Goal: Task Accomplishment & Management: Manage account settings

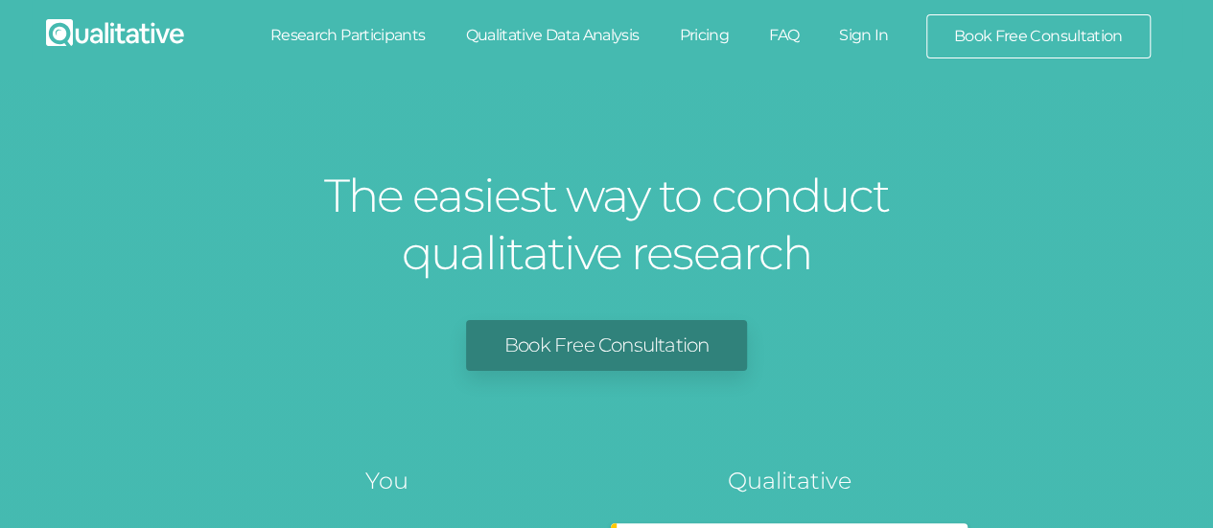
click at [857, 35] on link "Sign In" at bounding box center [864, 35] width 90 height 42
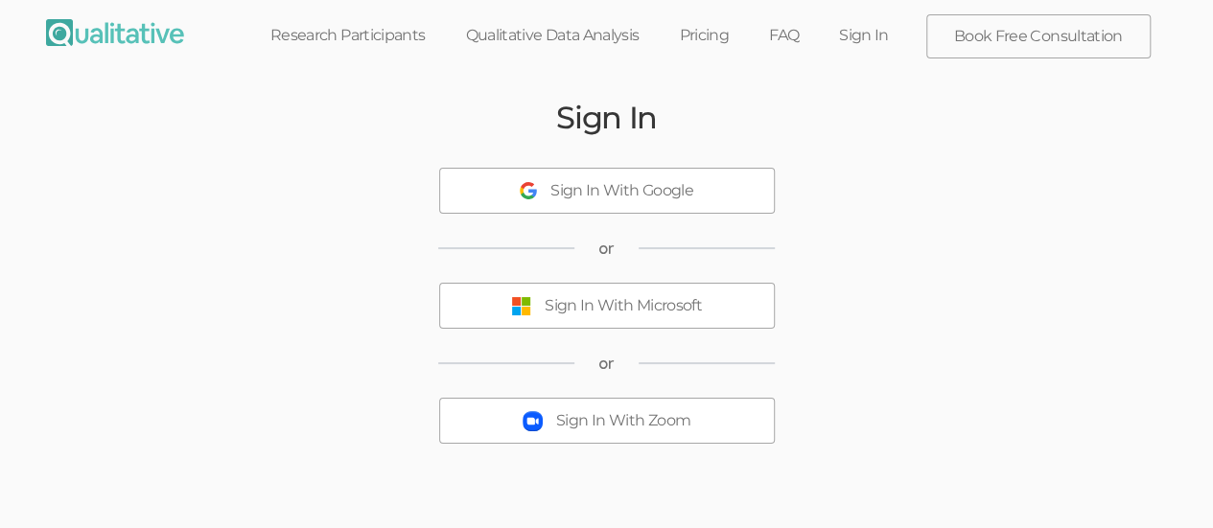
click at [637, 313] on div "Sign In With Microsoft" at bounding box center [622, 306] width 157 height 22
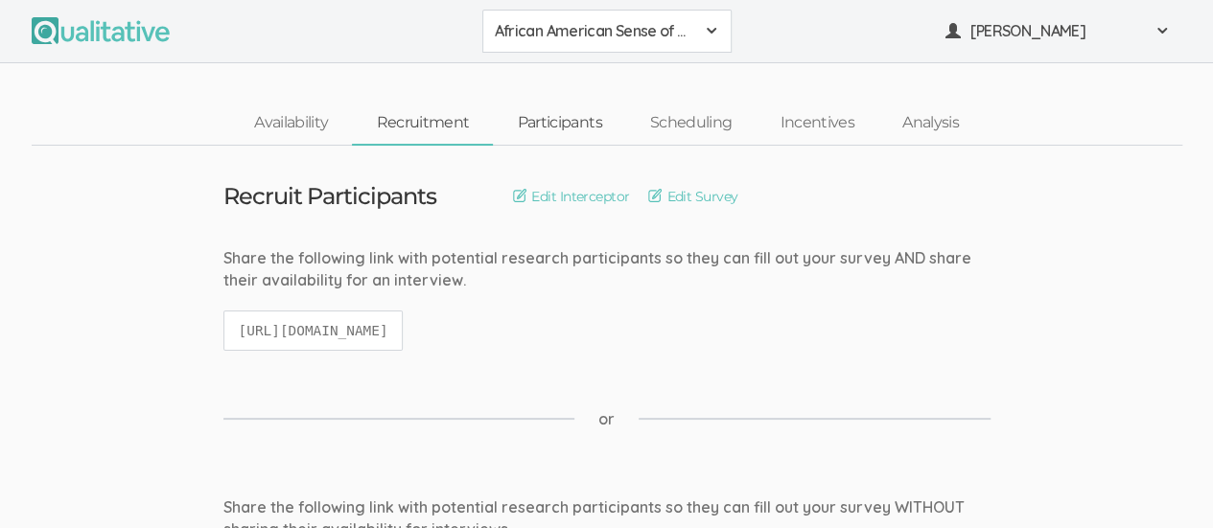
click at [535, 124] on link "Participants" at bounding box center [559, 123] width 132 height 41
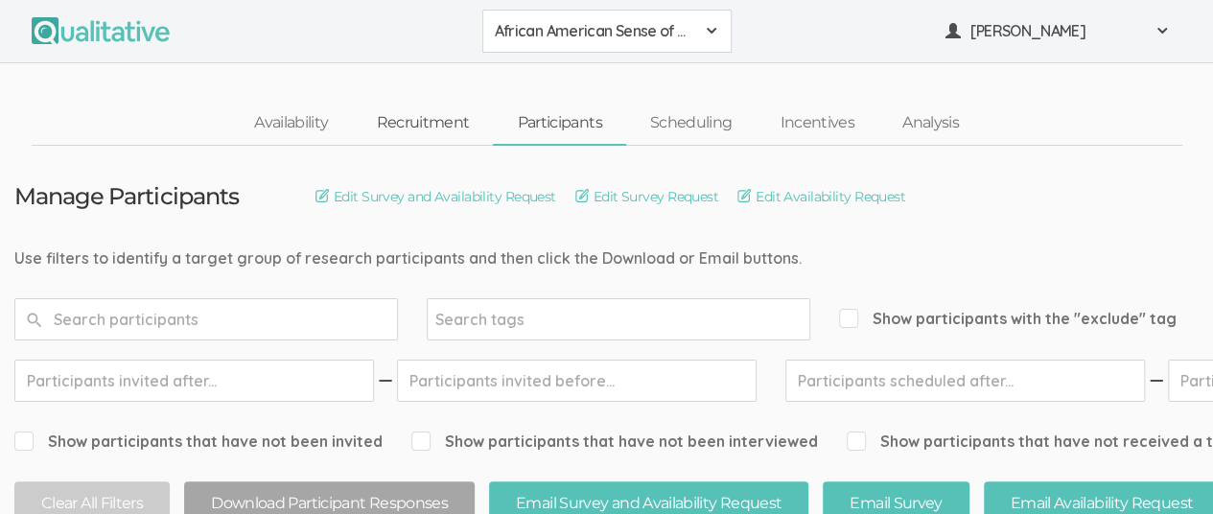
click at [423, 126] on link "Recruitment" at bounding box center [422, 123] width 141 height 41
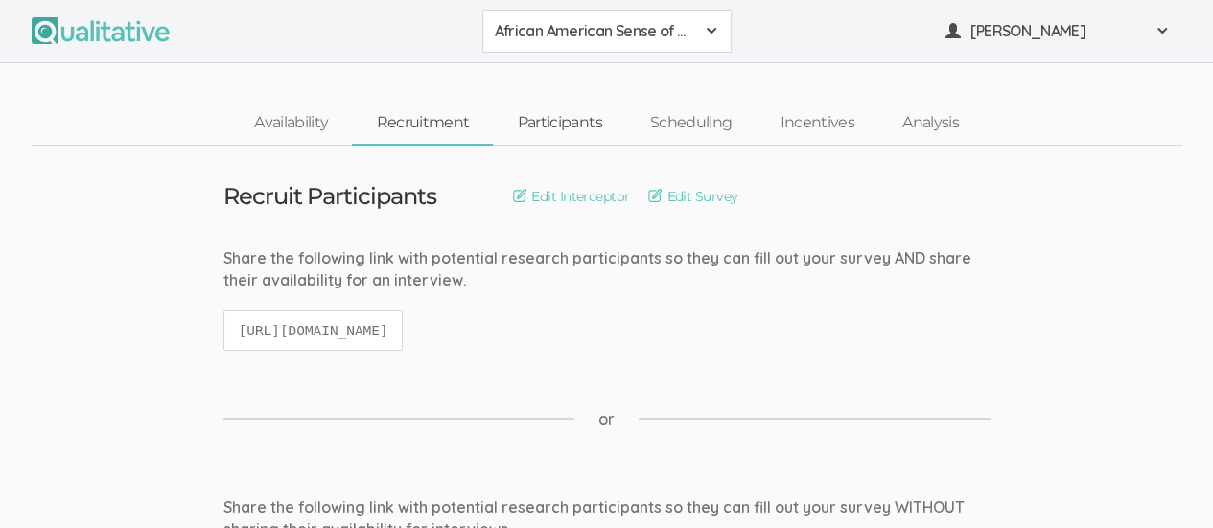
click at [549, 125] on link "Participants" at bounding box center [559, 123] width 132 height 41
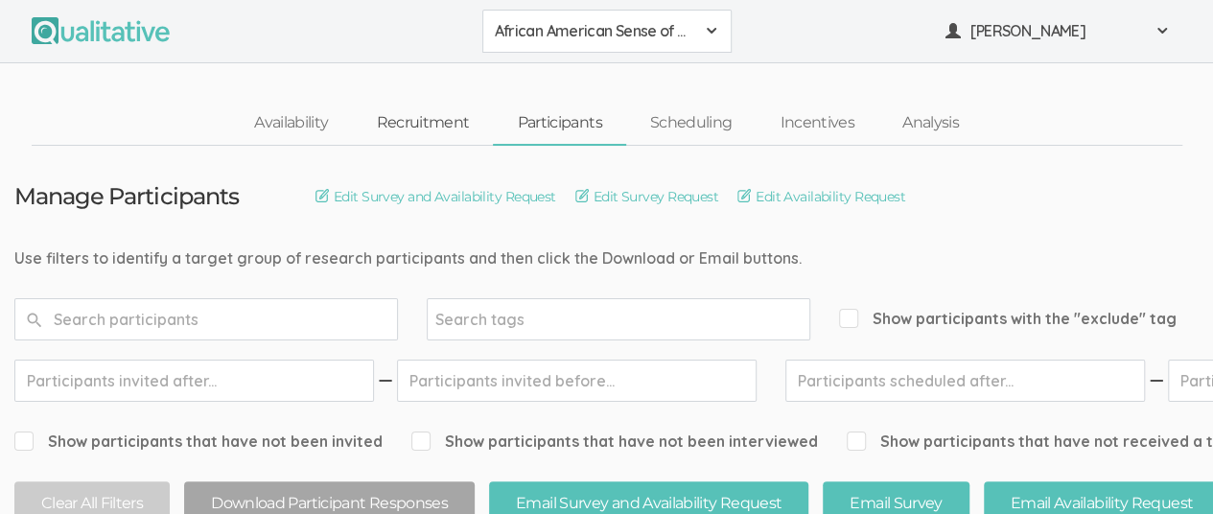
click at [420, 120] on link "Recruitment" at bounding box center [422, 123] width 141 height 41
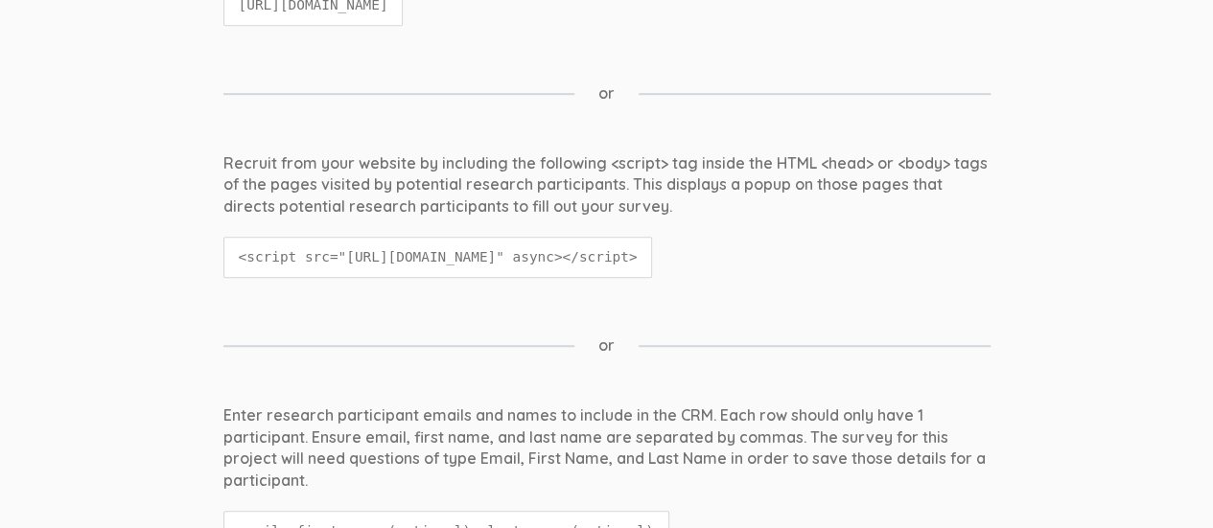
scroll to position [383, 0]
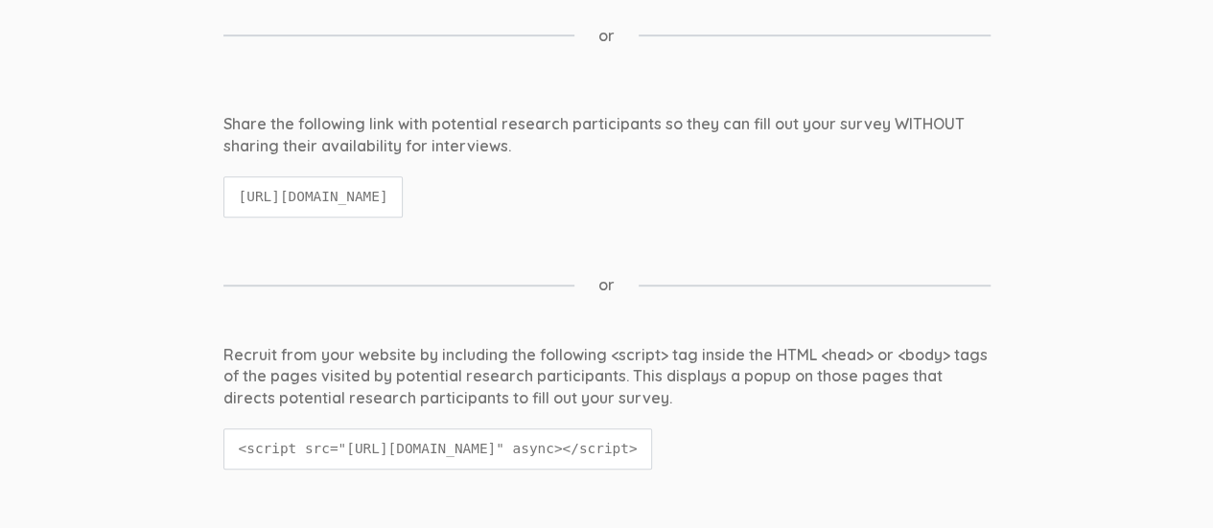
drag, startPoint x: 238, startPoint y: 191, endPoint x: 730, endPoint y: 202, distance: 492.8
click at [404, 202] on code "https://qualitative.io/survey/68a205b49f335cd3cccab60a/questions" at bounding box center [313, 196] width 180 height 41
drag, startPoint x: 695, startPoint y: 192, endPoint x: 794, endPoint y: 140, distance: 111.5
click at [793, 141] on div "Share the following link with potential research participants so they can fill …" at bounding box center [606, 135] width 767 height 44
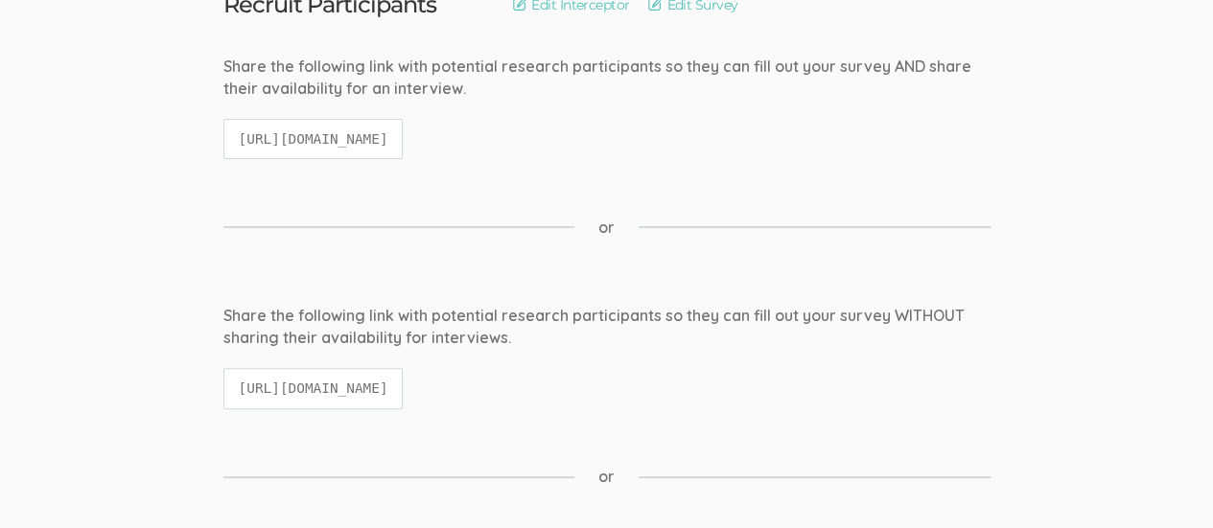
scroll to position [479, 0]
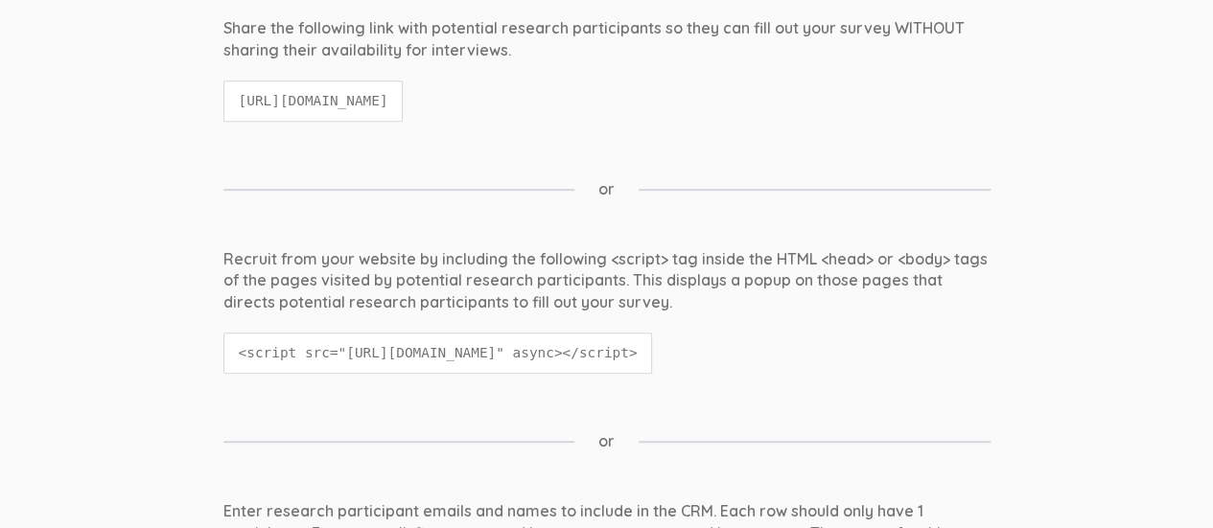
drag, startPoint x: 238, startPoint y: 99, endPoint x: 803, endPoint y: 135, distance: 566.7
click at [803, 135] on div "Share the following link with potential research participants so they can fill …" at bounding box center [607, 78] width 796 height 123
copy code "https://qualitative.io/survey/68a205b49f335cd3cccab60a/questions"
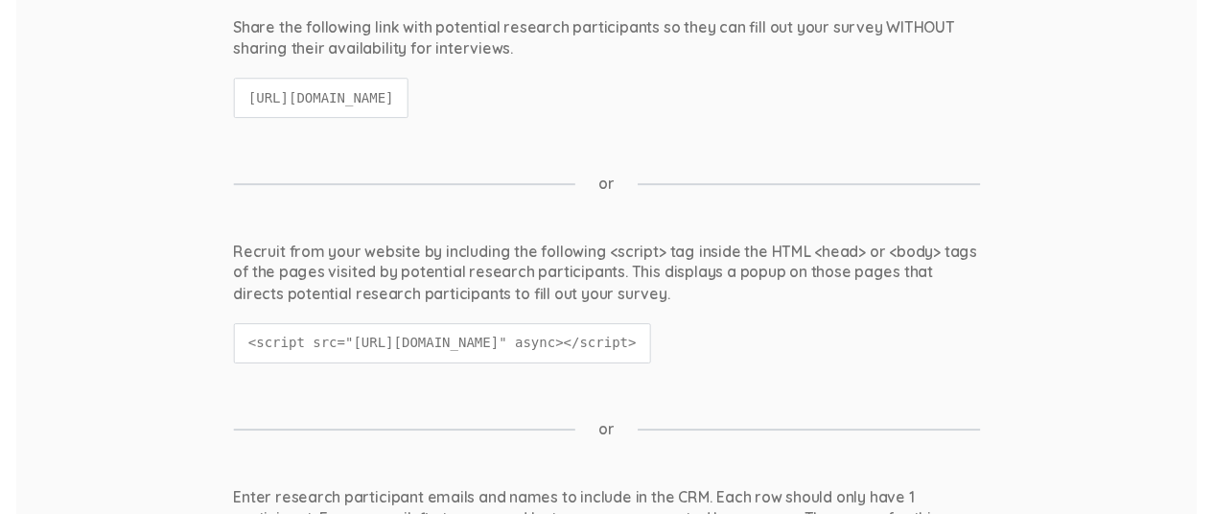
scroll to position [0, 0]
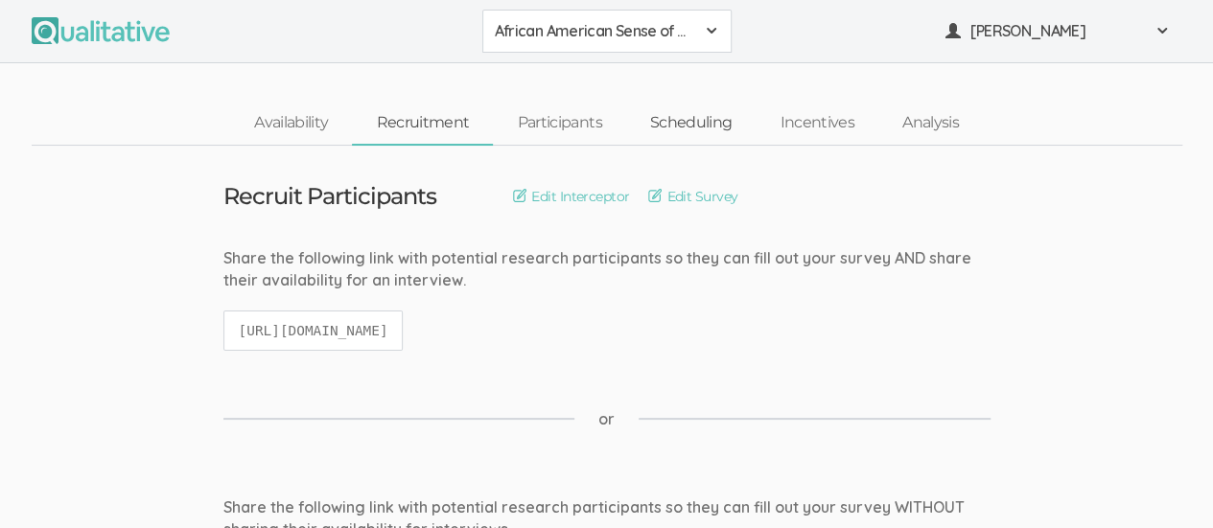
click at [690, 122] on link "Scheduling" at bounding box center [691, 123] width 130 height 41
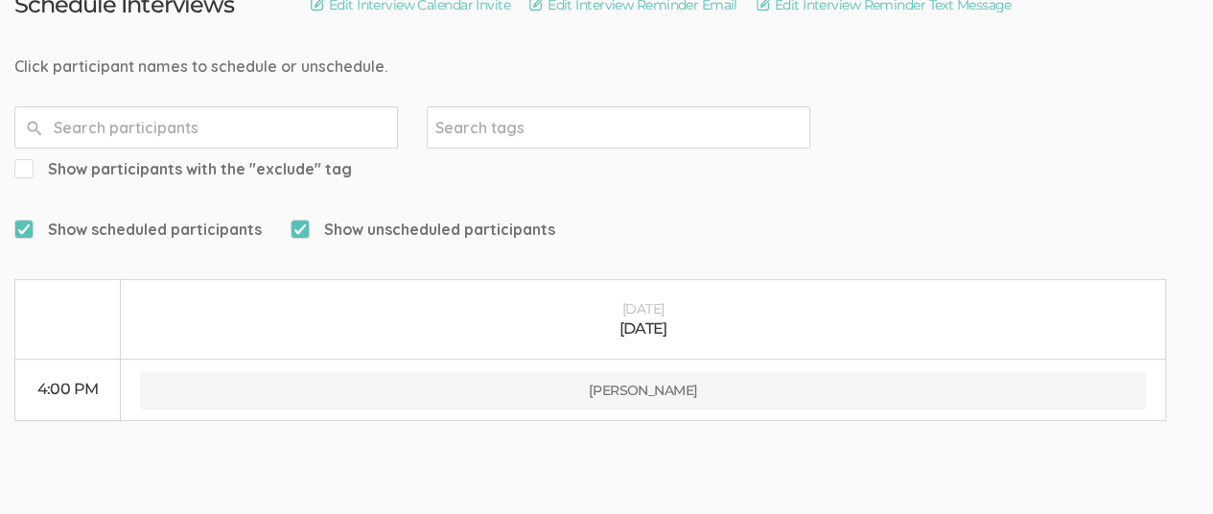
scroll to position [199, 0]
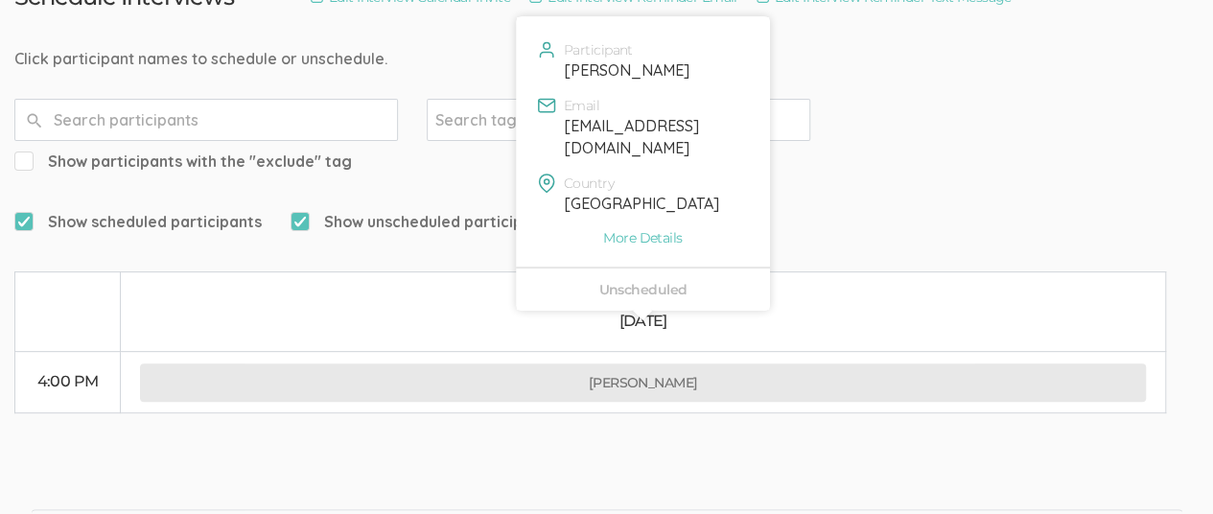
click at [613, 363] on button "Isaiah Brunson" at bounding box center [642, 382] width 1005 height 38
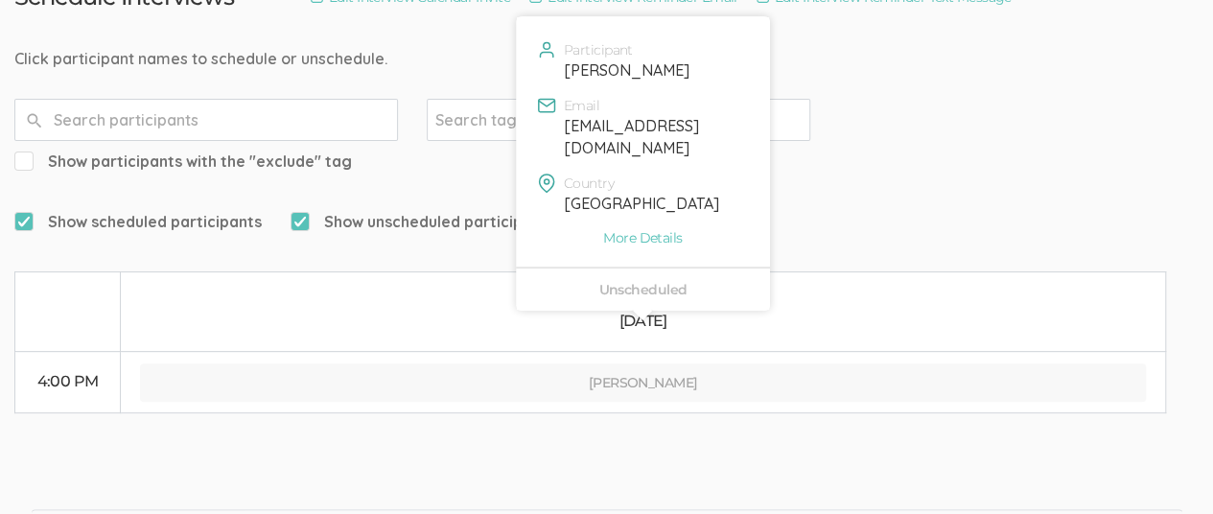
click at [608, 62] on body "African American Sense of Belonging African American Sense of Belonging Create …" at bounding box center [606, 58] width 1213 height 514
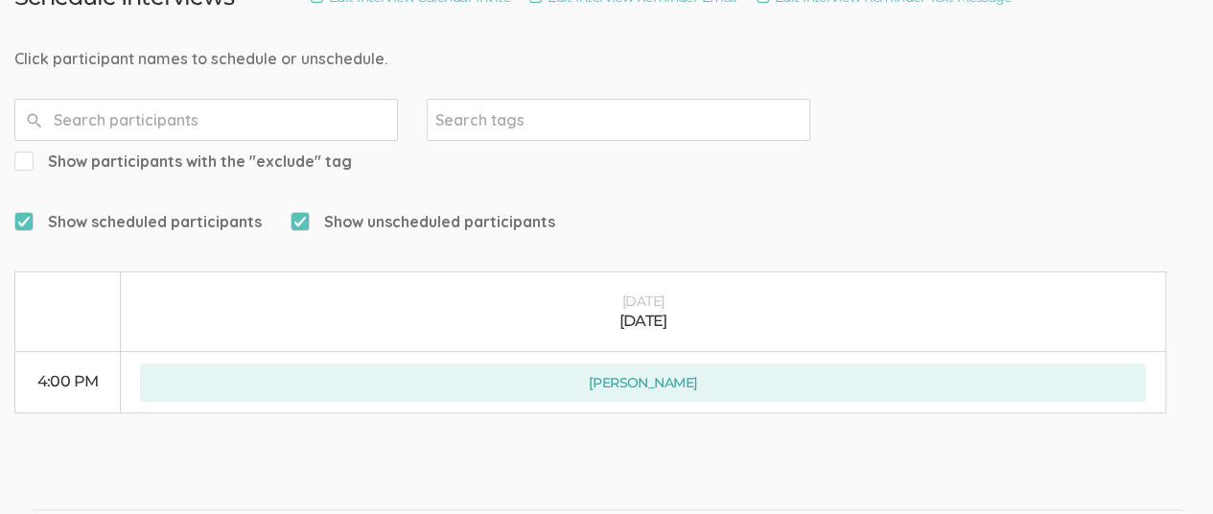
scroll to position [0, 0]
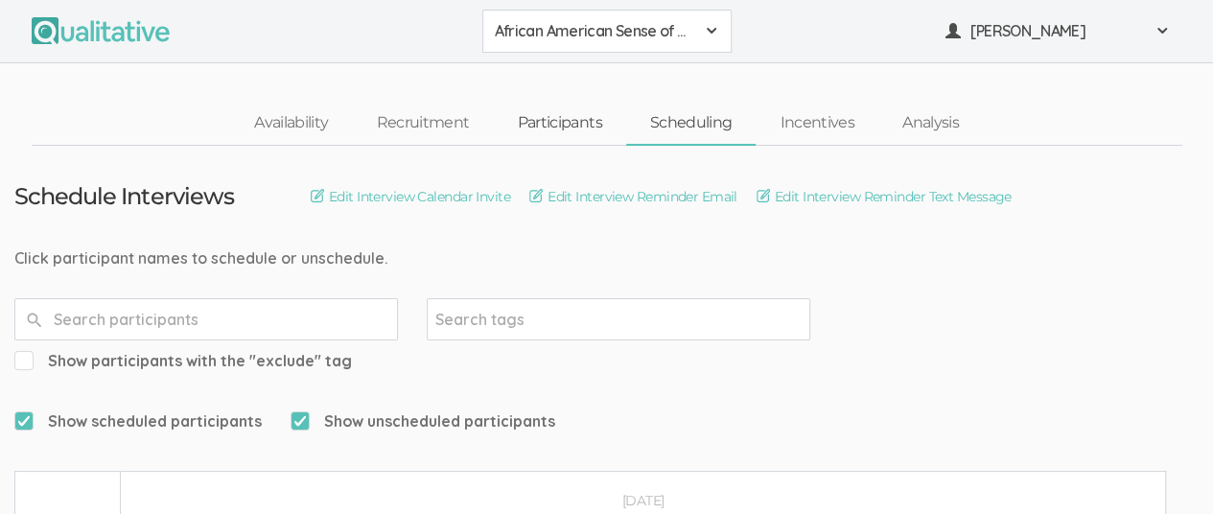
click at [569, 120] on link "Participants" at bounding box center [559, 123] width 132 height 41
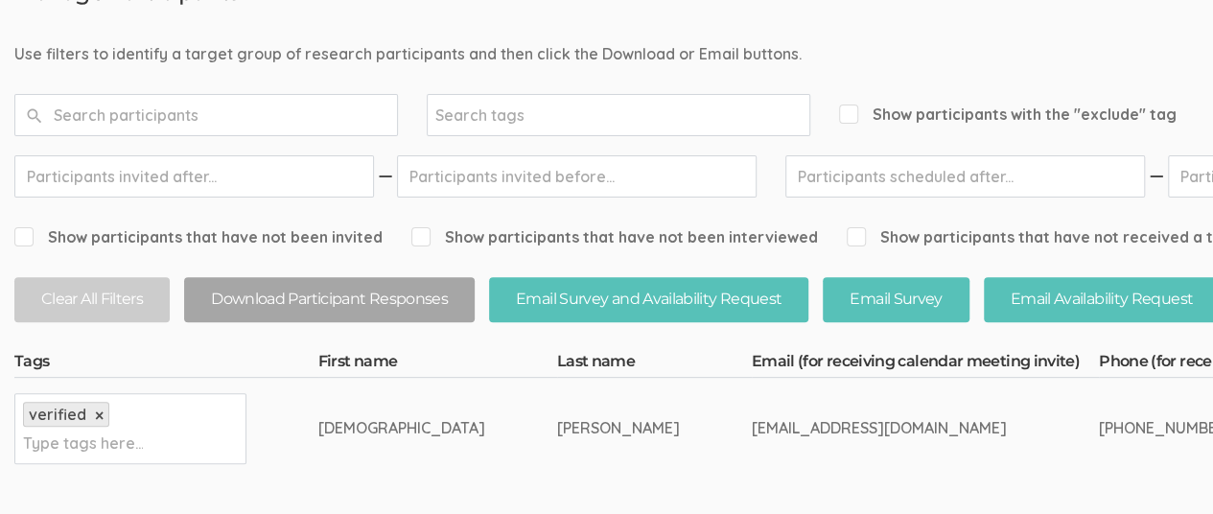
scroll to position [12, 0]
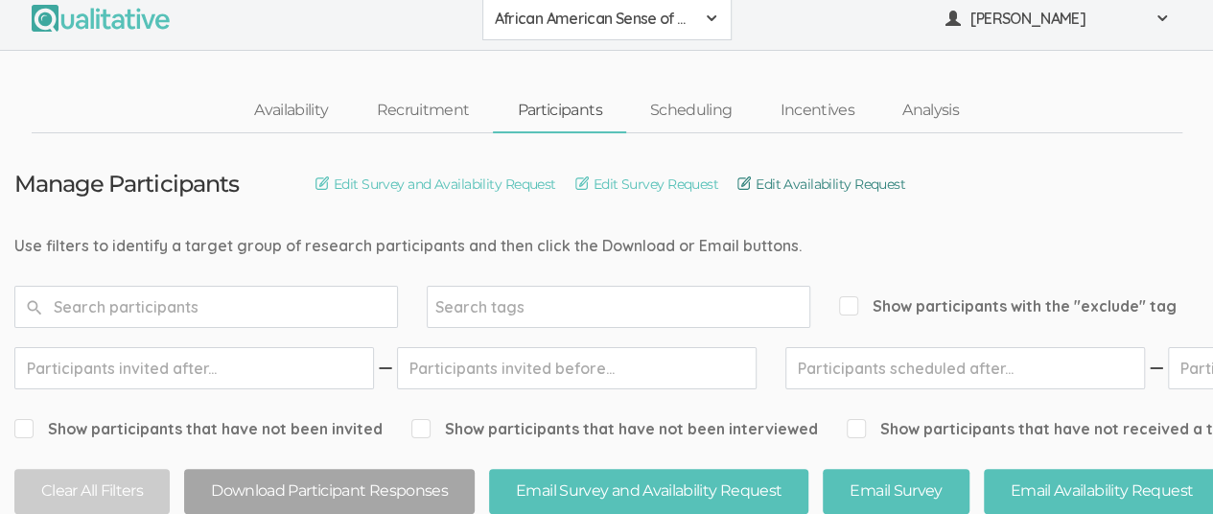
click at [804, 192] on link "Edit Availability Request" at bounding box center [821, 183] width 168 height 21
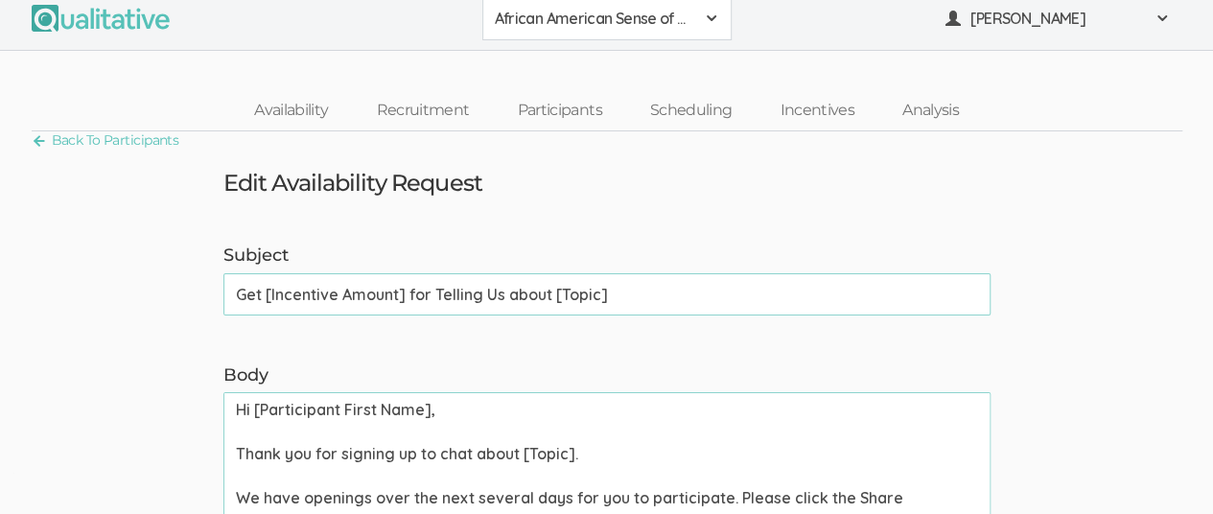
click at [810, 196] on div "Edit Availability Request" at bounding box center [607, 183] width 796 height 25
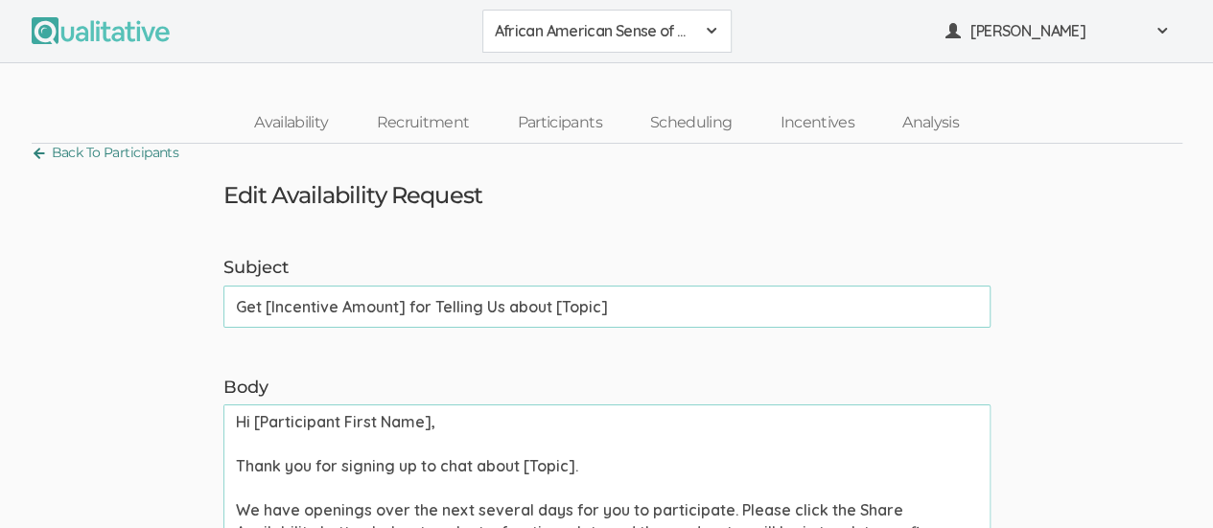
click at [45, 148] on link "Back To Participants" at bounding box center [106, 153] width 148 height 26
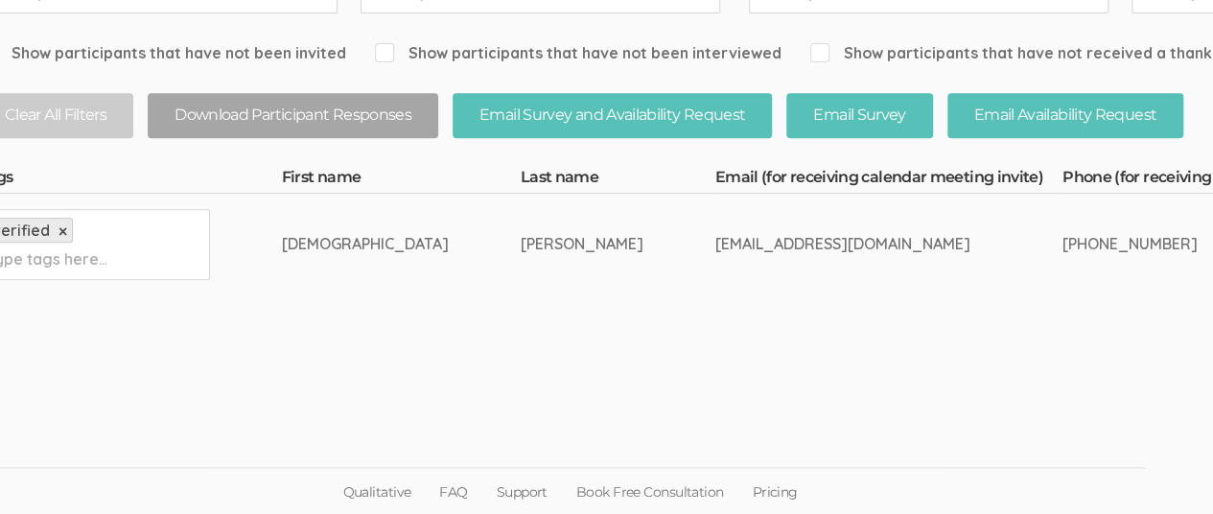
scroll to position [388, 0]
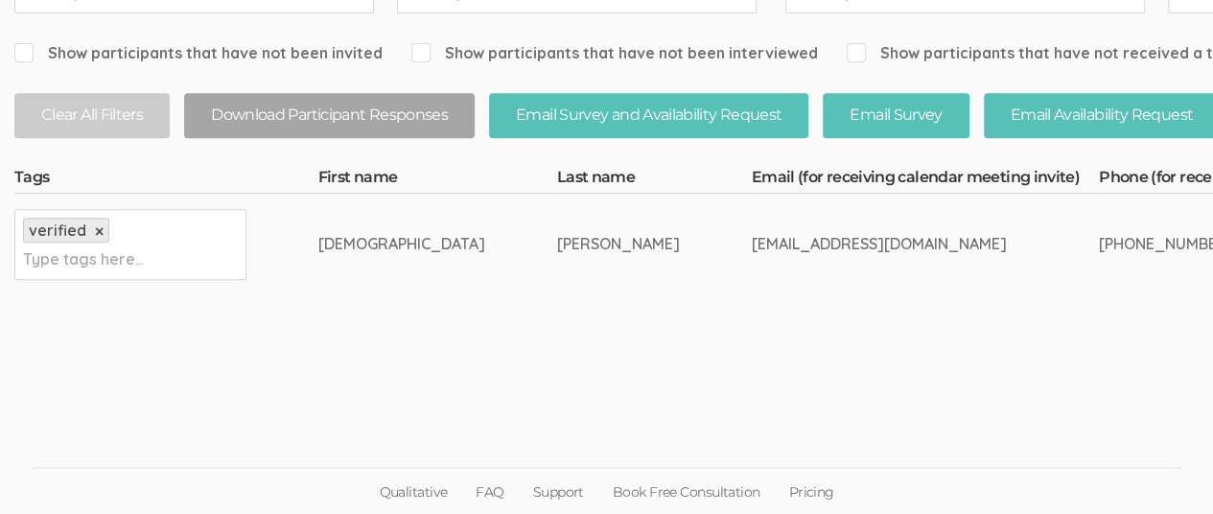
click at [751, 242] on div "isaiahbrunson11@gmail.com" at bounding box center [888, 244] width 275 height 22
drag, startPoint x: 870, startPoint y: 241, endPoint x: 1001, endPoint y: 258, distance: 131.5
copy div "334-669-7719"
drag, startPoint x: 278, startPoint y: 241, endPoint x: 323, endPoint y: 235, distance: 45.4
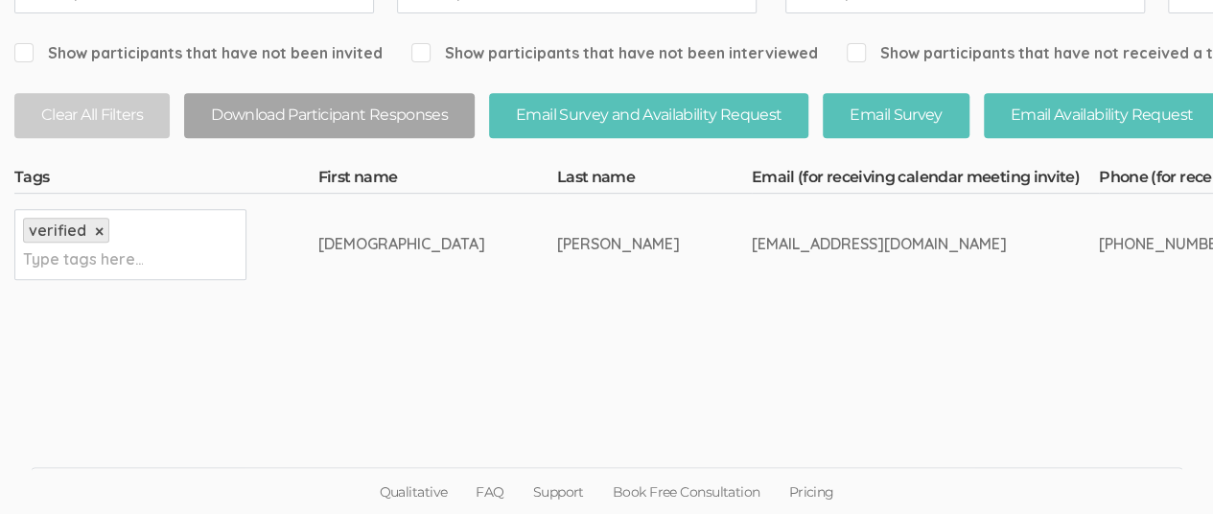
click at [323, 235] on td "Isaiah" at bounding box center [437, 244] width 239 height 101
copy div "Isaiah"
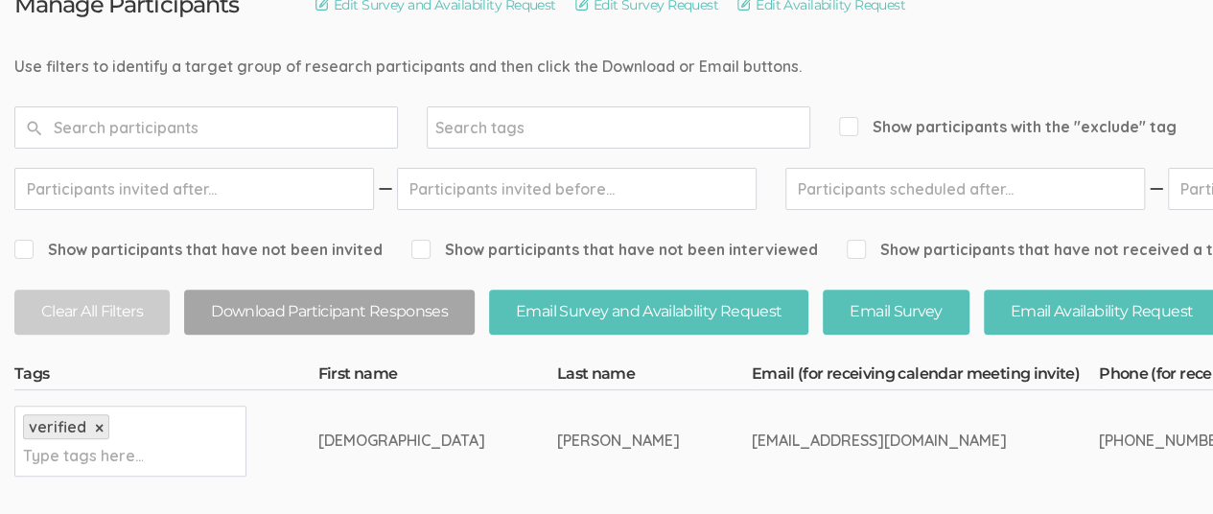
scroll to position [0, 0]
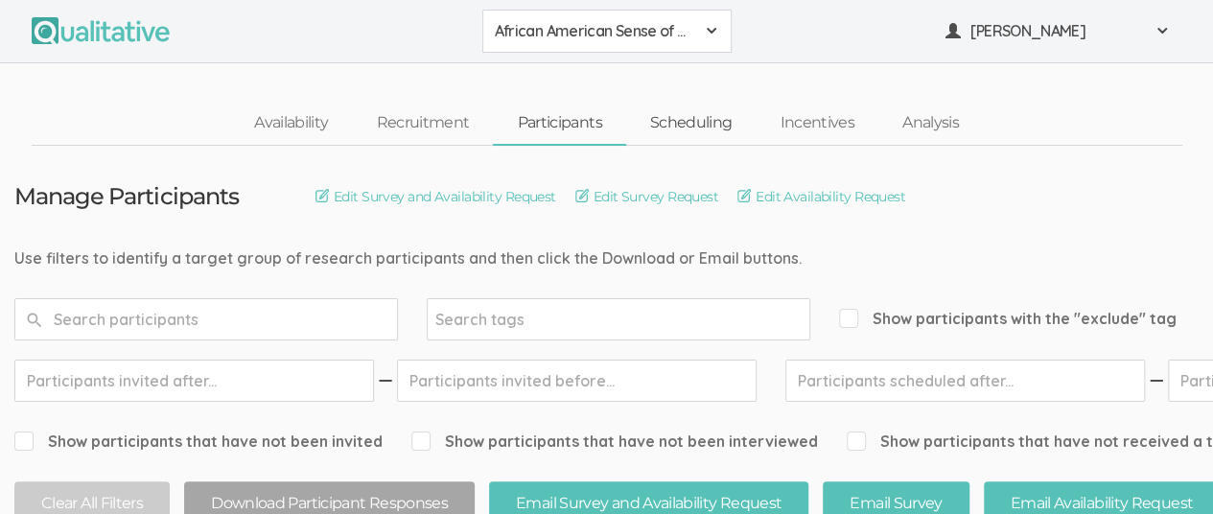
click at [718, 129] on link "Scheduling" at bounding box center [691, 123] width 130 height 41
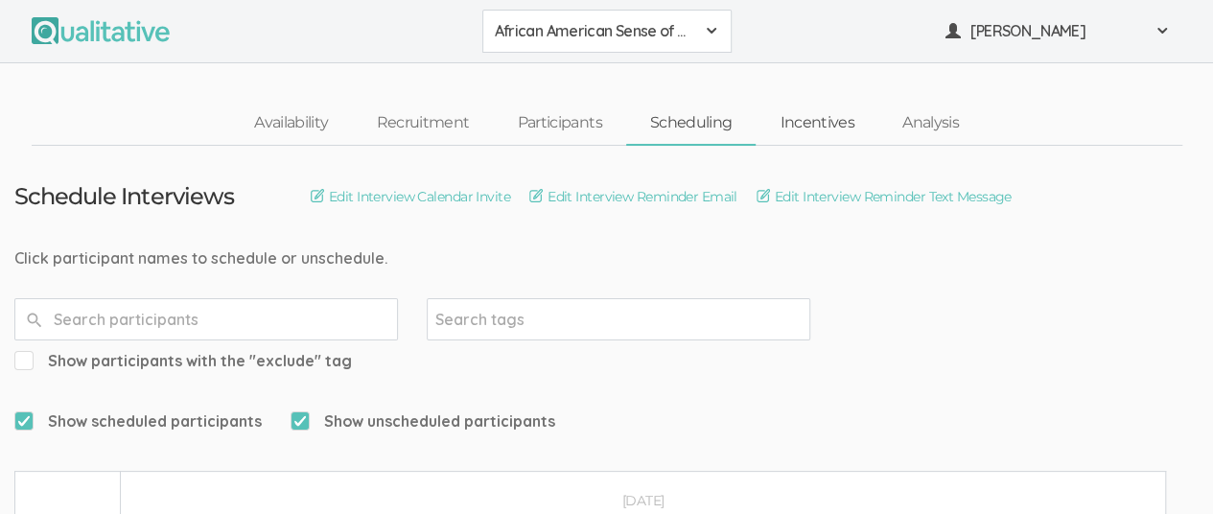
click at [821, 121] on link "Incentives" at bounding box center [816, 123] width 123 height 41
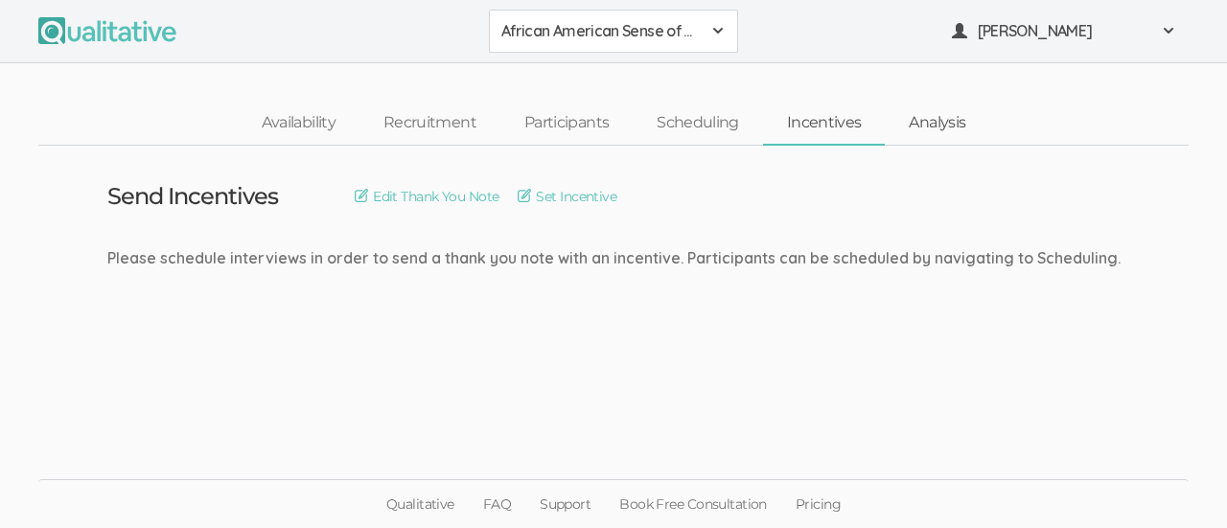
click at [941, 124] on link "Analysis" at bounding box center [937, 123] width 104 height 41
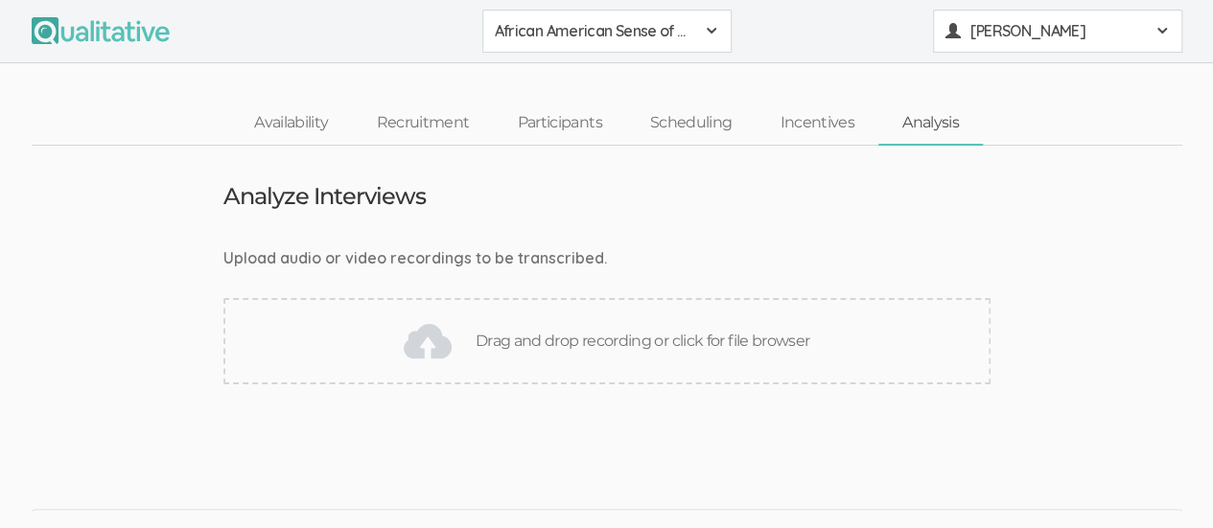
click at [1157, 30] on span at bounding box center [1161, 30] width 15 height 15
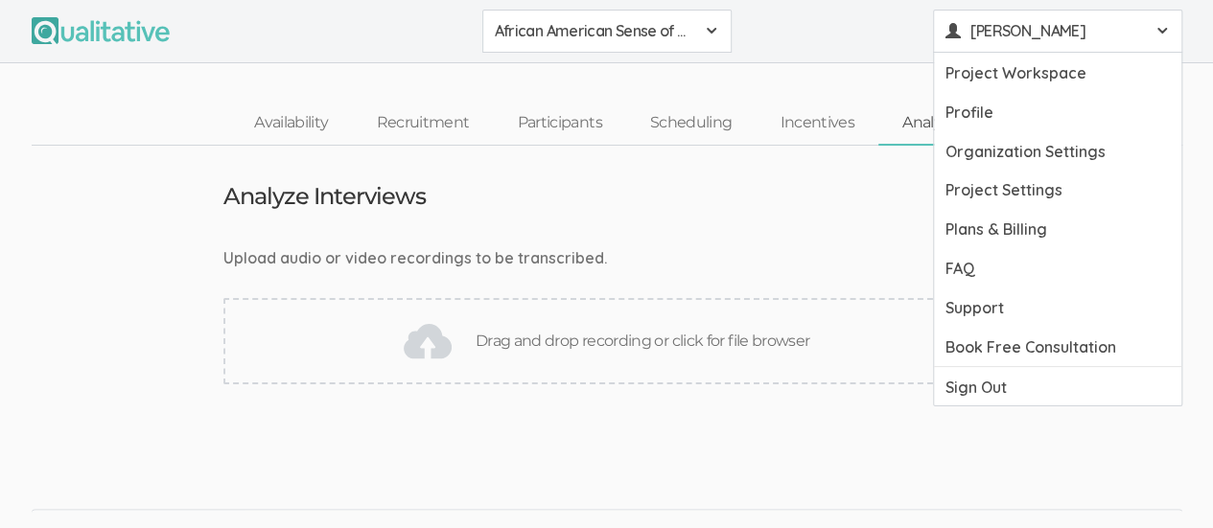
click at [715, 35] on span at bounding box center [711, 30] width 15 height 15
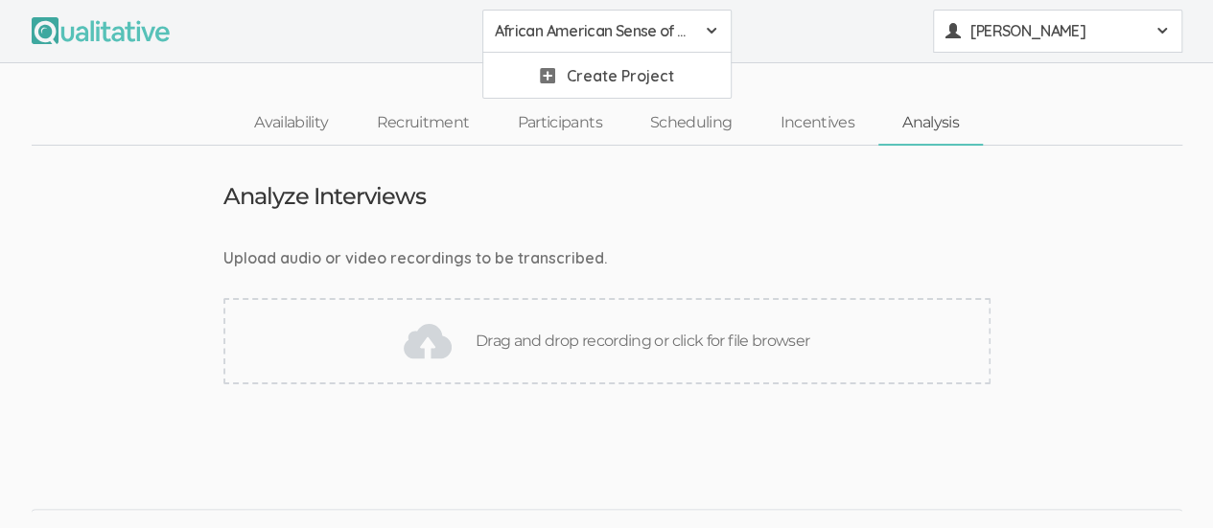
click at [1137, 35] on span "[PERSON_NAME]" at bounding box center [1056, 31] width 173 height 22
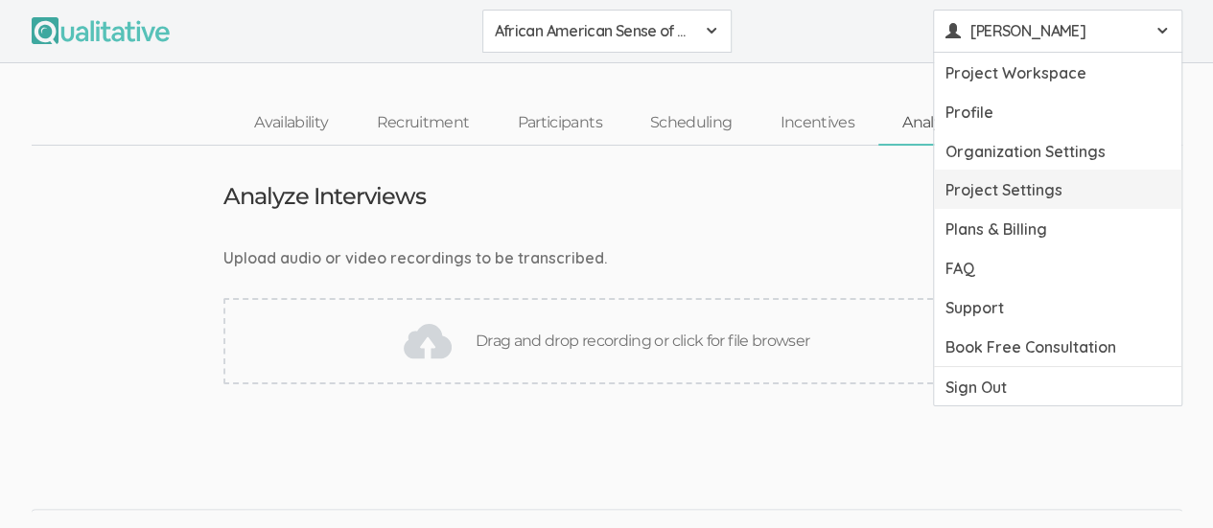
click at [1091, 189] on link "Project Settings" at bounding box center [1057, 189] width 247 height 39
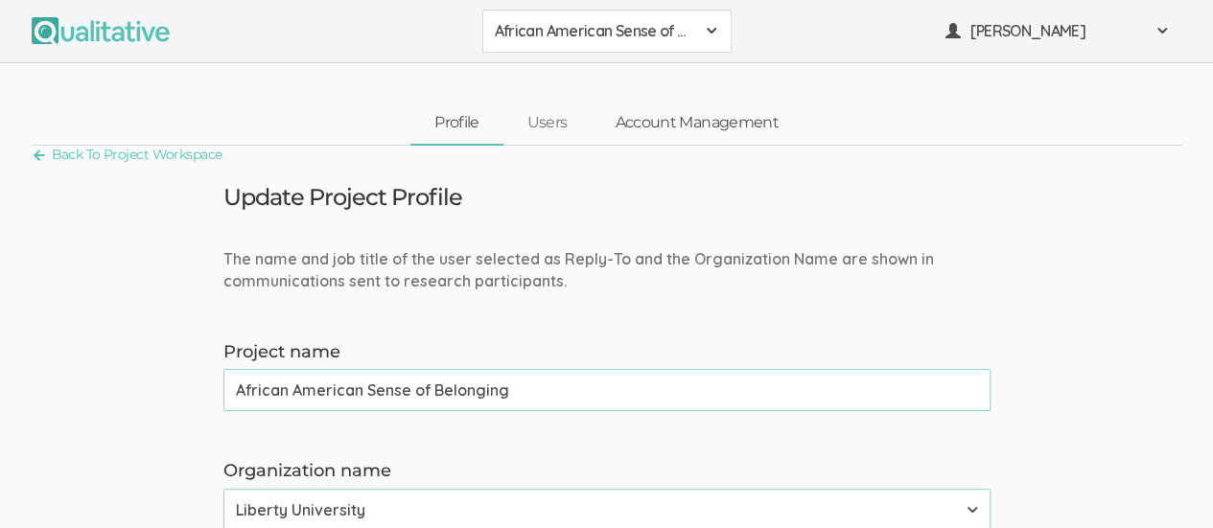
click at [694, 123] on link "Account Management" at bounding box center [695, 123] width 211 height 41
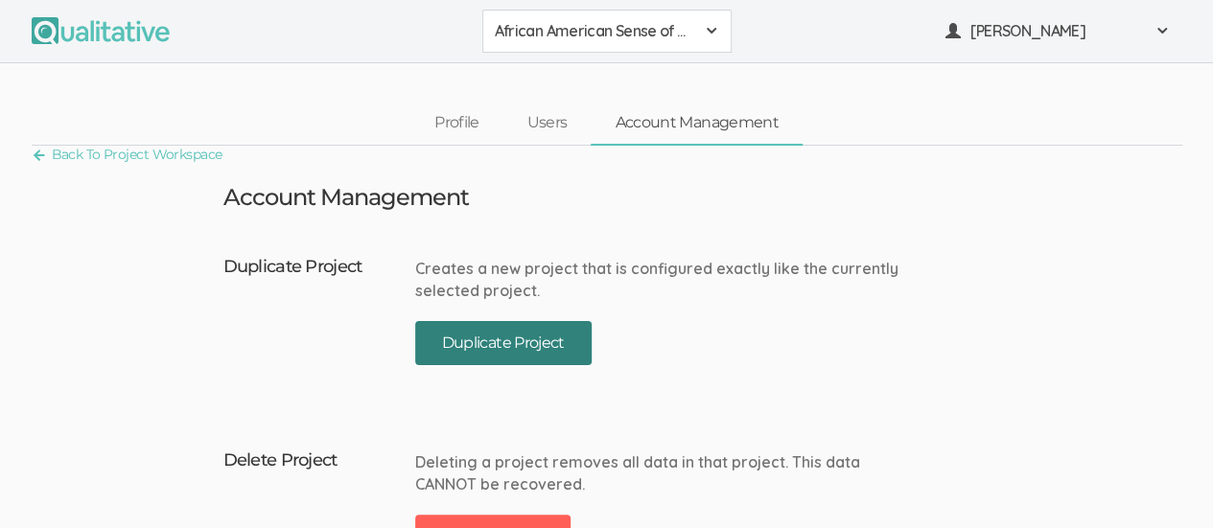
click at [514, 338] on button "Duplicate Project" at bounding box center [503, 343] width 176 height 45
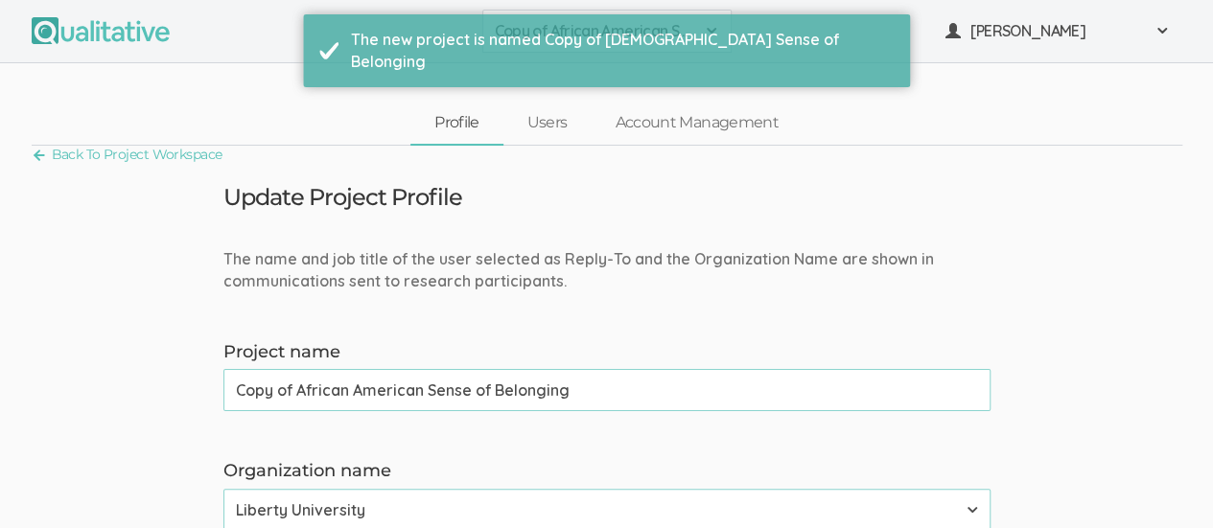
scroll to position [96, 0]
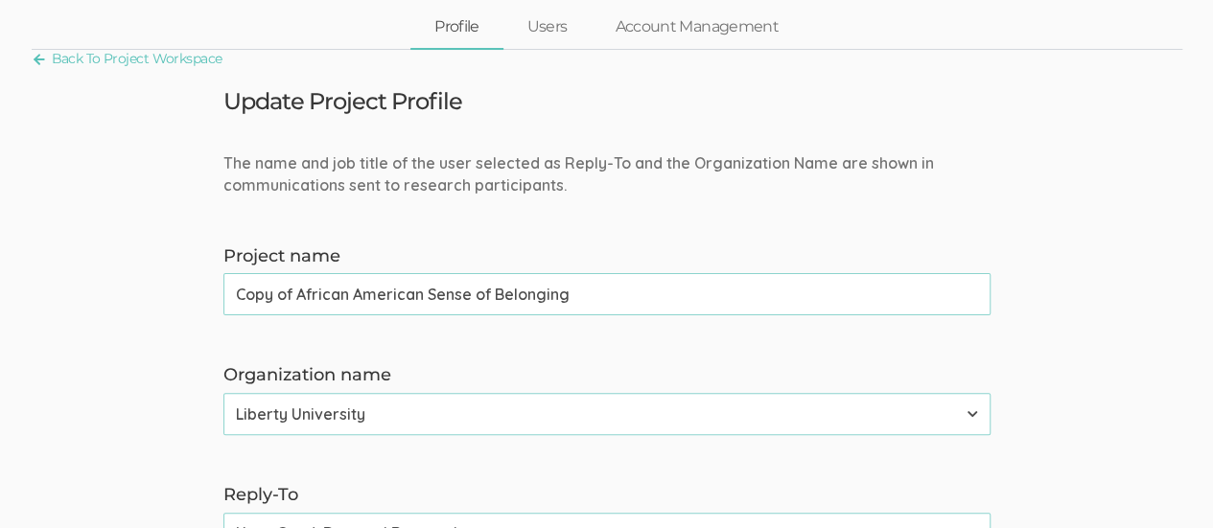
drag, startPoint x: 297, startPoint y: 287, endPoint x: 226, endPoint y: 288, distance: 70.9
click at [226, 288] on input "Copy of African American Sense of Belonging" at bounding box center [606, 294] width 767 height 42
click at [532, 286] on input "African American Sense of Belonging" at bounding box center [606, 294] width 767 height 42
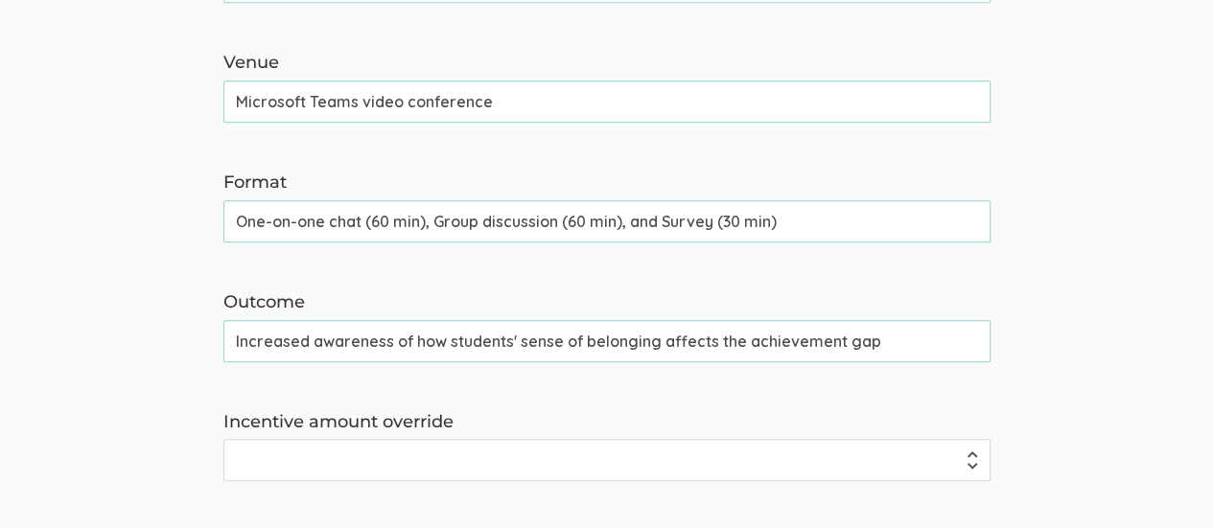
scroll to position [1143, 0]
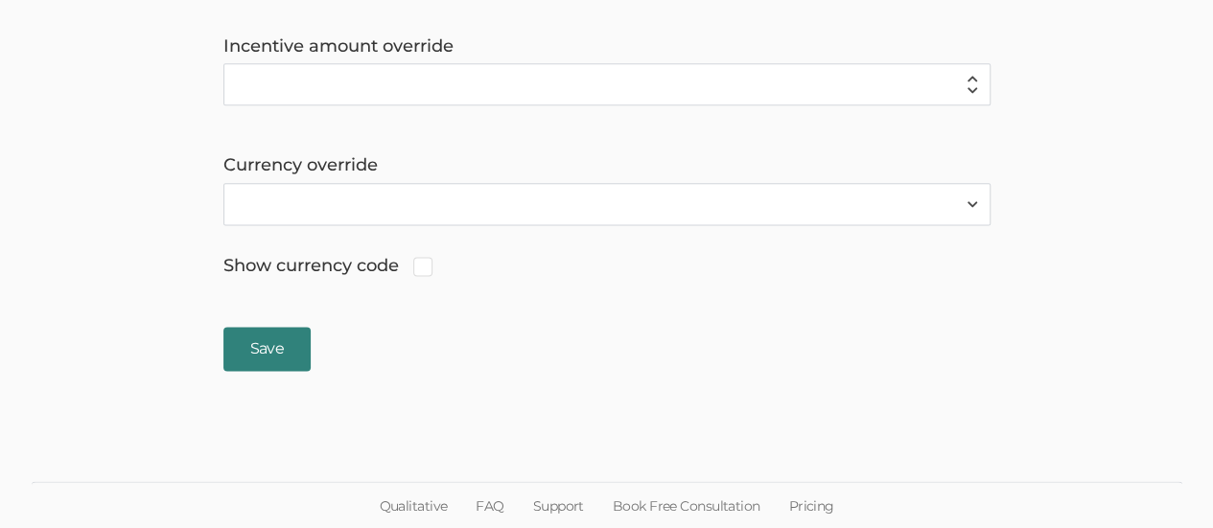
type input "African American Sense of Belonging Journal Prompts"
click at [265, 350] on input "Save" at bounding box center [266, 349] width 87 height 45
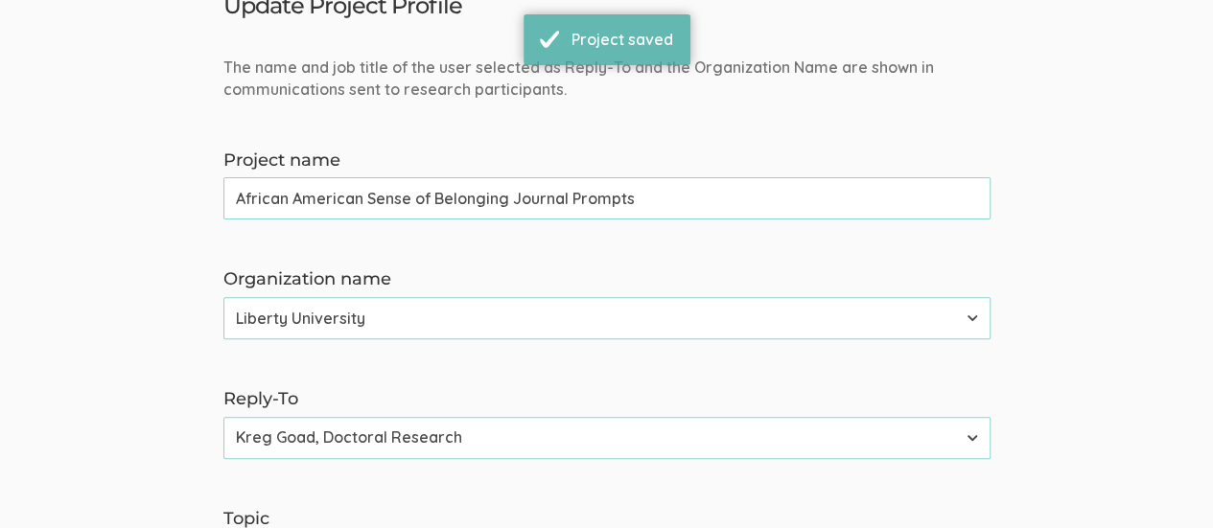
scroll to position [0, 0]
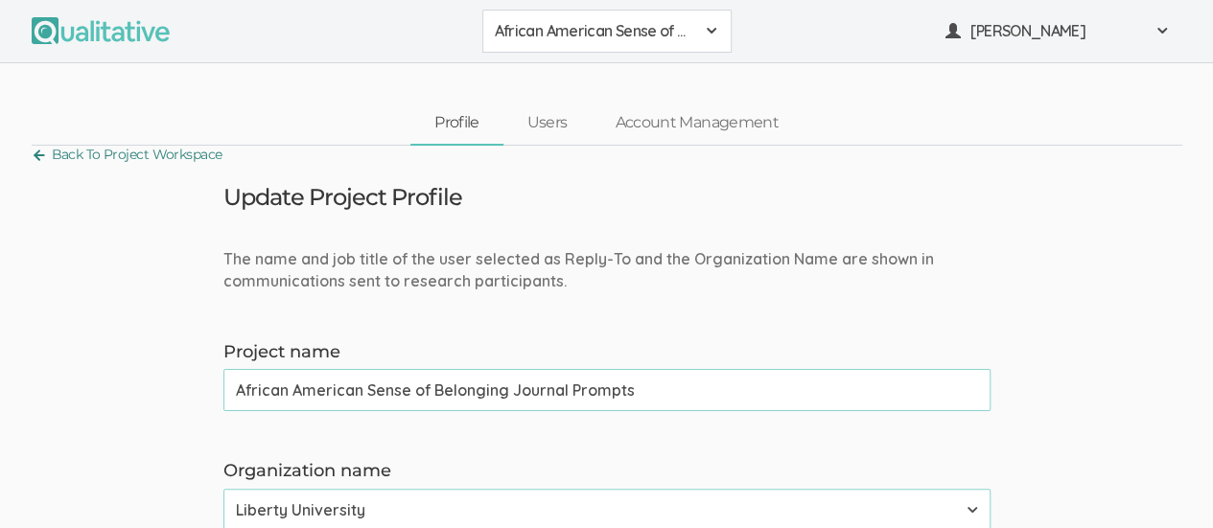
click at [79, 152] on link "Back To Project Workspace" at bounding box center [127, 155] width 191 height 26
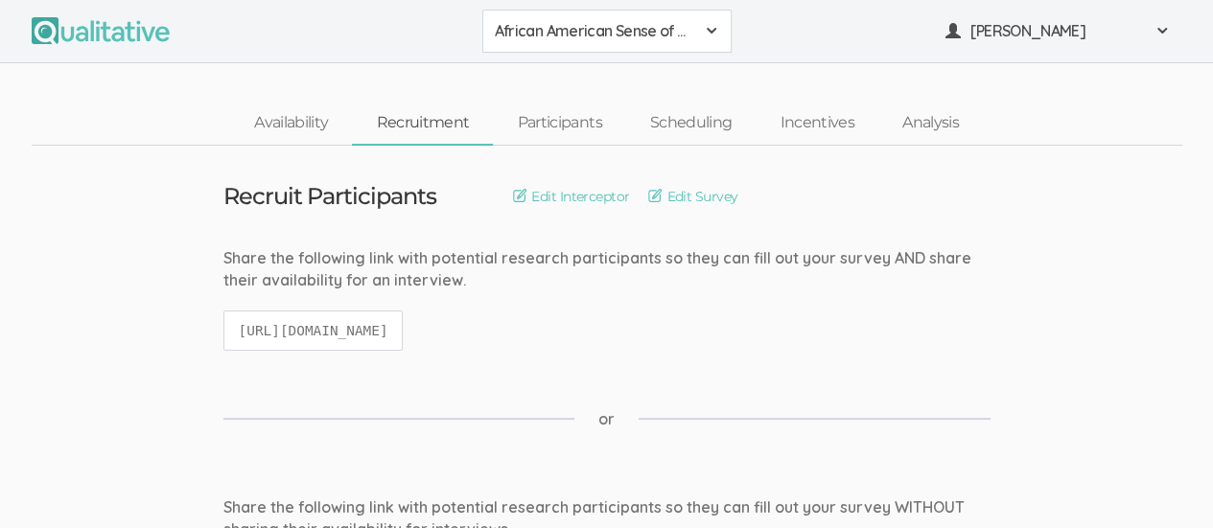
click at [713, 34] on span at bounding box center [711, 30] width 15 height 15
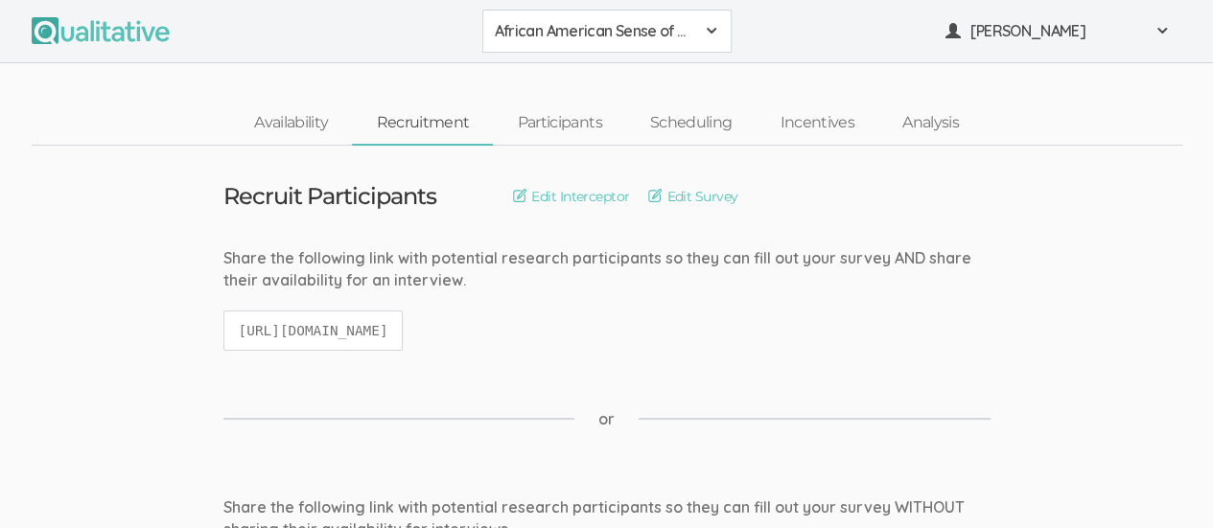
click at [704, 38] on div "African American Sense of Belonging Journal Prompts" at bounding box center [607, 31] width 224 height 22
click at [632, 76] on span "African American Sense of Belonging" at bounding box center [607, 73] width 224 height 22
click at [707, 27] on span at bounding box center [711, 30] width 15 height 15
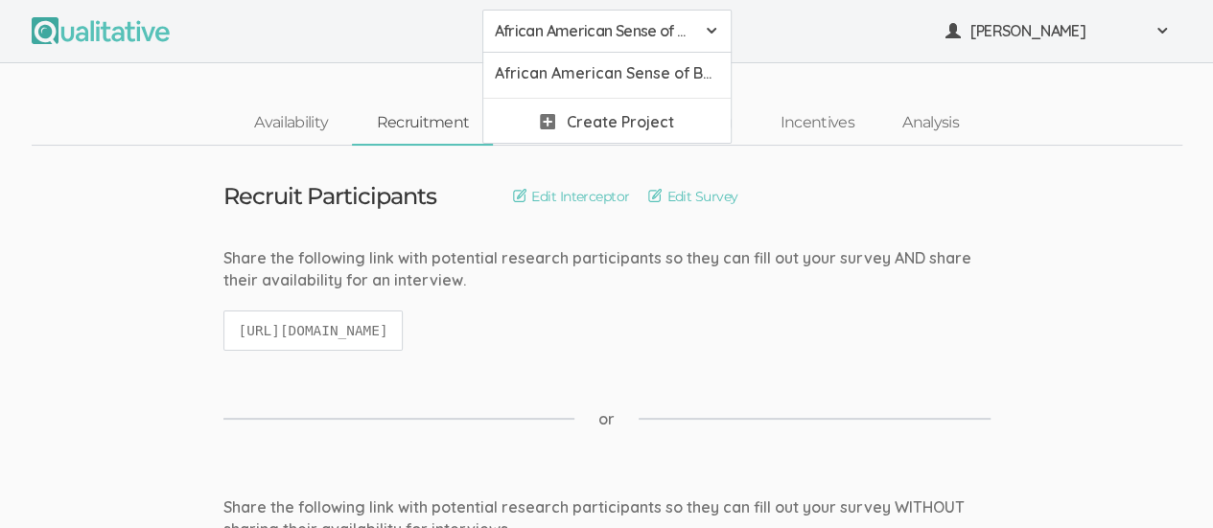
click at [959, 184] on div "Recruit Participants Edit Interceptor Edit Survey Edit Terminate Conditions" at bounding box center [607, 196] width 796 height 25
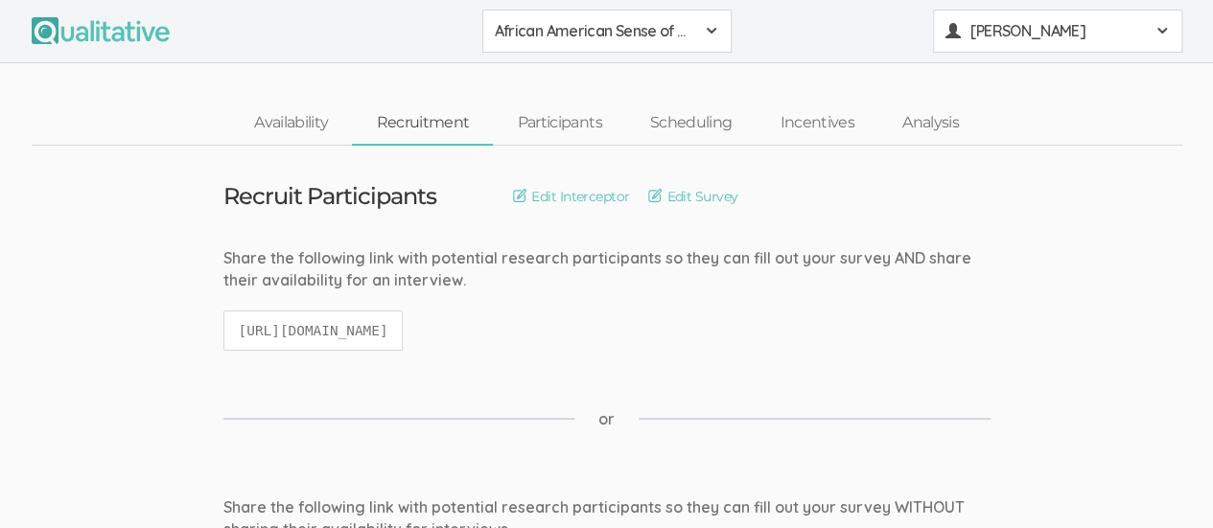
click at [1163, 42] on button "[PERSON_NAME]" at bounding box center [1057, 31] width 249 height 43
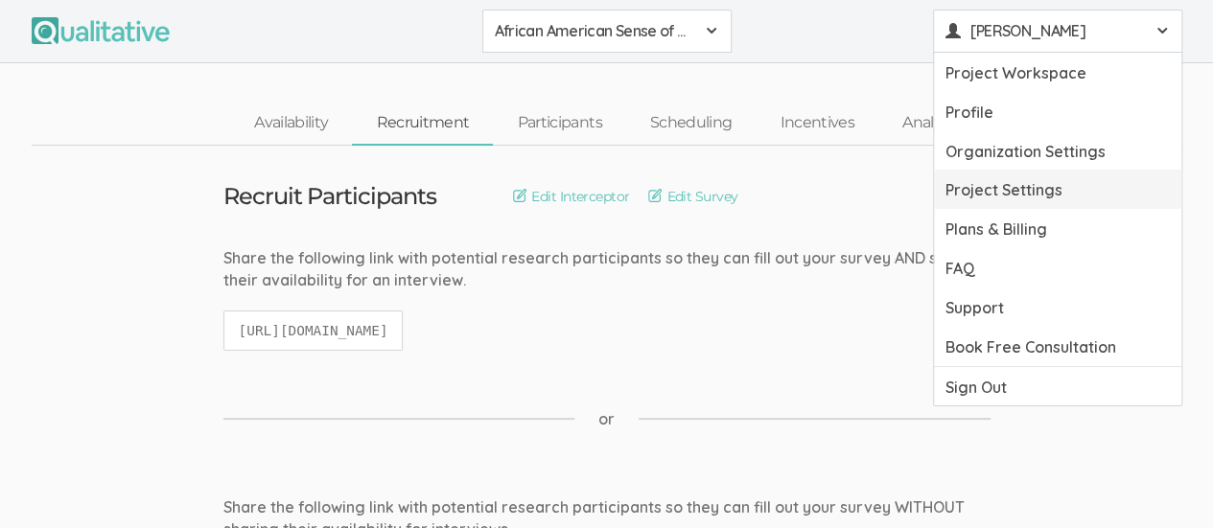
click at [1026, 195] on link "Project Settings" at bounding box center [1057, 189] width 247 height 39
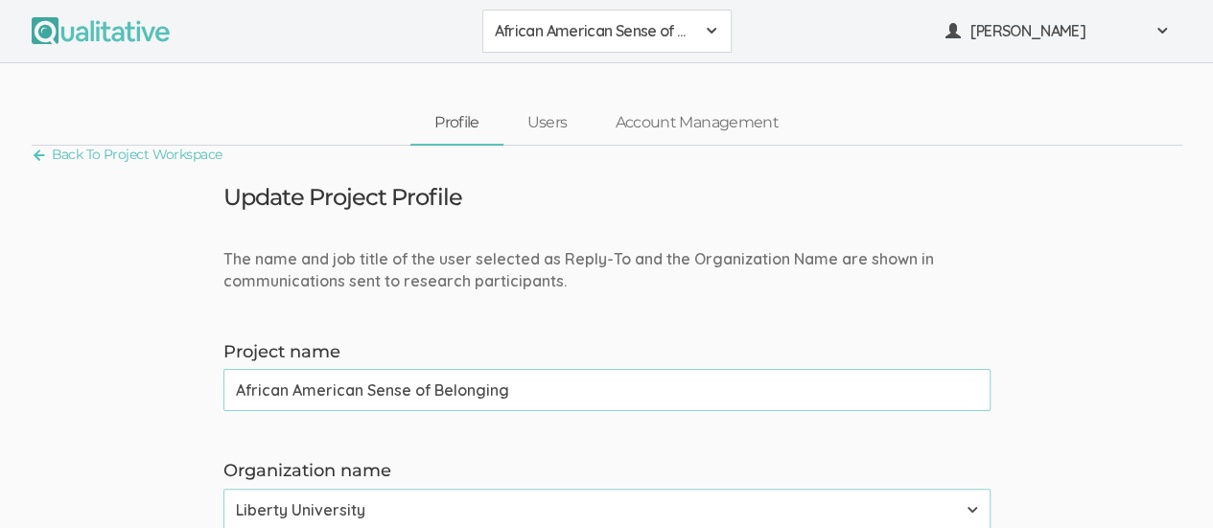
click at [707, 28] on span at bounding box center [711, 30] width 15 height 15
click at [660, 74] on span "African American Sense of Belonging Journal Prompts" at bounding box center [607, 73] width 224 height 22
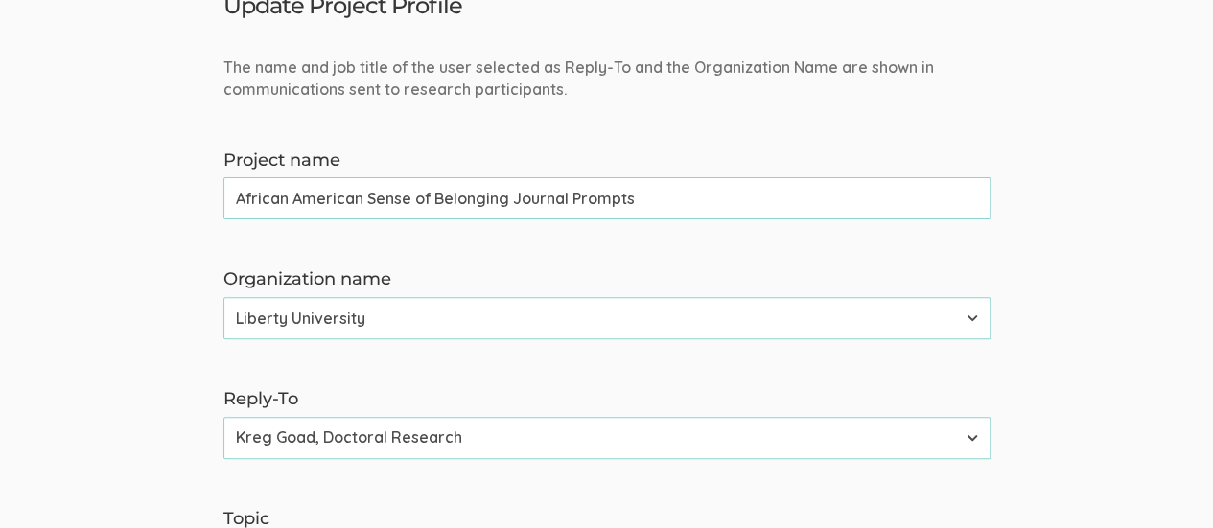
scroll to position [96, 0]
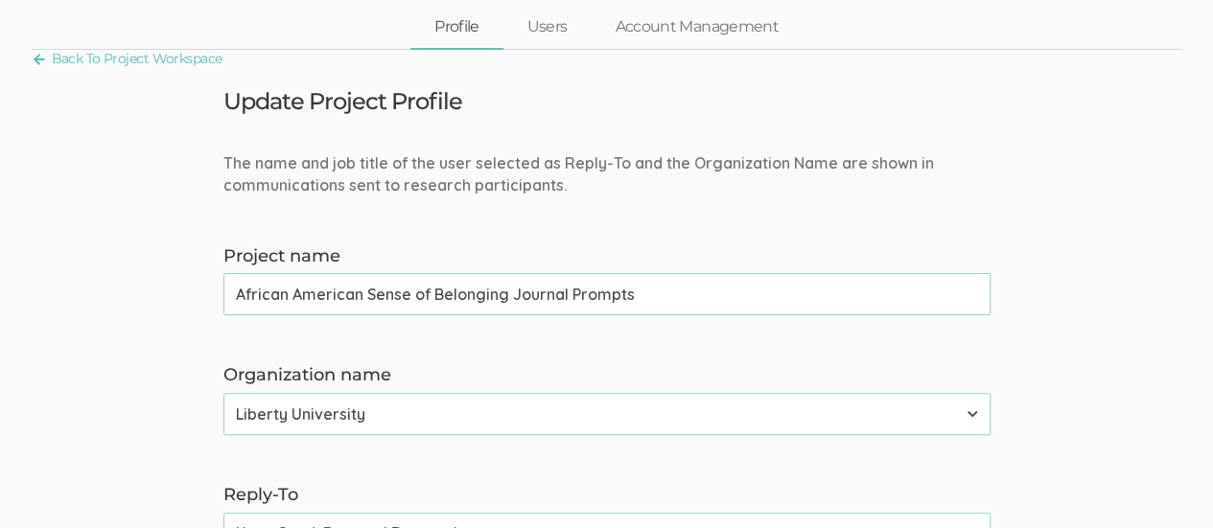
drag, startPoint x: 358, startPoint y: 292, endPoint x: 375, endPoint y: 294, distance: 16.4
click at [358, 292] on input "African American Sense of Belonging Journal Prompts" at bounding box center [606, 294] width 767 height 42
click at [397, 290] on input "AA Sense of Belonging Journal Prompts" at bounding box center [606, 294] width 767 height 42
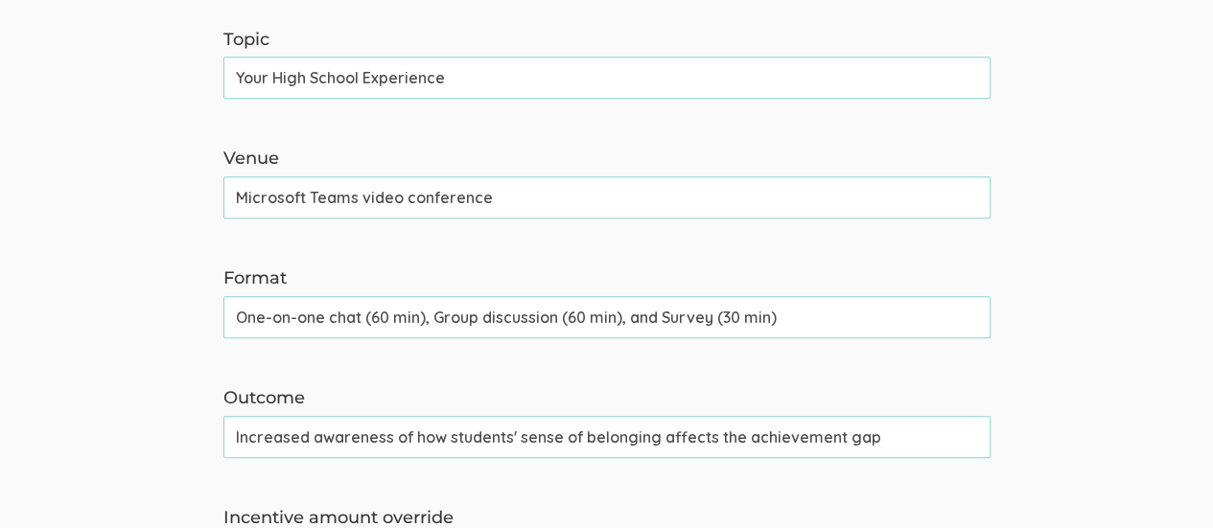
scroll to position [1143, 0]
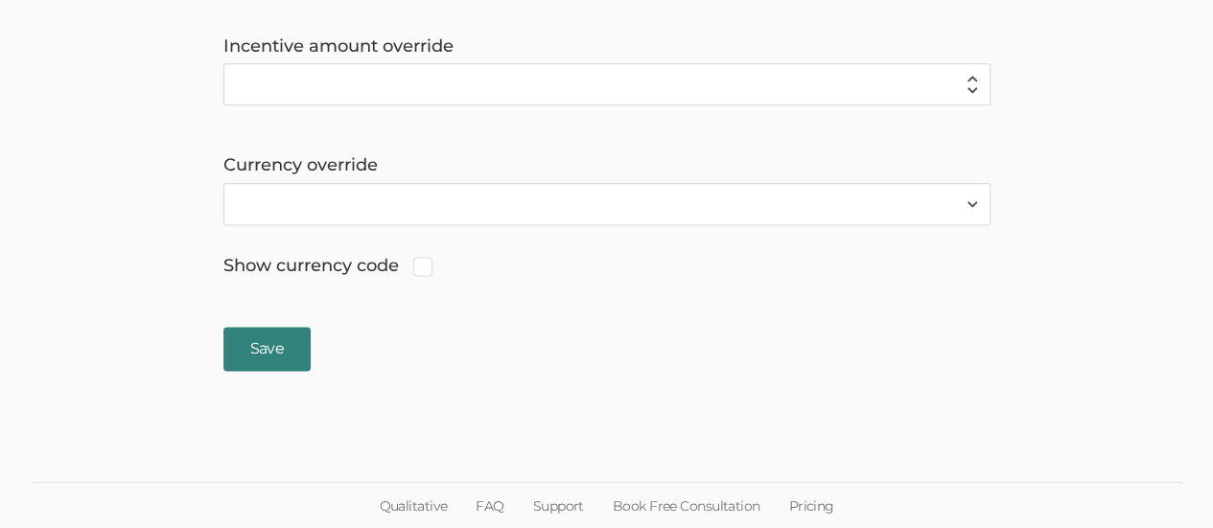
type input "AA SOB Journal Prompts"
click at [261, 359] on input "Save" at bounding box center [266, 349] width 87 height 45
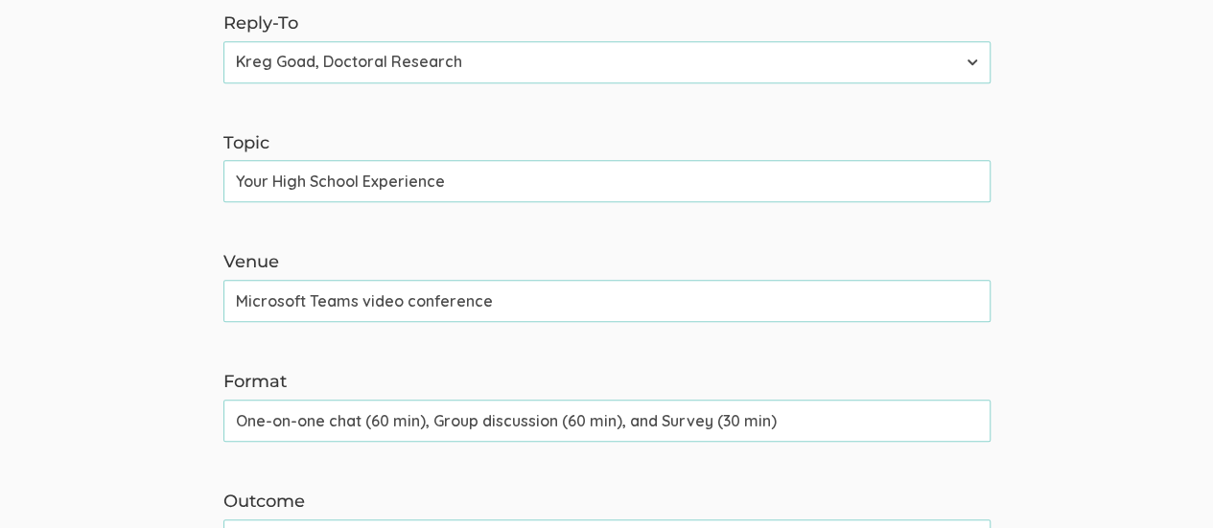
scroll to position [0, 0]
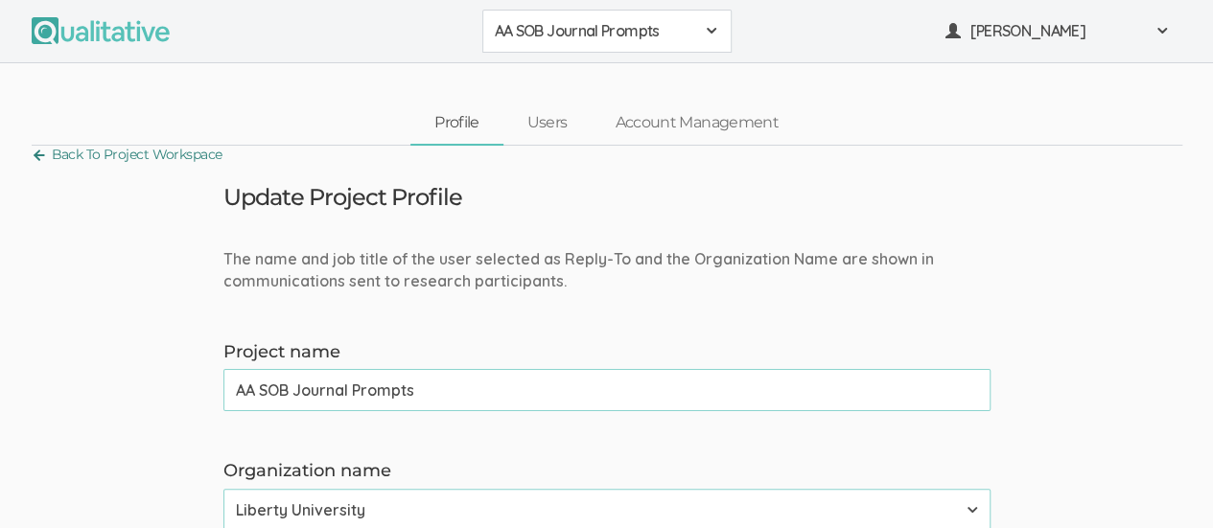
click at [98, 154] on link "Back To Project Workspace" at bounding box center [127, 155] width 191 height 26
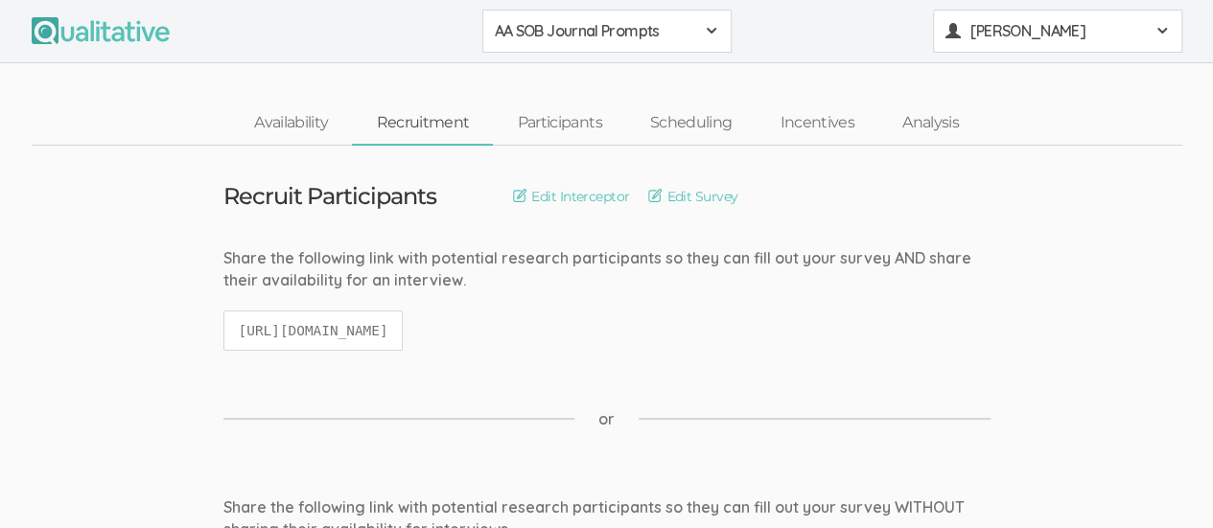
click at [1158, 35] on span at bounding box center [1161, 30] width 15 height 15
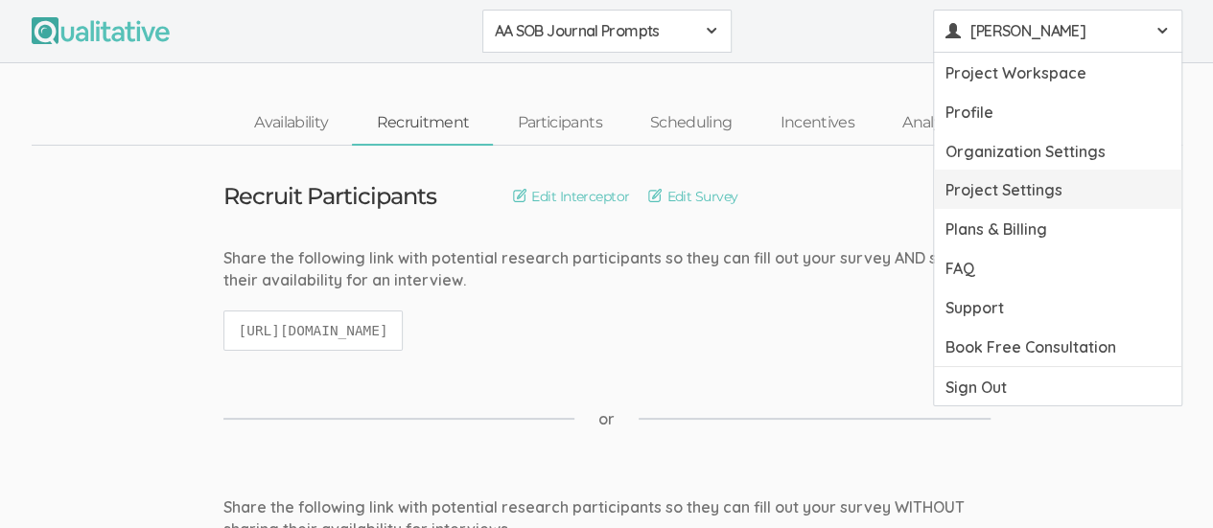
click at [1070, 192] on link "Project Settings" at bounding box center [1057, 189] width 247 height 39
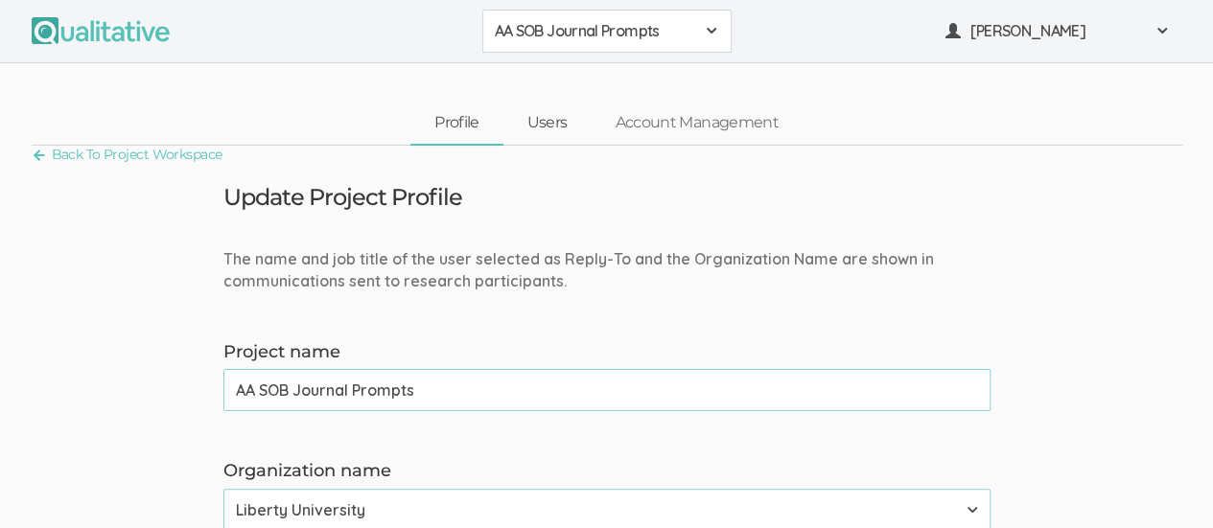
click at [564, 122] on link "Users" at bounding box center [547, 123] width 88 height 41
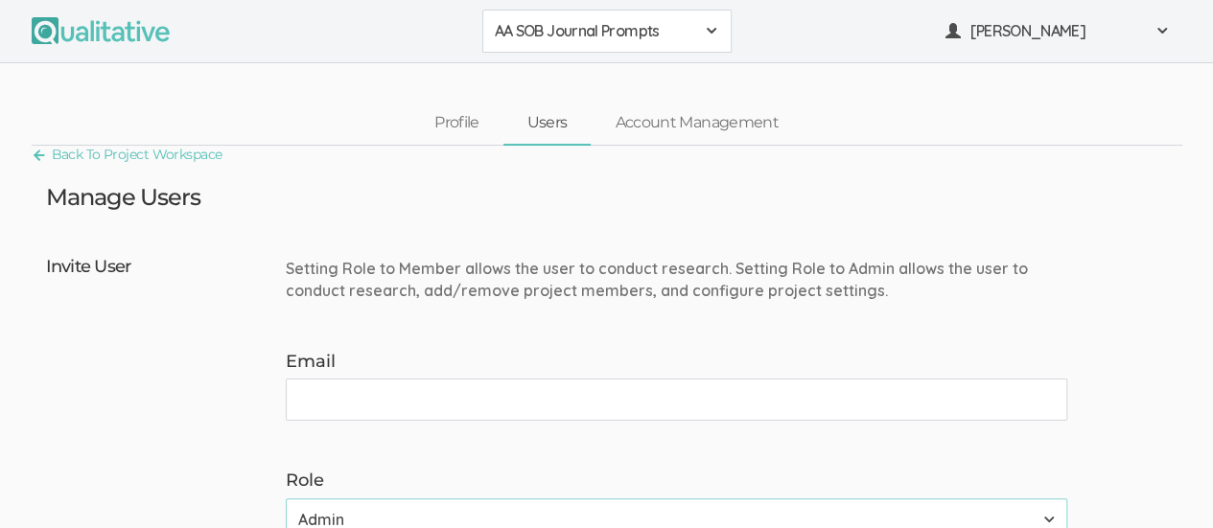
click at [385, 401] on input "Email" at bounding box center [676, 400] width 781 height 42
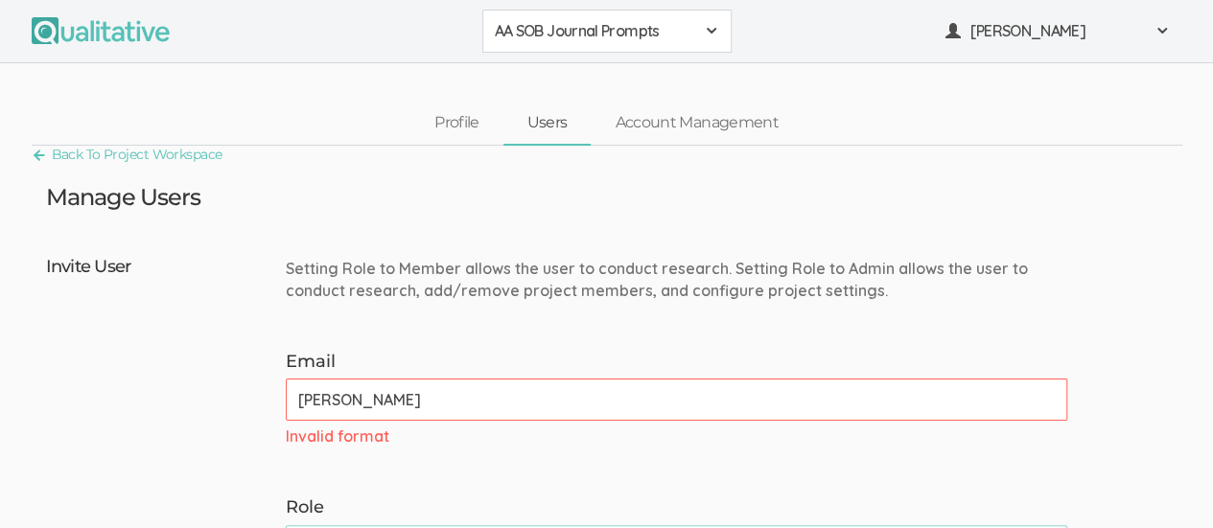
type input "neal@qualitative.io"
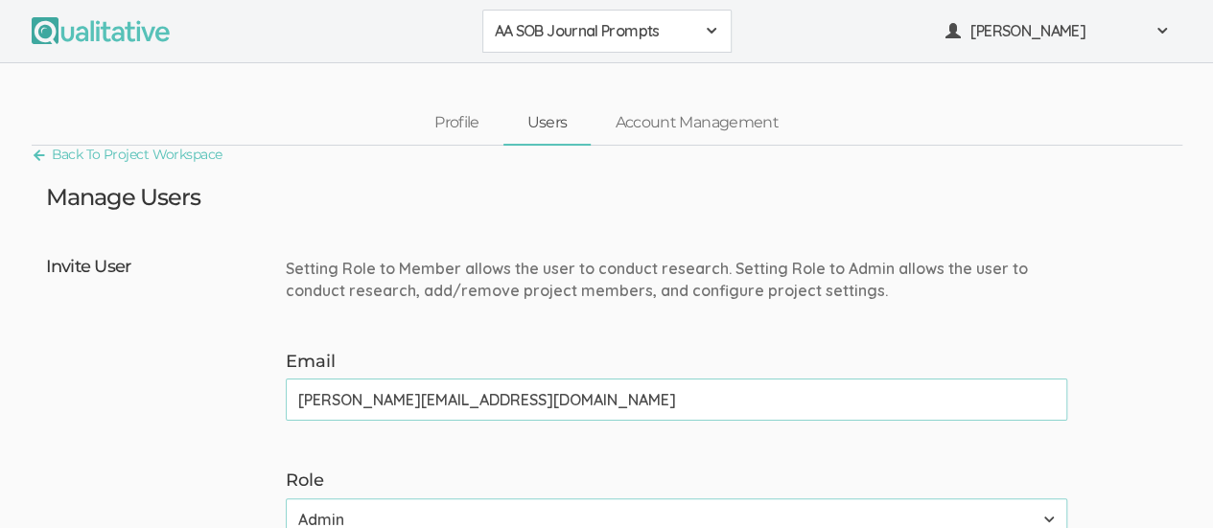
scroll to position [288, 0]
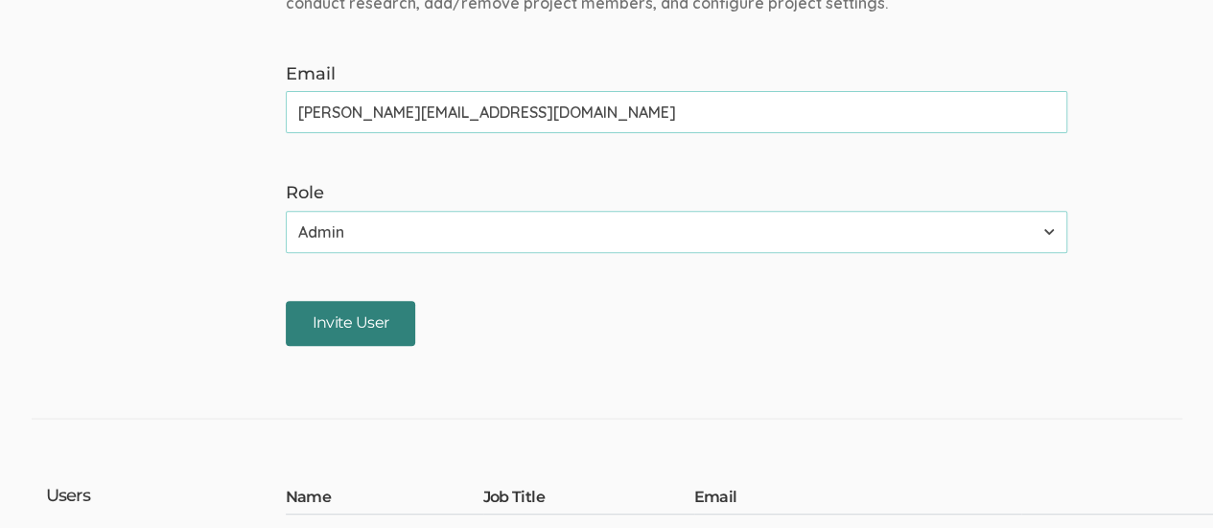
click at [307, 312] on input "Invite User" at bounding box center [351, 323] width 130 height 45
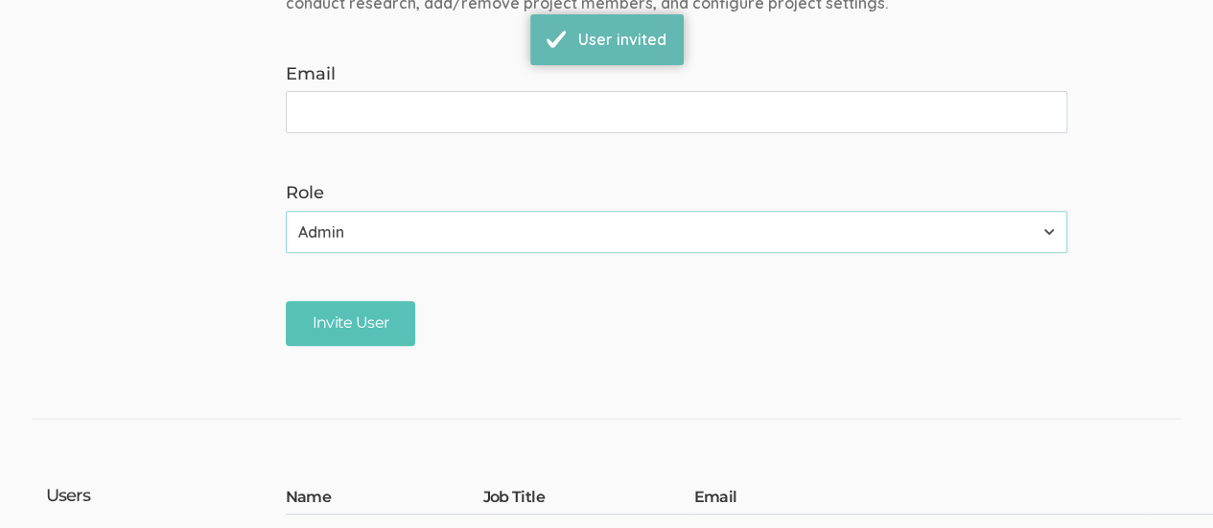
scroll to position [0, 0]
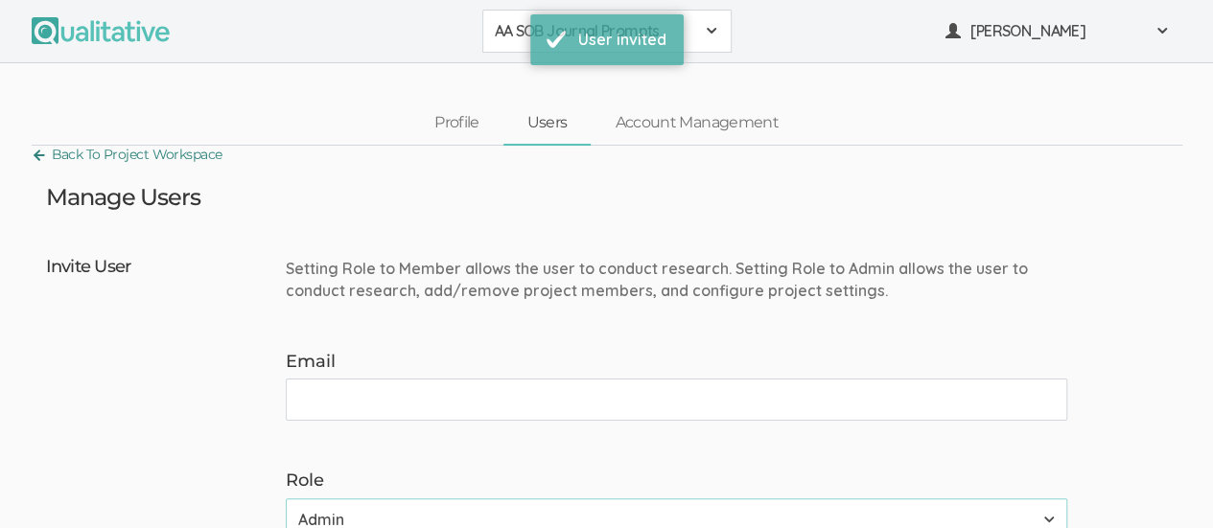
click at [72, 142] on link "Back To Project Workspace" at bounding box center [127, 155] width 191 height 26
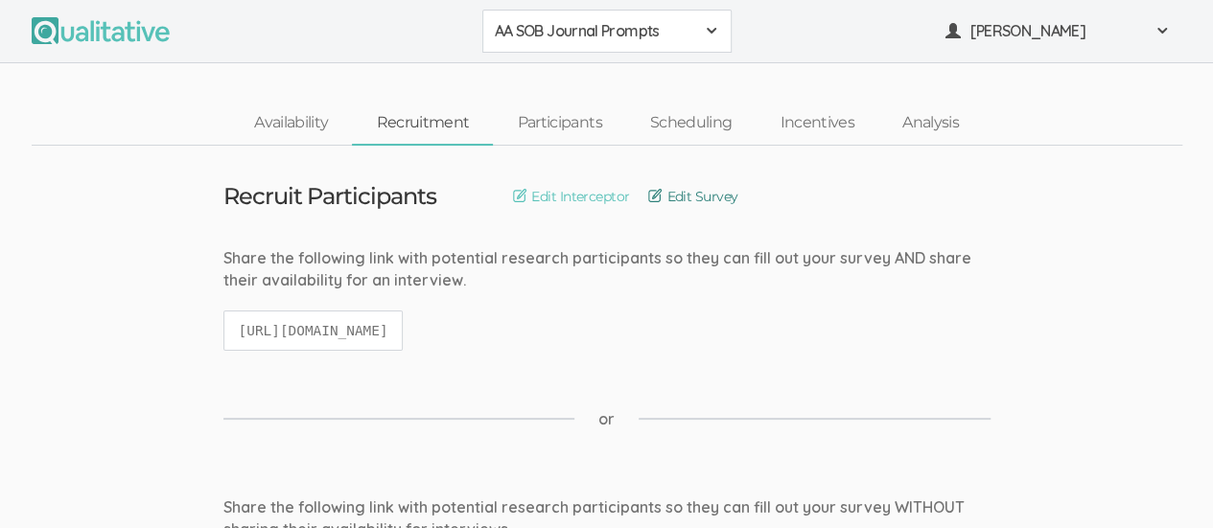
click at [706, 196] on link "Edit Survey" at bounding box center [692, 196] width 89 height 21
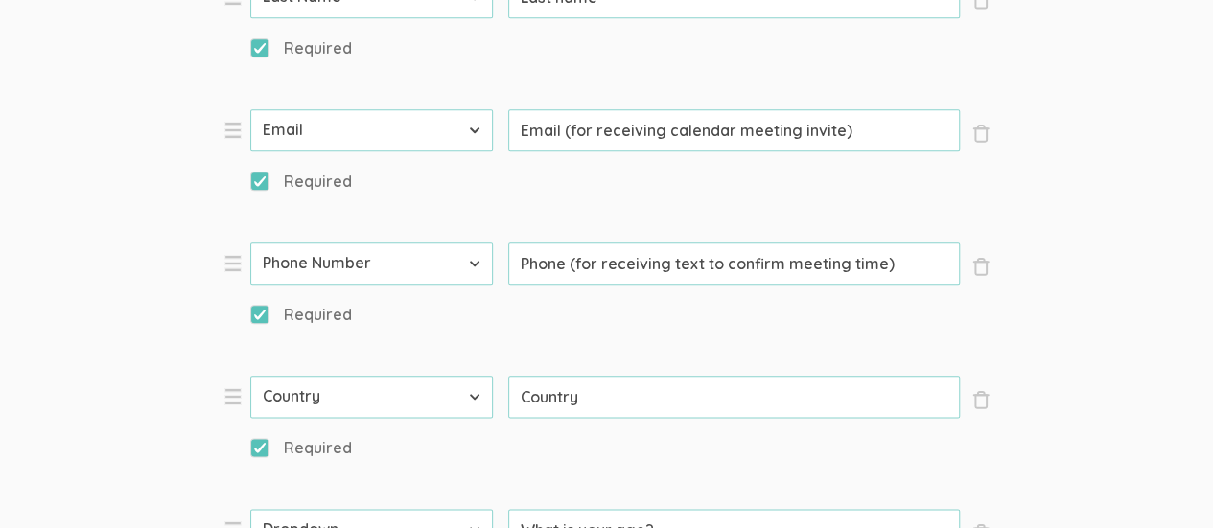
scroll to position [1054, 0]
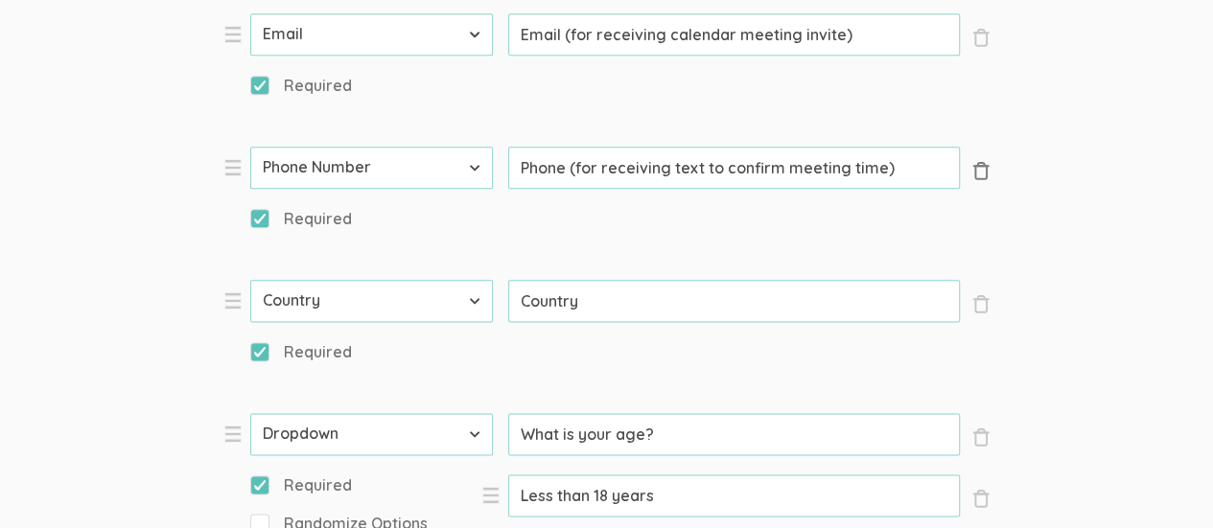
click at [986, 179] on button "× Close" at bounding box center [980, 173] width 19 height 52
select select "5"
type input "Country"
select select "10"
type input "What is your age?"
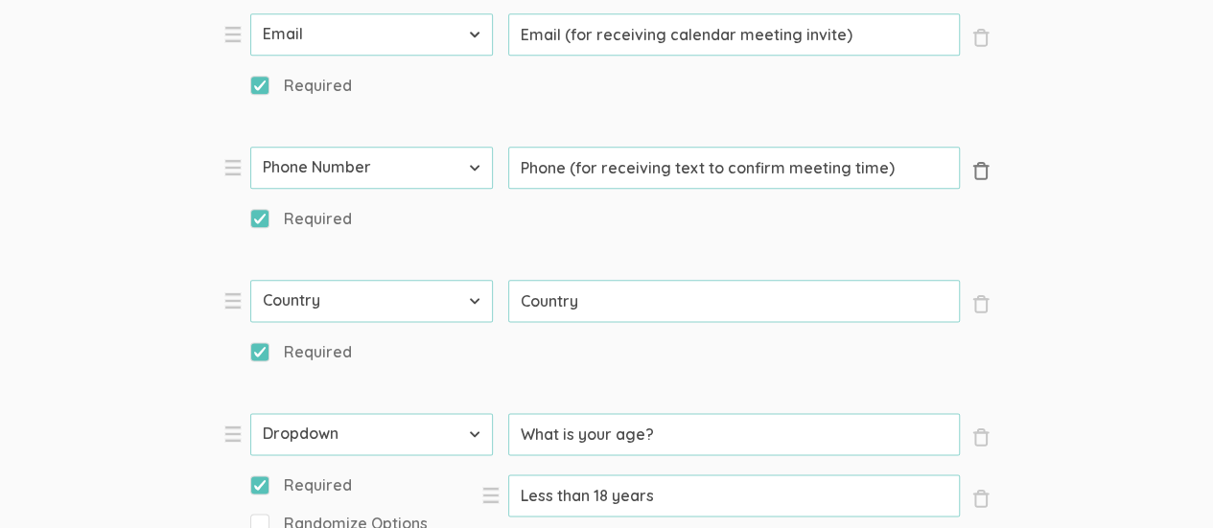
type input "What race/ethnicity do you identify as?"
type input "American Indian or Alaska Native"
type input "Asian"
type input "Black or African American"
type input "Did you graduate from high school?"
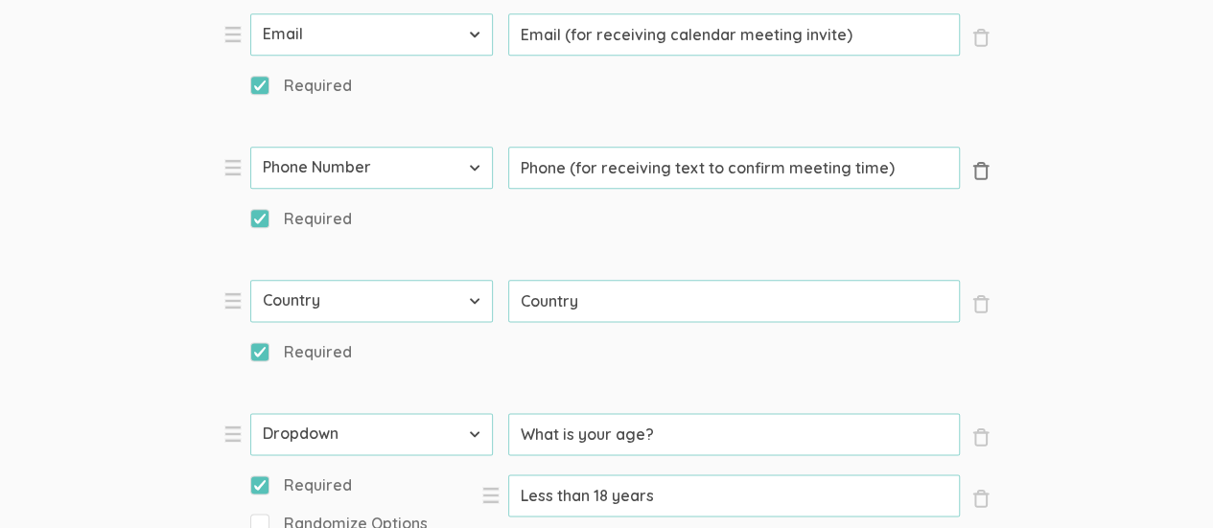
type input "Yes"
type input "No"
type input "Are you enrolled in an associate or bachelor's degree program?"
select select "11"
type input "I will use [Venue] for my chat"
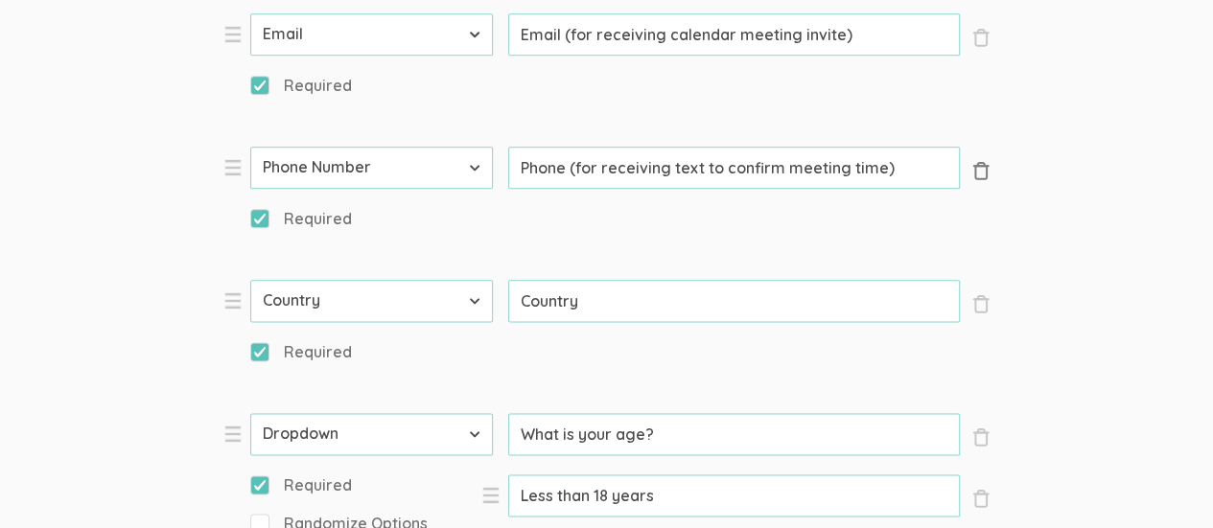
type input "I agree to this study's [Consent Form](https://docs.google.com/document/d/1nUAY…"
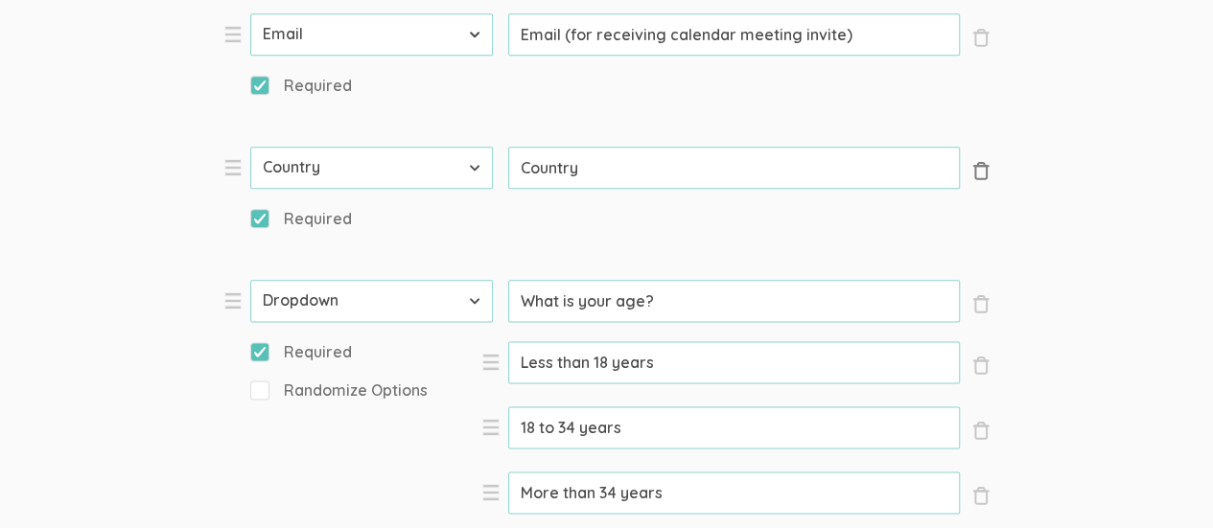
scroll to position [1150, 0]
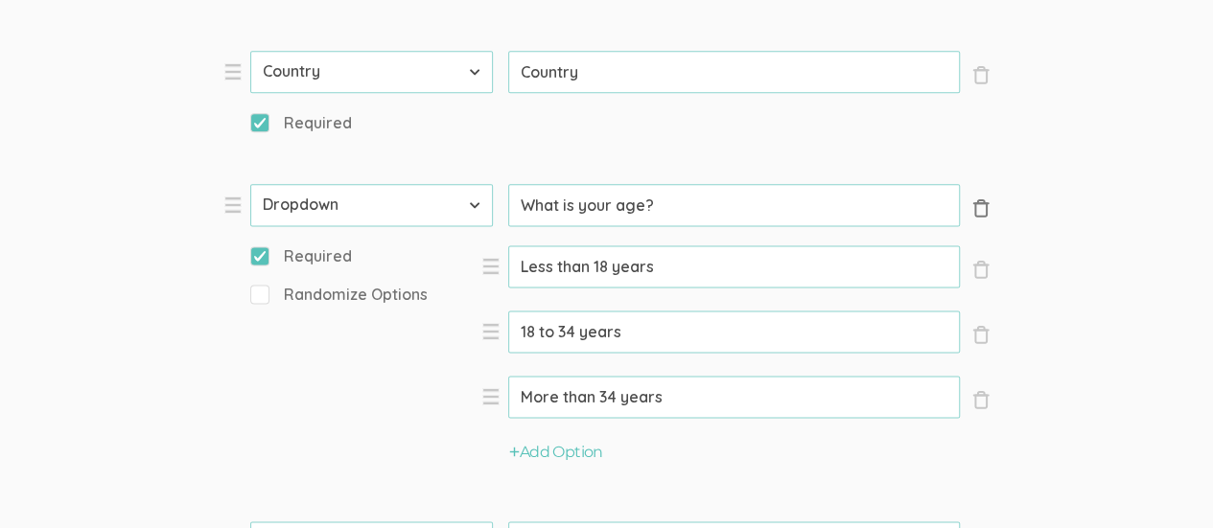
click at [982, 208] on span "×" at bounding box center [980, 207] width 19 height 19
type input "What race/ethnicity do you identify as?"
type input "Did you graduate from high school?"
type input "Yes"
type input "No"
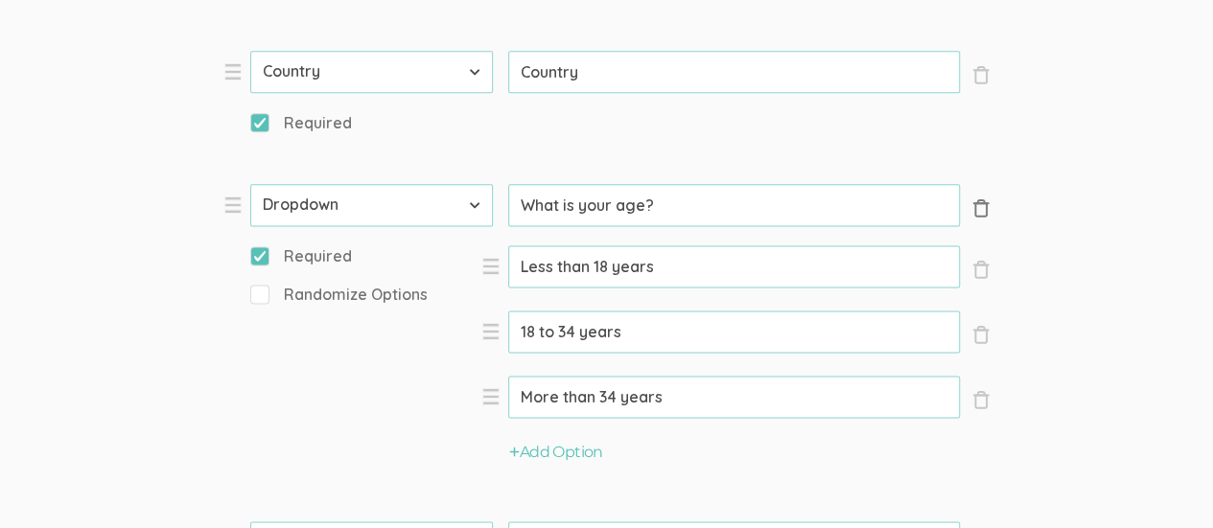
type input "Are you enrolled in an associate or bachelor's degree program?"
select select "11"
type input "I will use [Venue] for my chat"
type input "I agree to this study's [Consent Form](https://docs.google.com/document/d/1nUAY…"
type input "American Indian or Alaska Native"
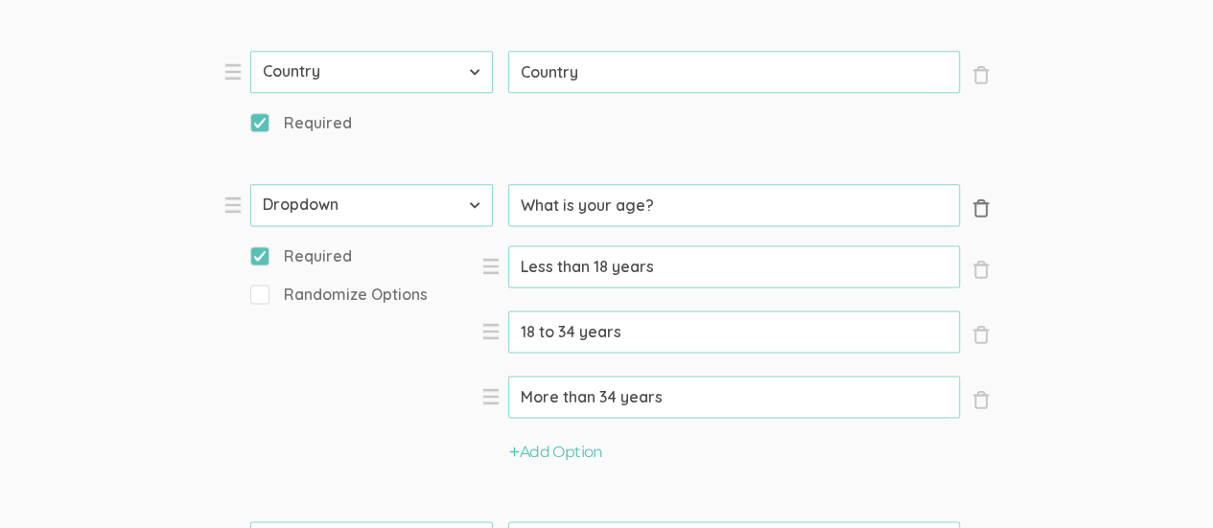
type input "Asian"
type input "Black or African American"
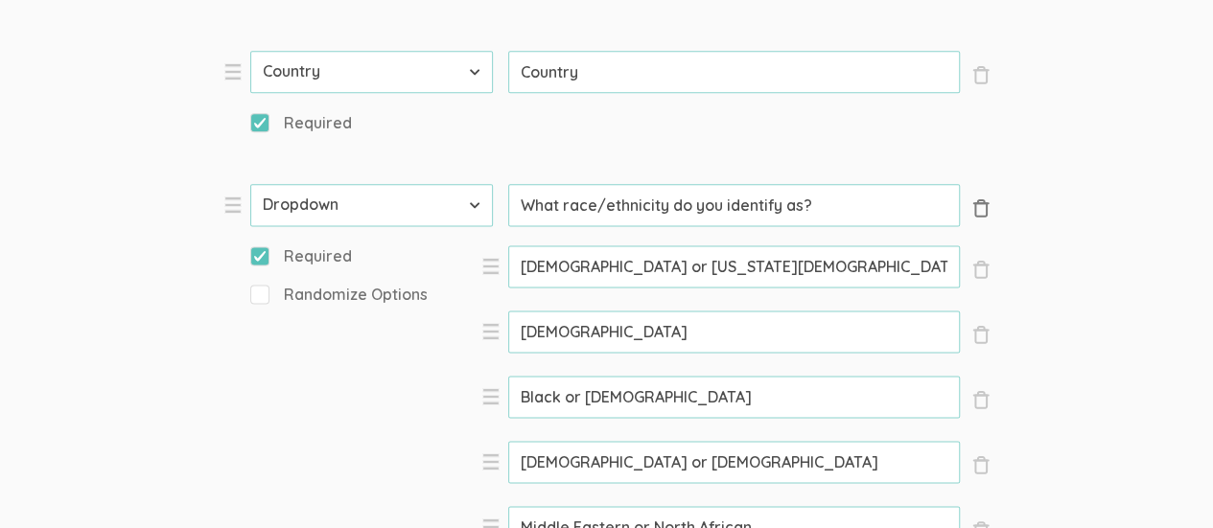
click at [982, 208] on span "×" at bounding box center [980, 207] width 19 height 19
type input "Did you graduate from high school?"
type input "Are you enrolled in an associate or bachelor's degree program?"
select select "11"
type input "I will use [Venue] for my chat"
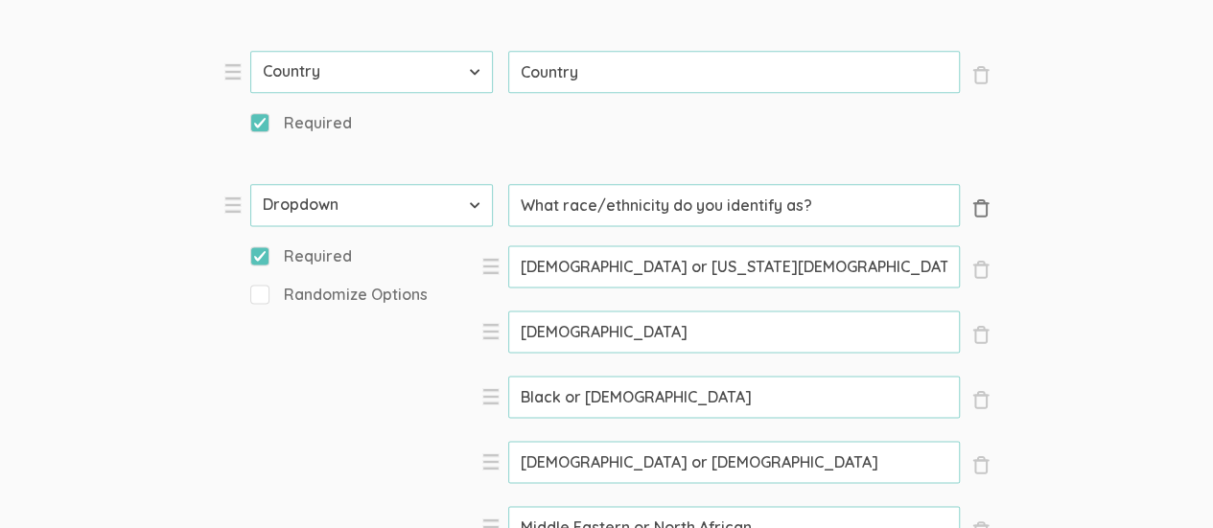
type input "I agree to this study's [Consent Form](https://docs.google.com/document/d/1nUAY…"
type input "Yes"
type input "No"
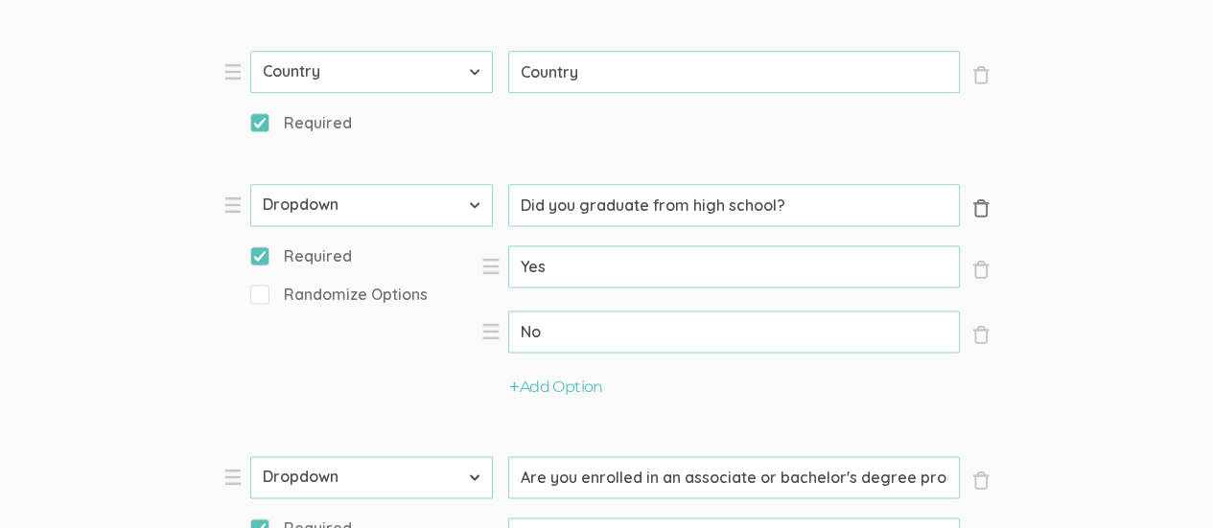
click at [982, 208] on span "×" at bounding box center [980, 207] width 19 height 19
type input "Are you enrolled in an associate or bachelor's degree program?"
select select "11"
type input "I will use [Venue] for my chat"
type input "I agree to this study's [Consent Form](https://docs.google.com/document/d/1nUAY…"
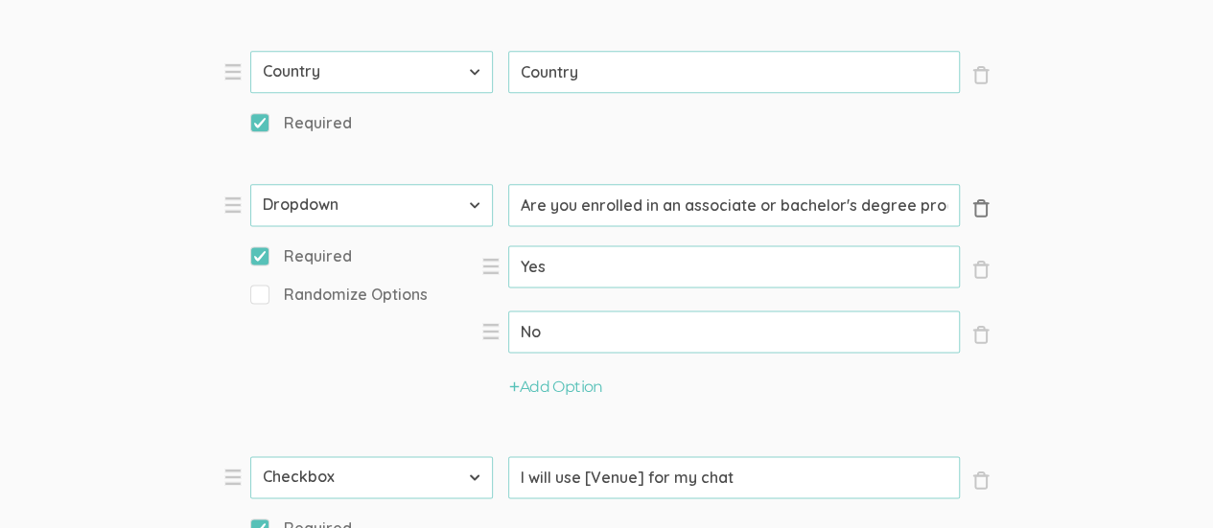
click at [982, 208] on span "×" at bounding box center [980, 207] width 19 height 19
select select "11"
type input "I will use [Venue] for my chat"
type input "I agree to this study's [Consent Form](https://docs.google.com/document/d/1nUAY…"
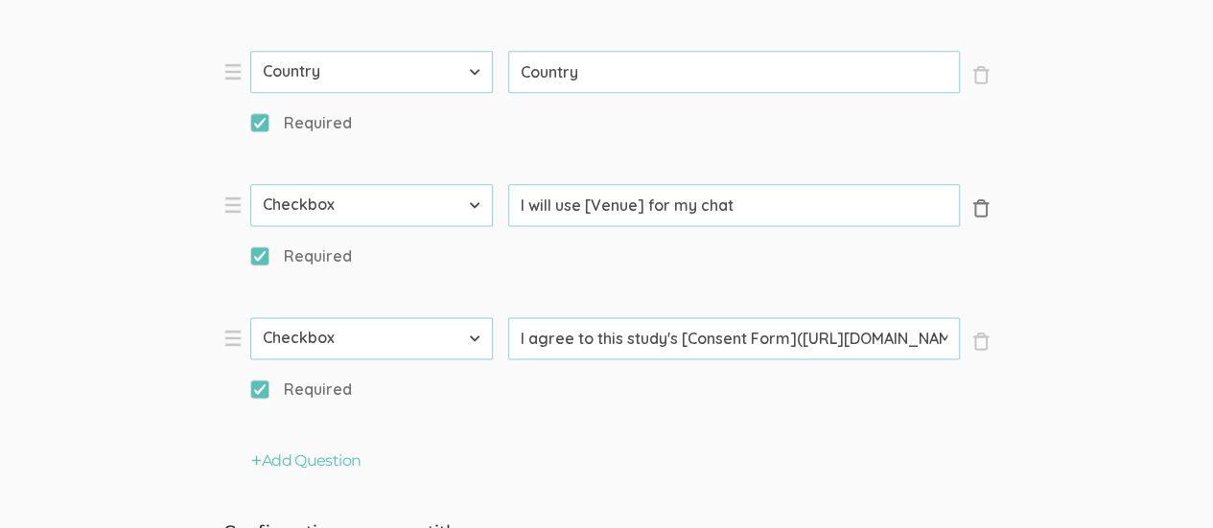
click at [982, 208] on span "×" at bounding box center [980, 207] width 19 height 19
type input "I agree to this study's [Consent Form](https://docs.google.com/document/d/1nUAY…"
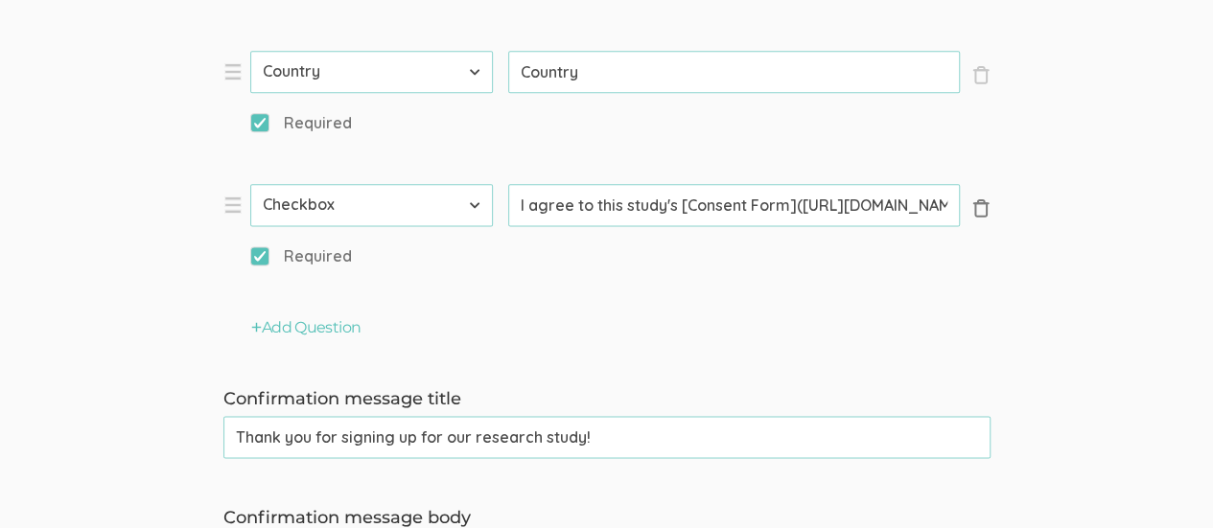
click at [982, 208] on span "×" at bounding box center [980, 207] width 19 height 19
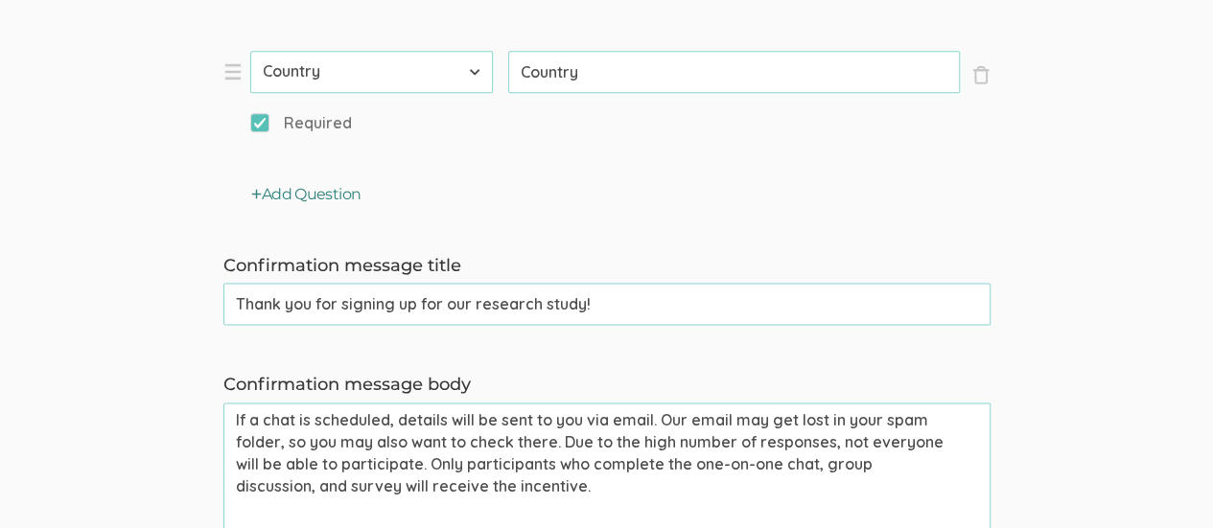
click at [284, 195] on button "Add Question" at bounding box center [306, 195] width 110 height 22
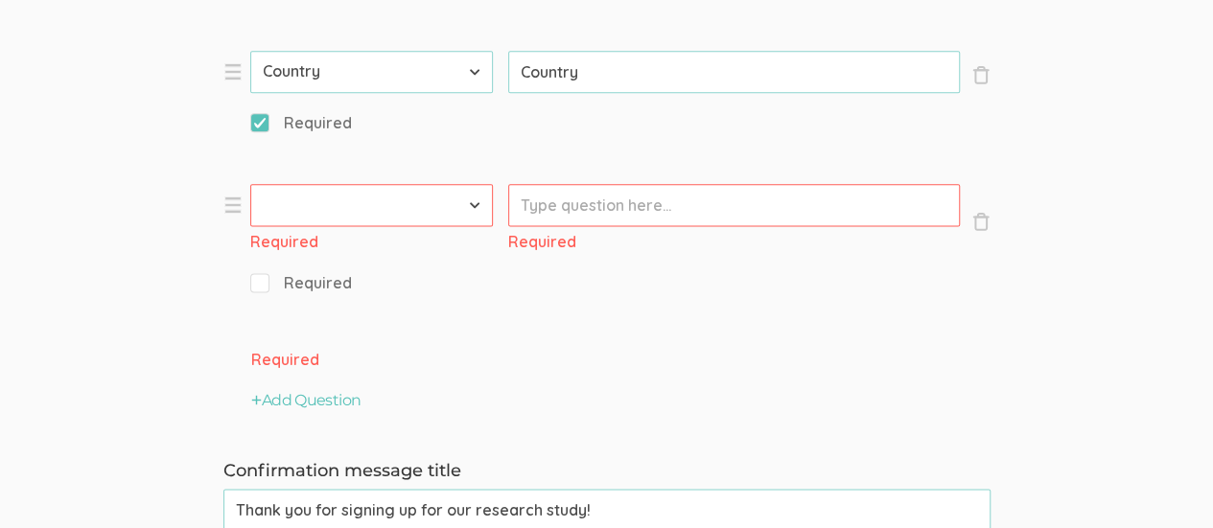
click at [470, 201] on select "First Name Last Name Email Phone Number LinkedIn Profile URL Country State Shor…" at bounding box center [371, 205] width 243 height 42
select select "8"
click at [250, 184] on select "First Name Last Name Email Phone Number LinkedIn Profile URL Country State Shor…" at bounding box center [371, 205] width 243 height 42
click at [625, 214] on input "Prompt" at bounding box center [733, 205] width 451 height 42
paste input "1. Describe an academic activity that you directly participated in as a former …"
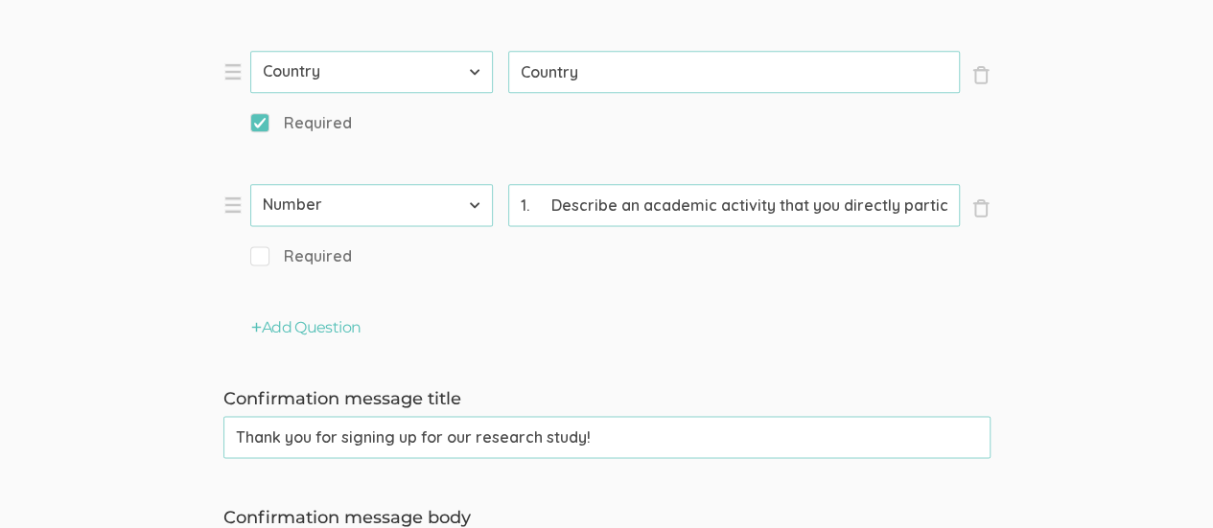
scroll to position [0, 1419]
type input "1. Describe an academic activity that you directly participated in as a former …"
click at [259, 256] on input "Required" at bounding box center [256, 255] width 12 height 12
checkbox input "true"
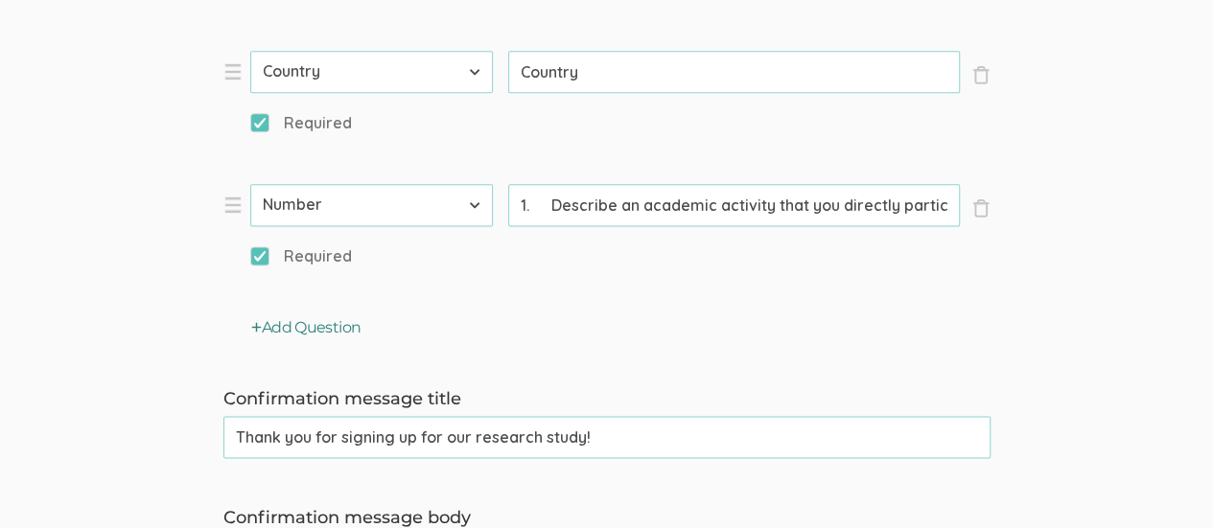
click at [288, 329] on button "Add Question" at bounding box center [306, 328] width 110 height 22
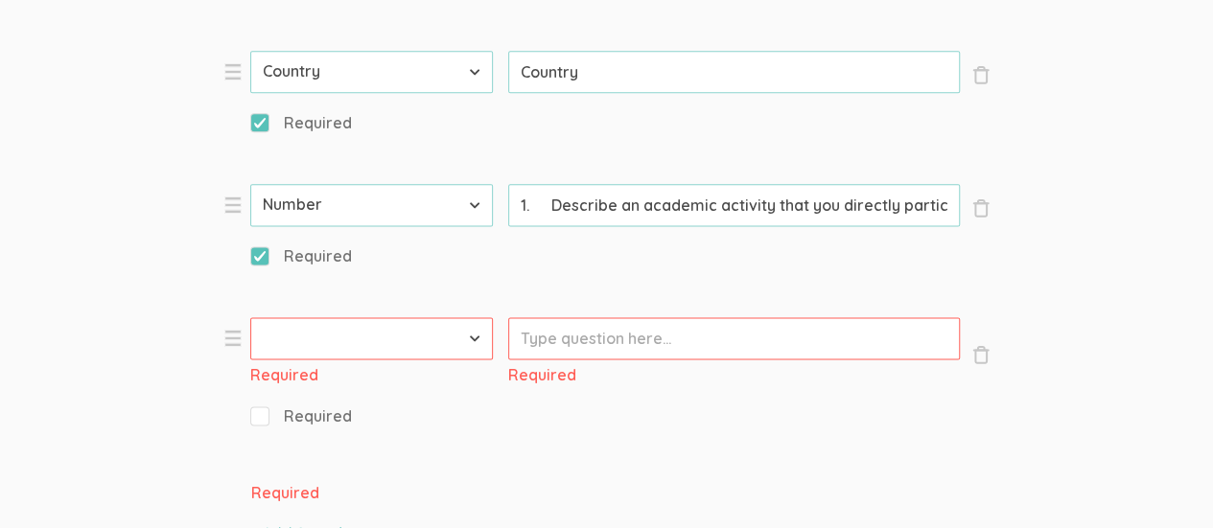
click at [475, 336] on select "First Name Last Name Email Phone Number LinkedIn Profile URL Country State Shor…" at bounding box center [371, 338] width 243 height 42
select select "8"
click at [250, 317] on select "First Name Last Name Email Phone Number LinkedIn Profile URL Country State Shor…" at bounding box center [371, 338] width 243 height 42
click at [594, 346] on input "Prompt" at bounding box center [733, 338] width 451 height 42
paste input "2. While considering your experience as a former African American high school s…"
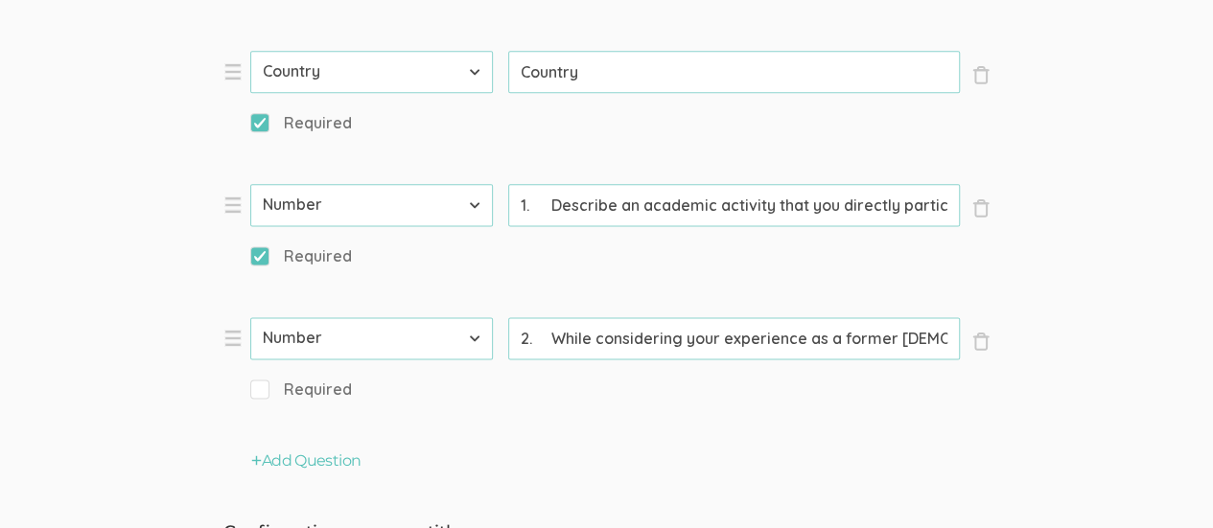
scroll to position [0, 3043]
type input "2. While considering your experience as a former African American high school s…"
select select "8"
click at [322, 461] on button "Add Question" at bounding box center [306, 461] width 110 height 22
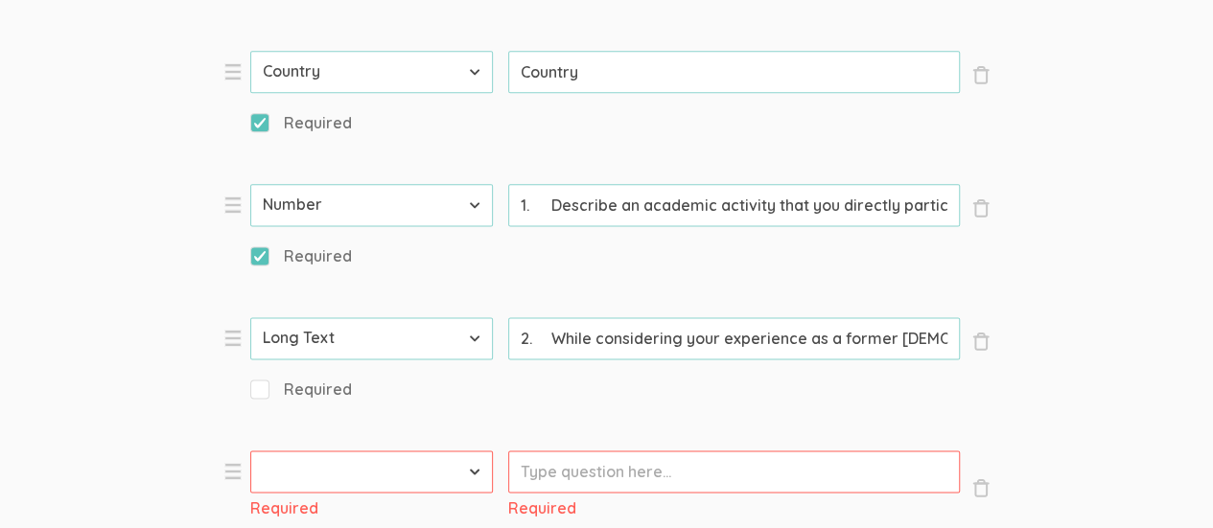
click at [465, 471] on select "First Name Last Name Email Phone Number LinkedIn Profile URL Country State Shor…" at bounding box center [371, 471] width 243 height 42
select select "8"
click at [250, 450] on select "First Name Last Name Email Phone Number LinkedIn Profile URL Country State Shor…" at bounding box center [371, 471] width 243 height 42
click at [552, 209] on input "1. Describe an academic activity that you directly participated in as a former …" at bounding box center [733, 205] width 451 height 42
type input "Describe an academic activity that you directly participated in as a former Afr…"
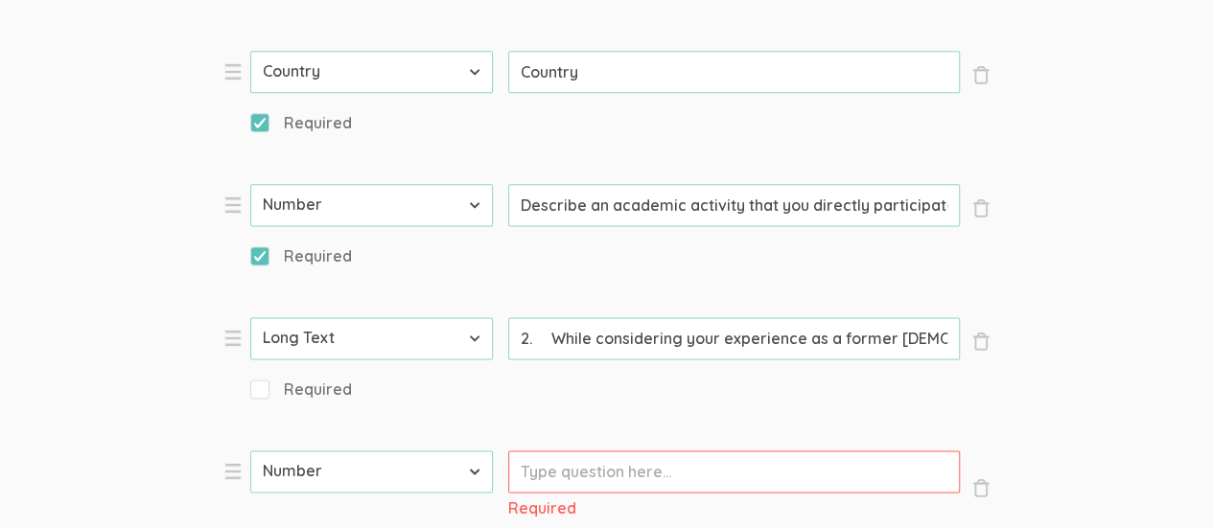
click at [552, 226] on input "2. While considering your experience as a former African American high school s…" at bounding box center [733, 205] width 451 height 42
type input "While considering your experience as a former African American high school stud…"
click at [543, 198] on input "Describe an academic activity that you directly participated in as a former Afr…" at bounding box center [733, 205] width 451 height 42
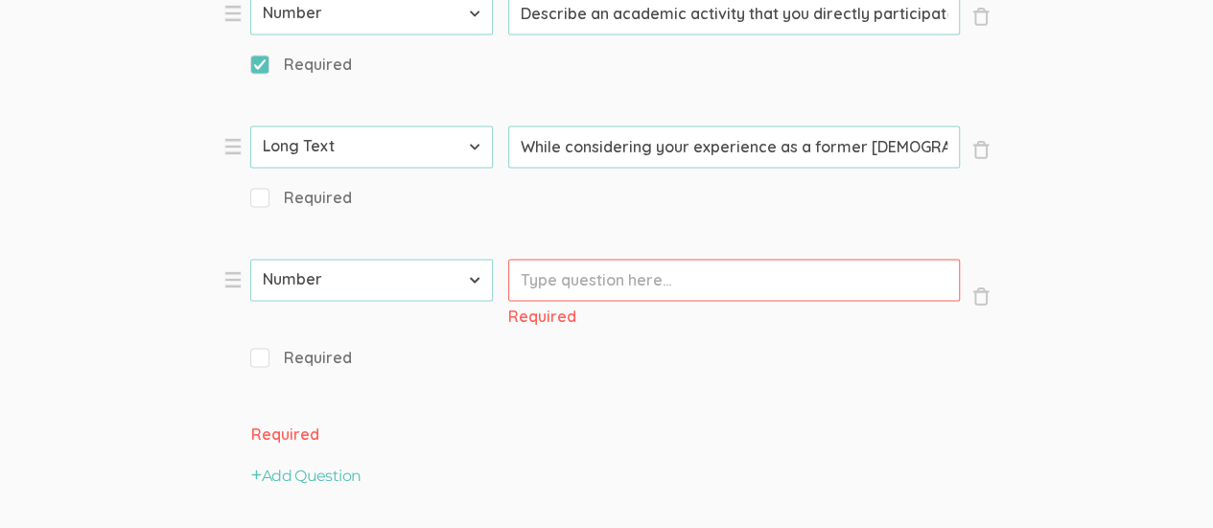
click at [585, 271] on input "Prompt" at bounding box center [733, 280] width 451 height 42
paste input "3. Think about an athletic event that took place at your former high school. Ho…"
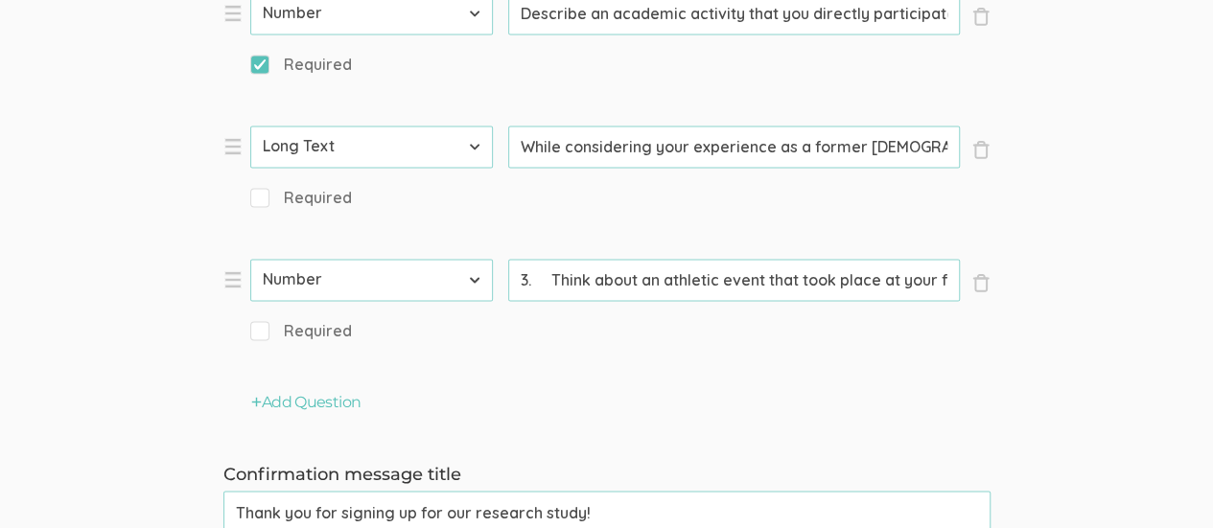
scroll to position [0, 2022]
drag, startPoint x: 266, startPoint y: 330, endPoint x: 328, endPoint y: 325, distance: 61.5
type input "3. Think about an athletic event that took place at your former high school. Ho…"
select select "8"
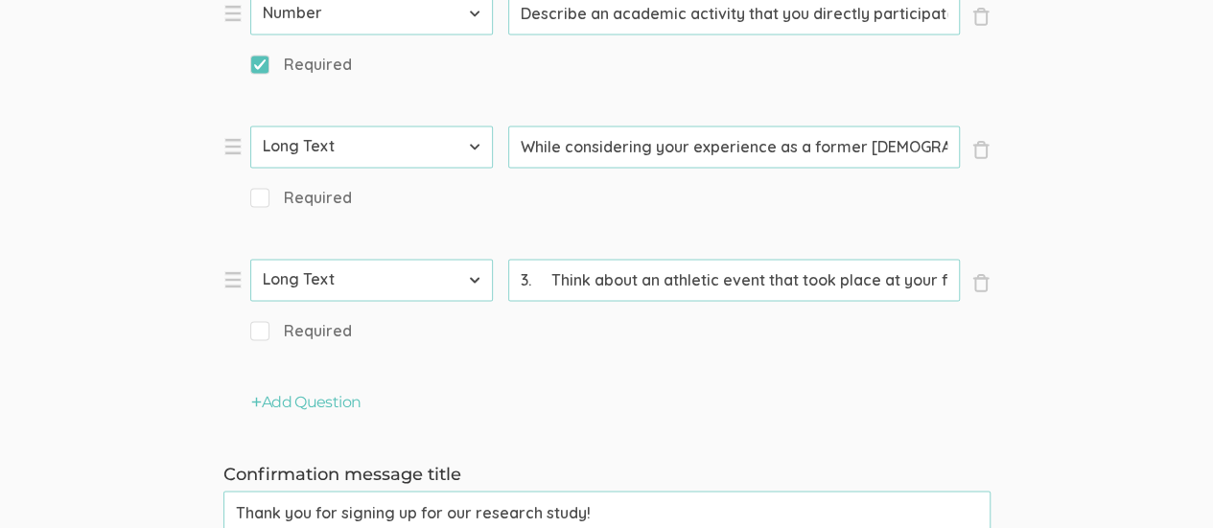
click at [554, 35] on input "3. Think about an athletic event that took place at your former high school. Ho…" at bounding box center [733, 13] width 451 height 42
type input "Think about an athletic event that took place at your former high school. How w…"
click at [256, 333] on input "Required" at bounding box center [256, 330] width 12 height 12
checkbox input "true"
click at [261, 200] on input "Required" at bounding box center [256, 197] width 12 height 12
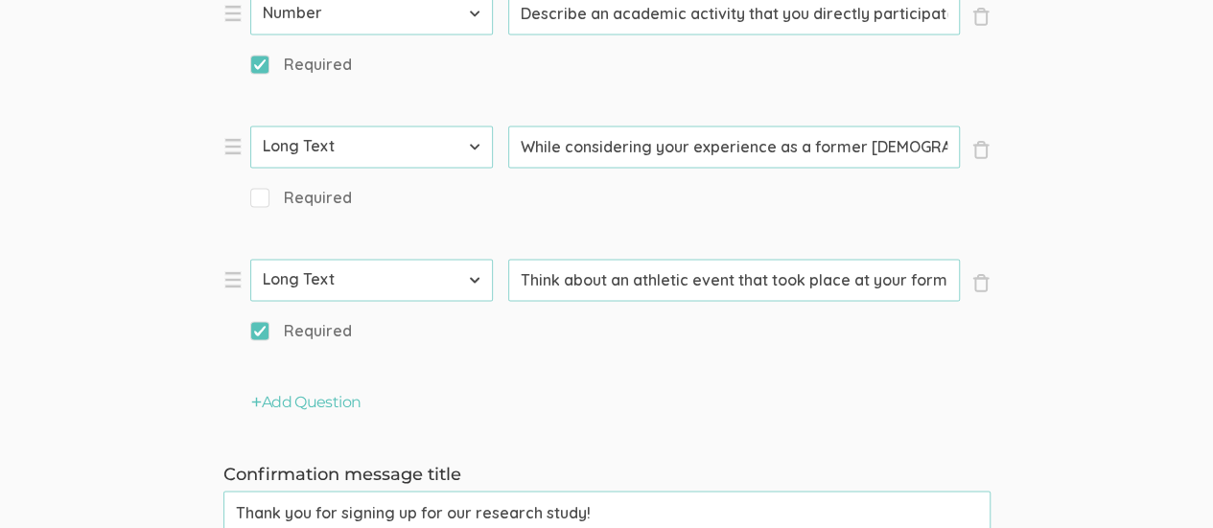
checkbox input "true"
click at [329, 404] on button "Add Question" at bounding box center [306, 403] width 110 height 22
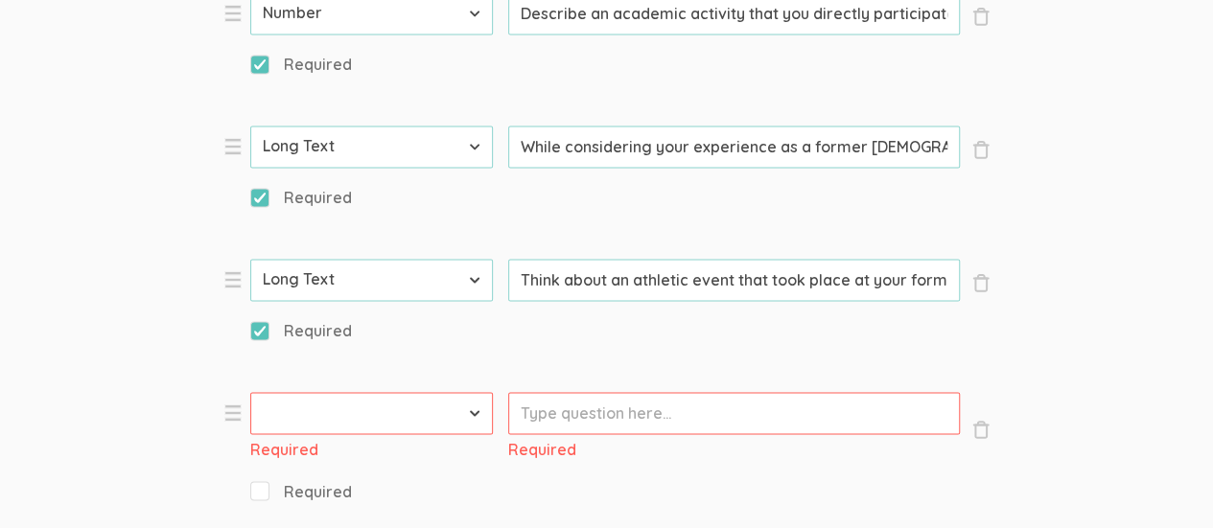
click at [464, 407] on select "First Name Last Name Email Phone Number LinkedIn Profile URL Country State Shor…" at bounding box center [371, 413] width 243 height 42
select select "8"
click at [250, 392] on select "First Name Last Name Email Phone Number LinkedIn Profile URL Country State Shor…" at bounding box center [371, 413] width 243 height 42
click at [589, 420] on input "Prompt" at bounding box center [733, 413] width 451 height 42
paste input "4. In terms of curriculum, was African American centered learning represented i…"
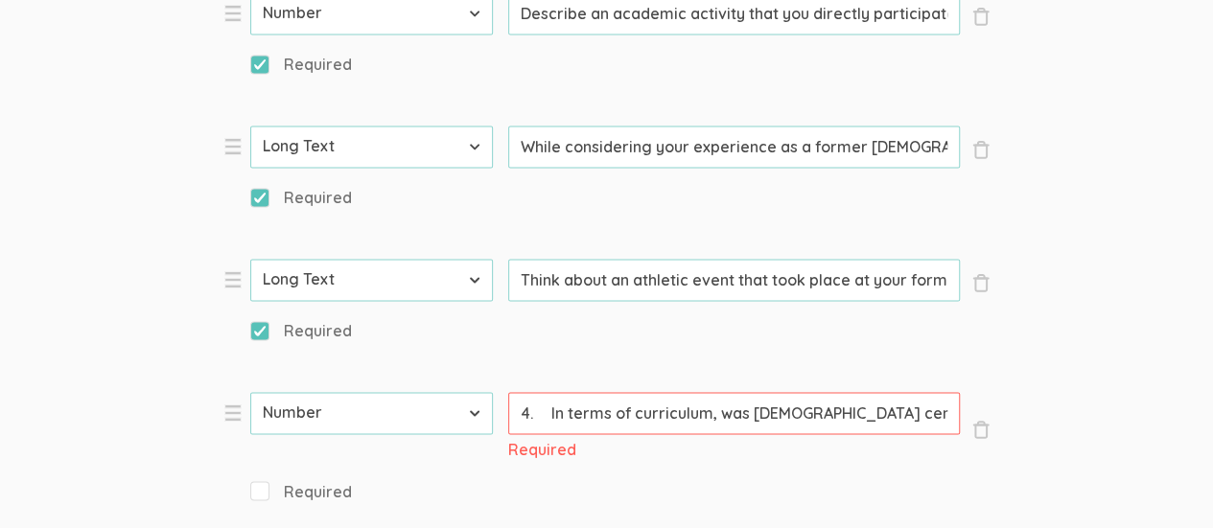
scroll to position [0, 1098]
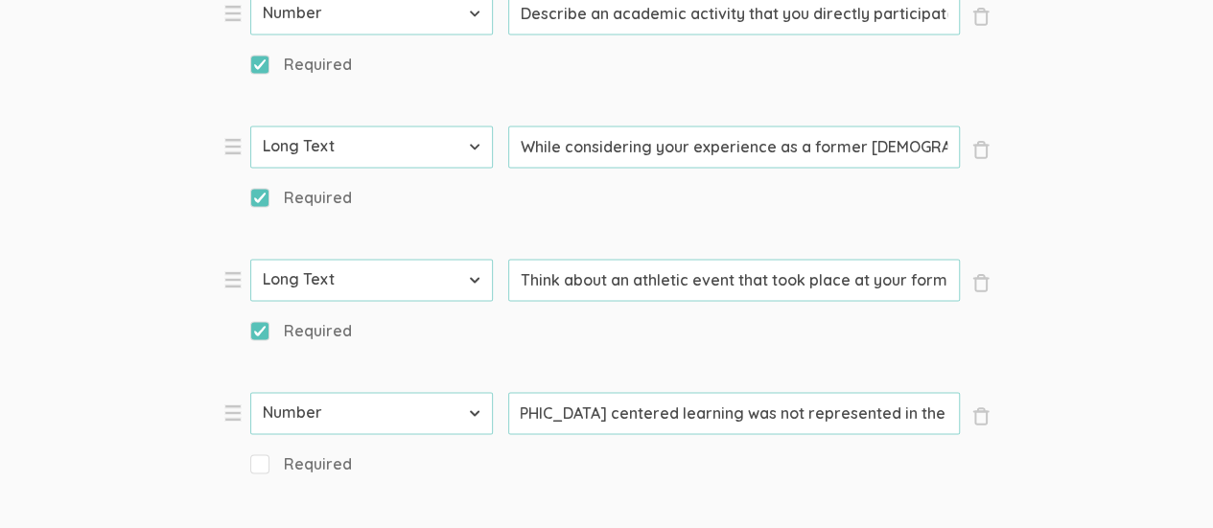
click at [267, 463] on span "Required" at bounding box center [301, 464] width 102 height 22
type input "4. In terms of curriculum, was African American centered learning represented i…"
click at [263, 463] on input "Required" at bounding box center [256, 463] width 12 height 12
checkbox input "true"
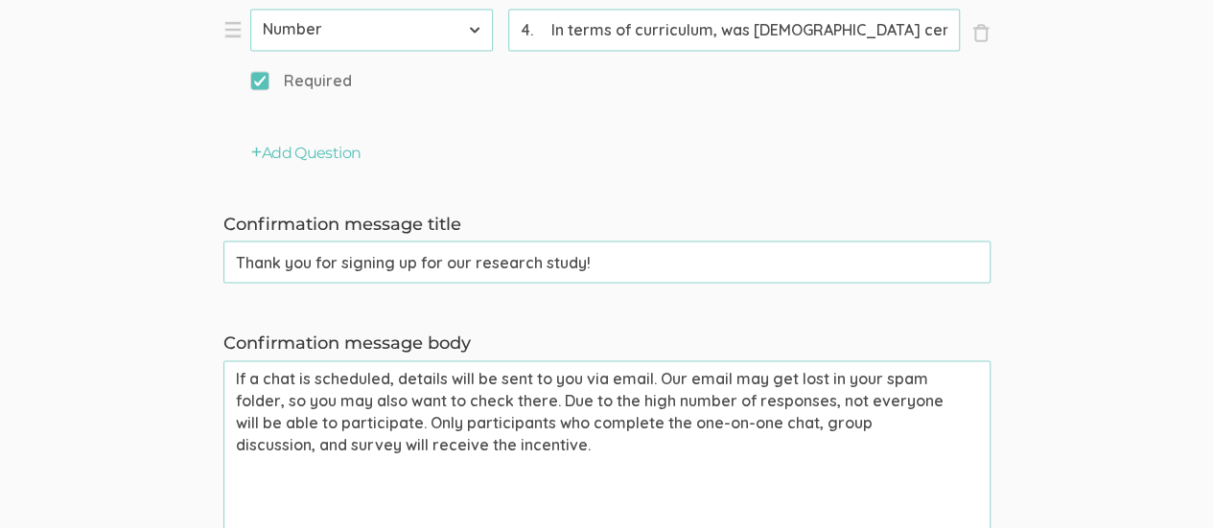
scroll to position [1821, 0]
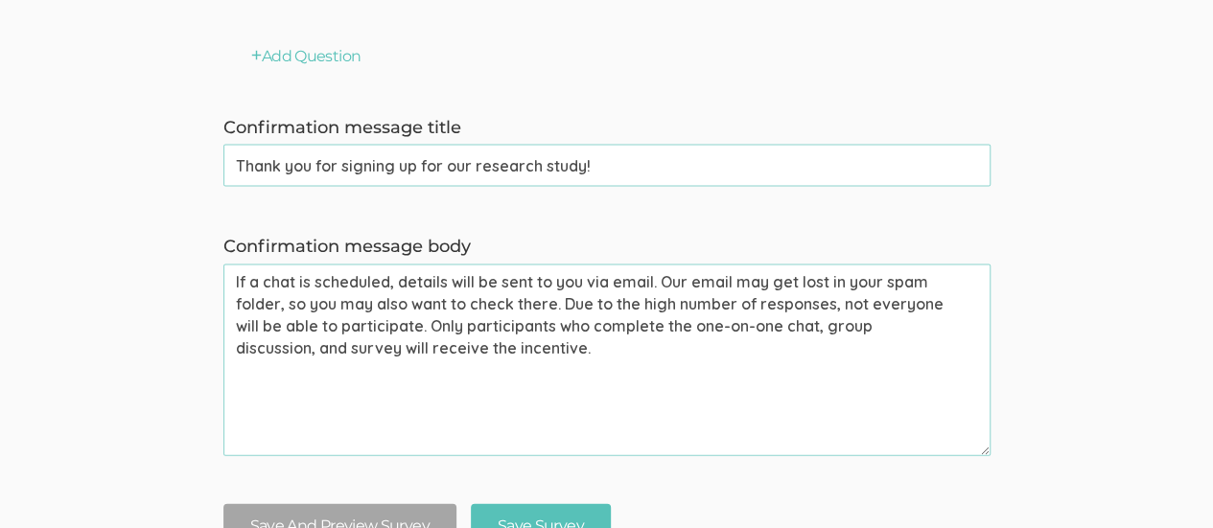
drag, startPoint x: 619, startPoint y: 170, endPoint x: 341, endPoint y: 164, distance: 278.0
click at [341, 164] on input "Thank you for signing up for our research study!" at bounding box center [606, 166] width 767 height 42
type input "Thank you for answering the survey questions!"
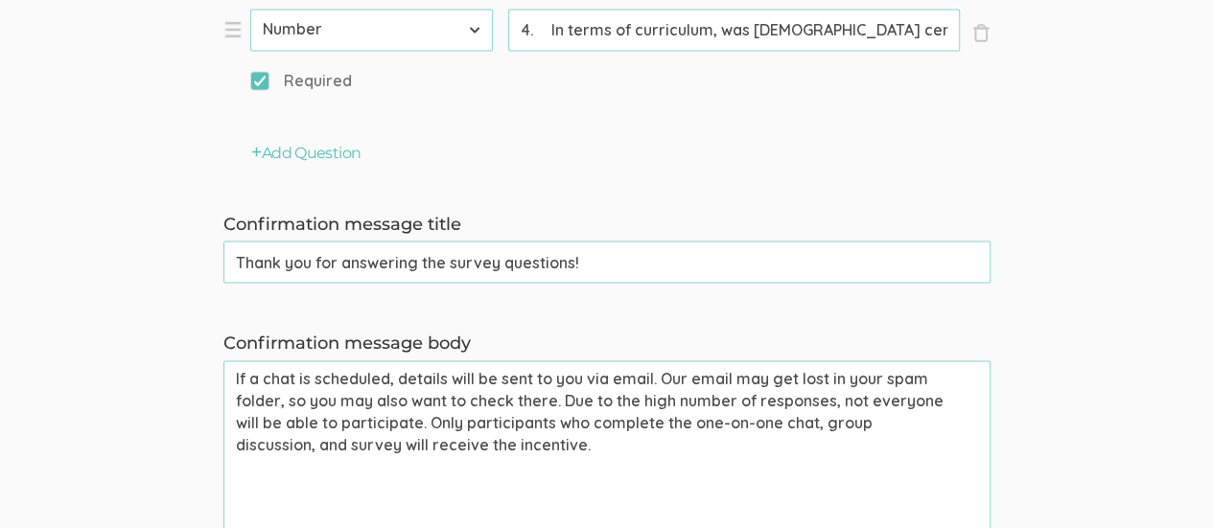
scroll to position [1534, 0]
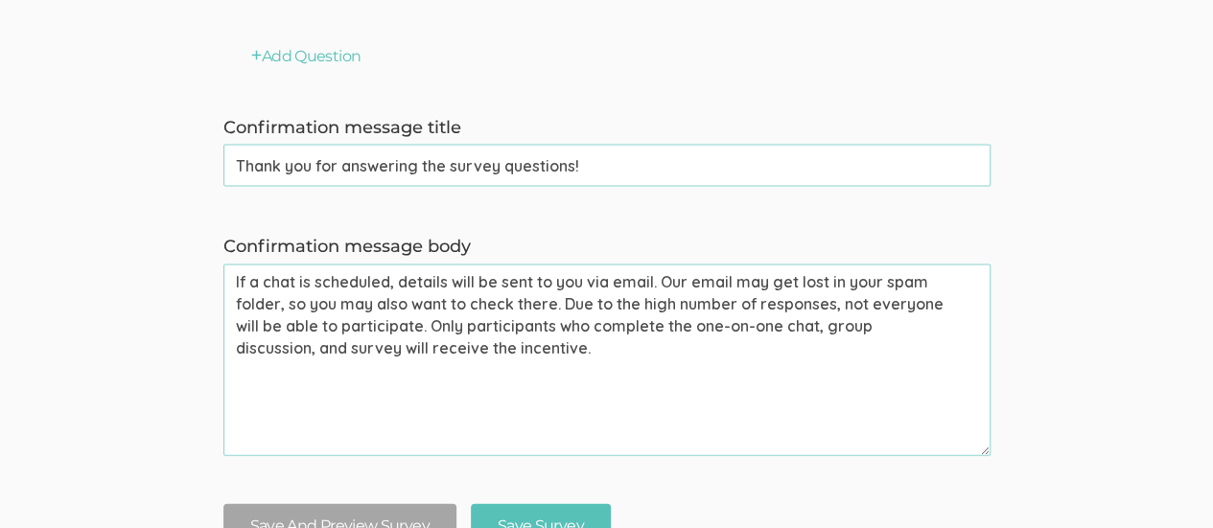
scroll to position [1917, 0]
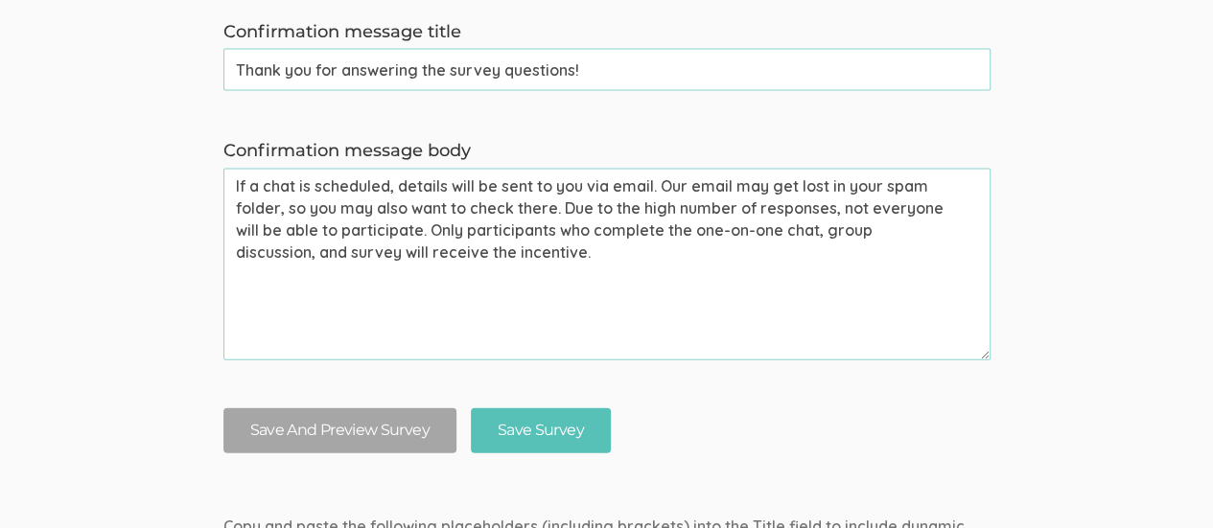
type input "In terms of curriculum, was African American centered learning represented in t…"
drag, startPoint x: 232, startPoint y: 184, endPoint x: 547, endPoint y: 268, distance: 326.4
click at [549, 268] on textarea "If a chat is scheduled, details will be sent to you via email. Our email may ge…" at bounding box center [606, 265] width 767 height 192
click at [513, 254] on textarea "If a chat is scheduled, details will be sent to you via email. Our email may ge…" at bounding box center [606, 265] width 767 height 192
drag, startPoint x: 425, startPoint y: 229, endPoint x: 228, endPoint y: 181, distance: 202.3
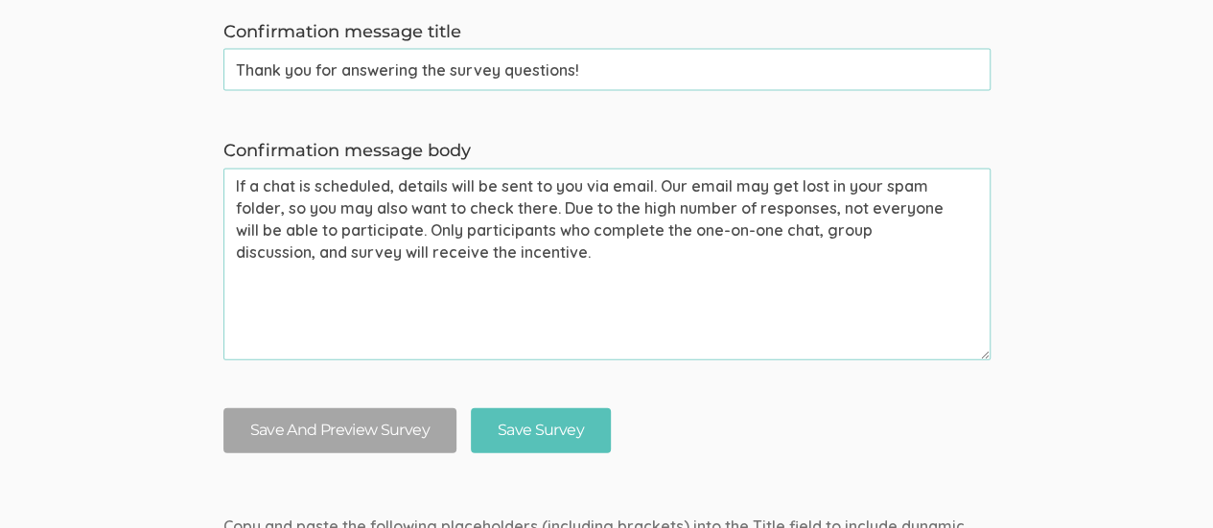
click at [228, 181] on textarea "If a chat is scheduled, details will be sent to you via email. Our email may ge…" at bounding box center [606, 265] width 767 height 192
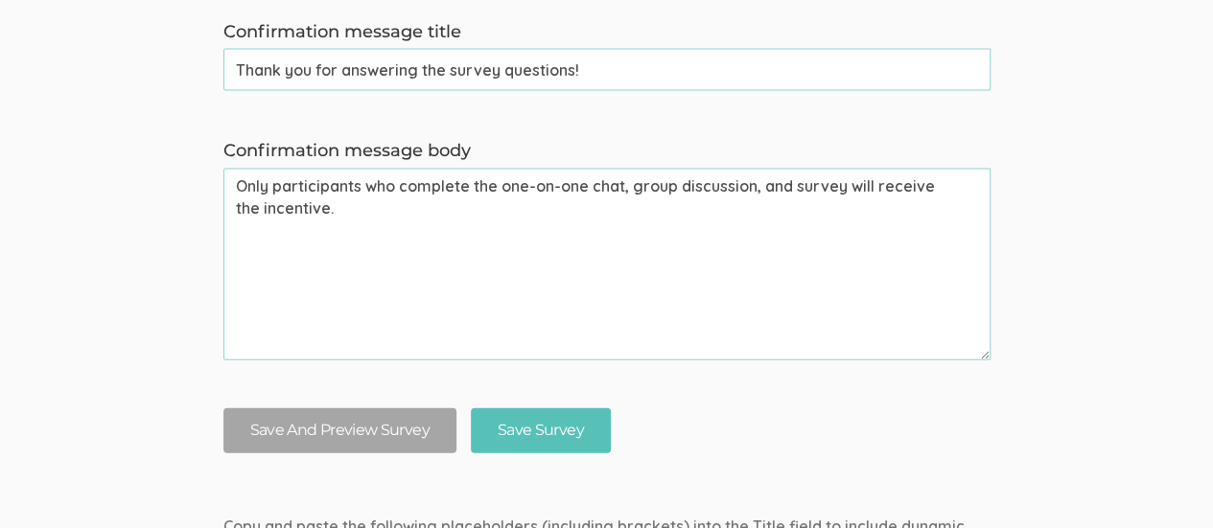
click at [237, 183] on textarea "Only participants who complete the one-on-one chat, group discussion, and surve…" at bounding box center [606, 265] width 767 height 192
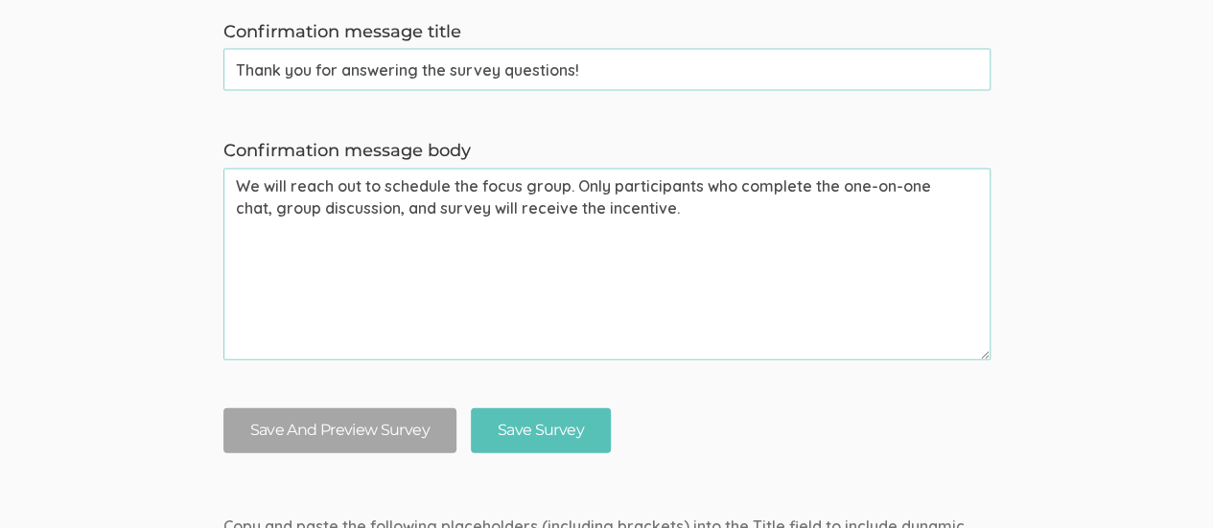
click at [360, 183] on textarea "We will reach out to schedule the focus group. Only participants who complete t…" at bounding box center [606, 265] width 767 height 192
click at [669, 213] on textarea "I will email you to schedule the focus group. Only participants who complete th…" at bounding box center [606, 265] width 767 height 192
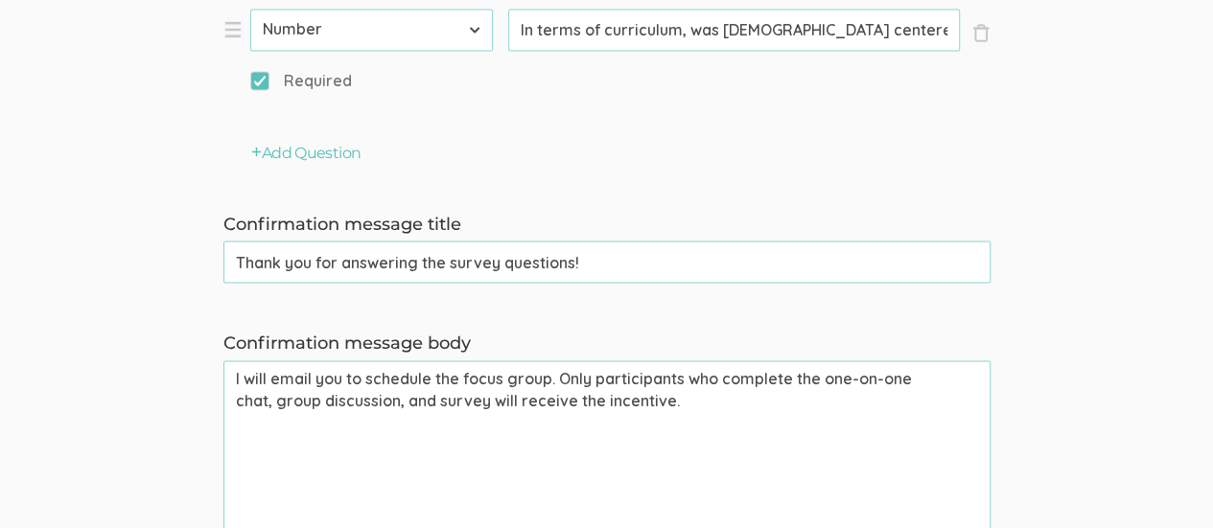
scroll to position [1534, 0]
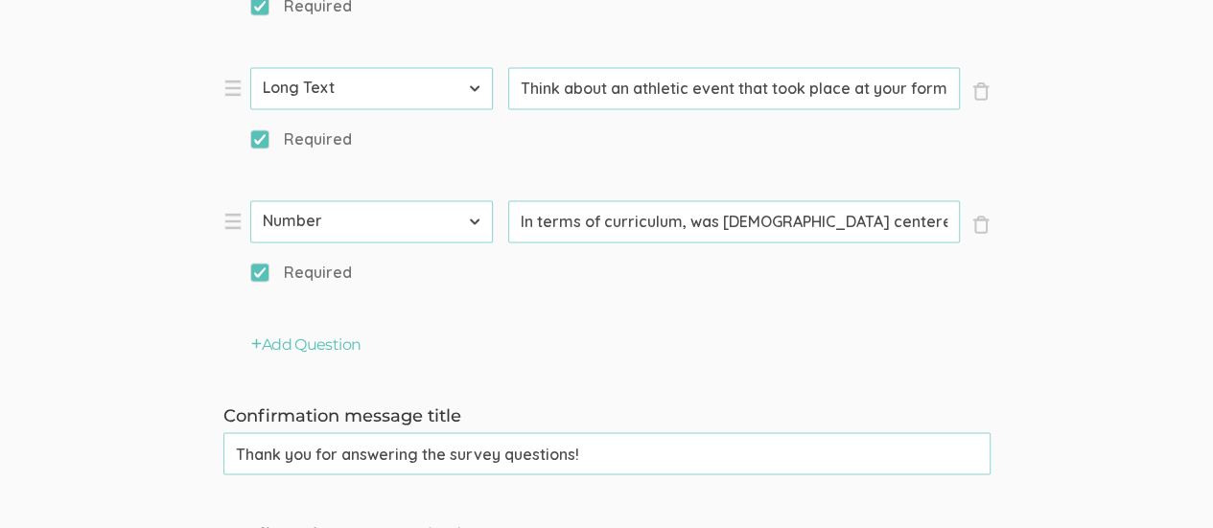
type textarea "I will email you to schedule the focus group. Only participants who complete th…"
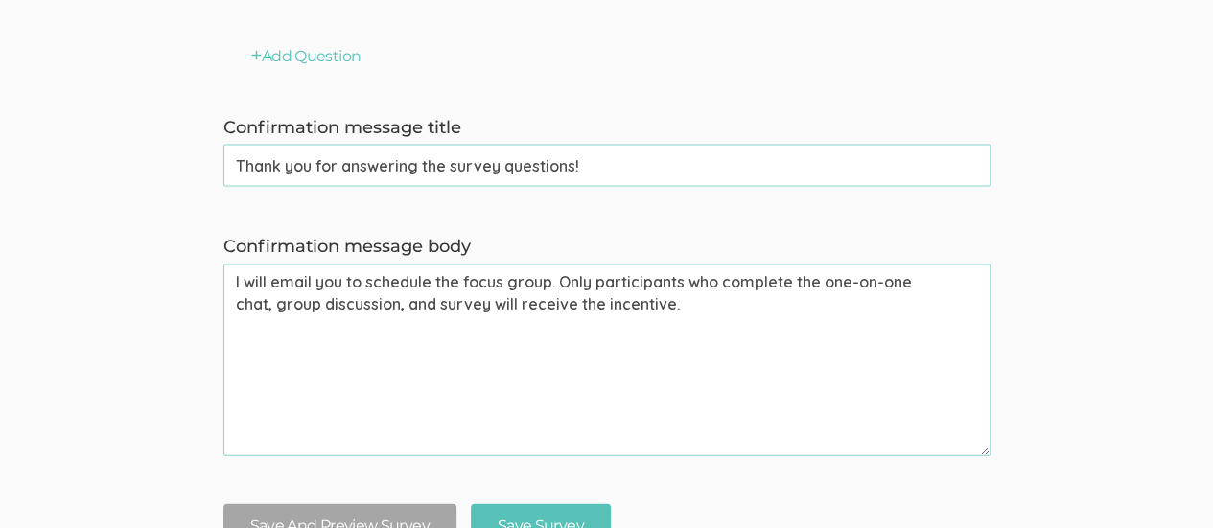
scroll to position [2109, 0]
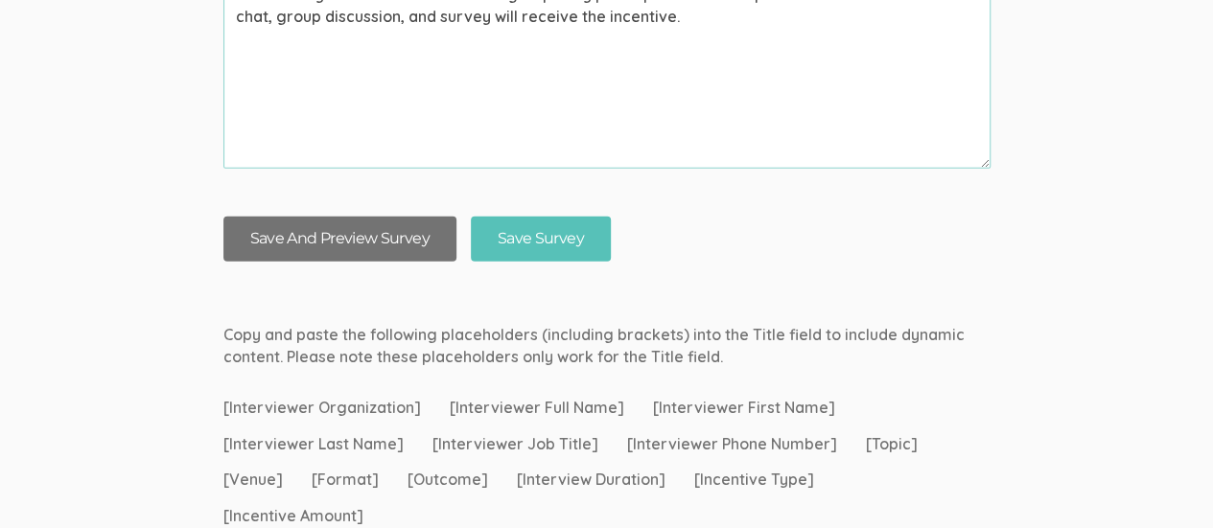
click at [335, 244] on button "Save And Preview Survey" at bounding box center [339, 239] width 233 height 45
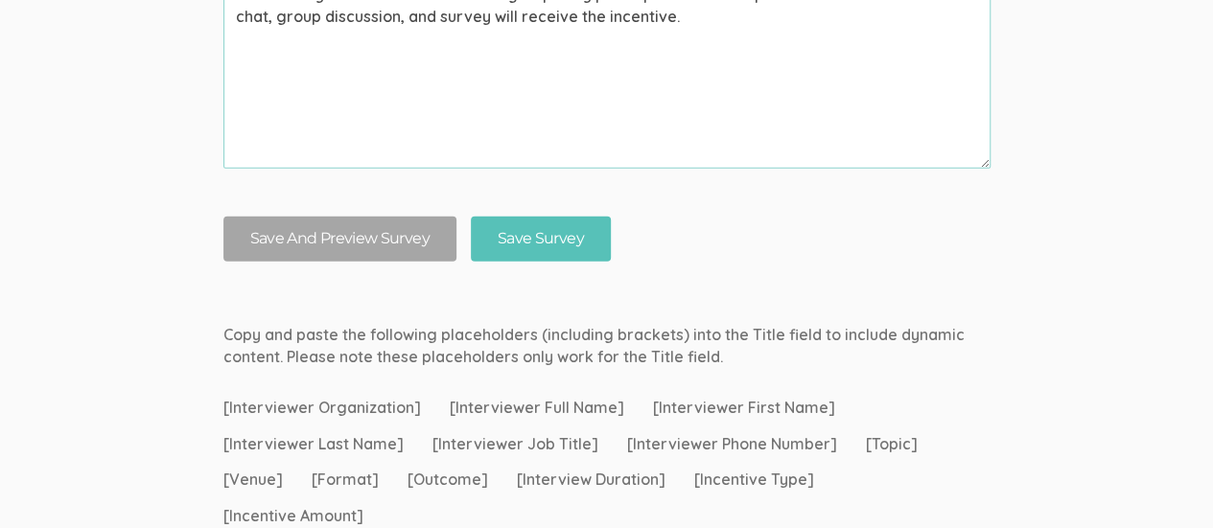
scroll to position [0, 0]
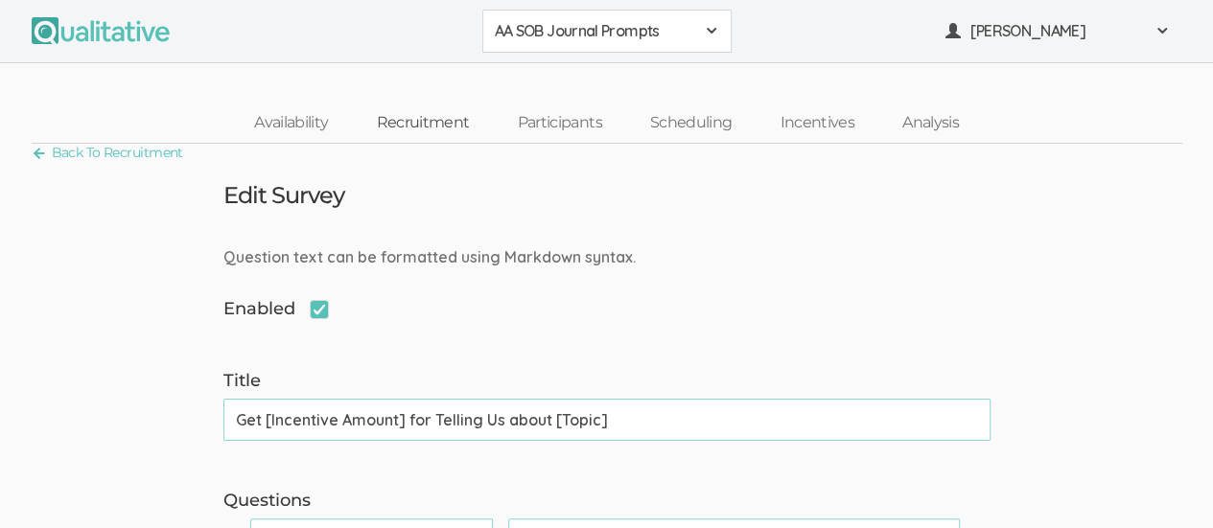
click at [446, 116] on link "Recruitment" at bounding box center [422, 123] width 141 height 41
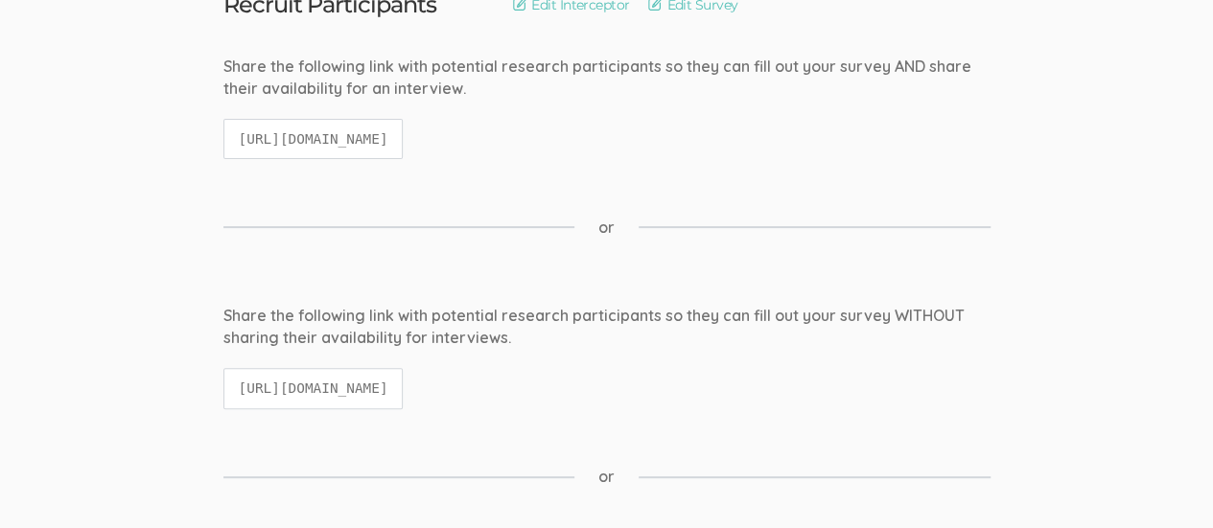
scroll to position [288, 0]
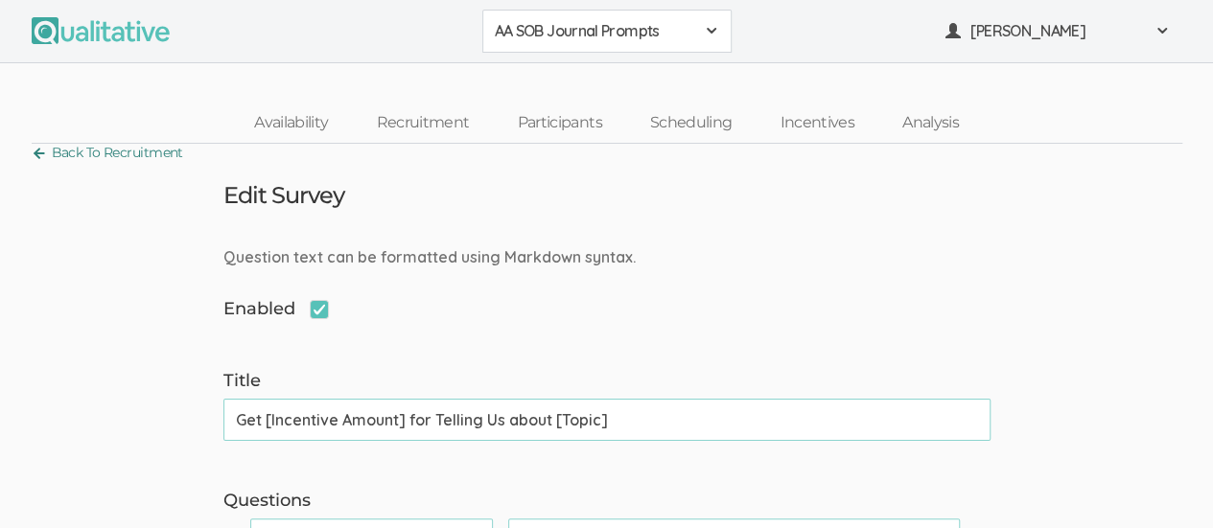
click at [75, 146] on link "Back To Recruitment" at bounding box center [107, 153] width 151 height 26
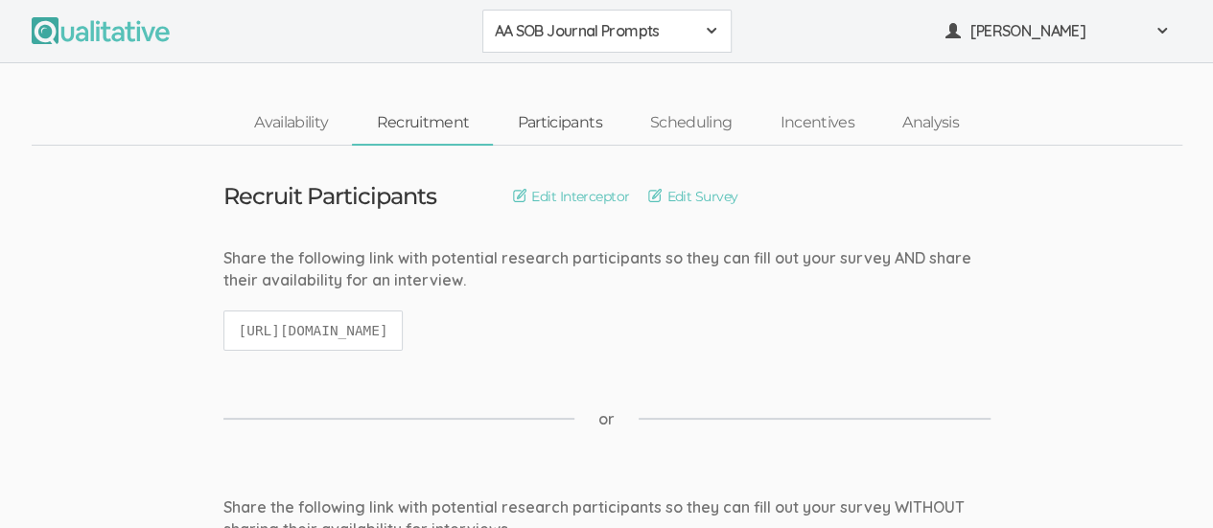
click at [578, 128] on link "Participants" at bounding box center [559, 123] width 132 height 41
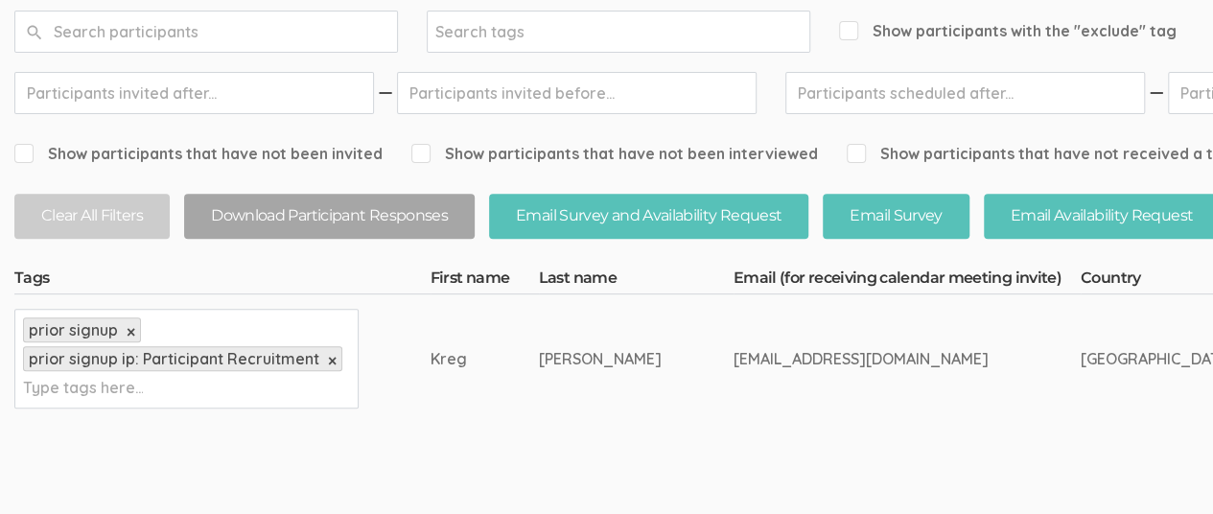
scroll to position [383, 0]
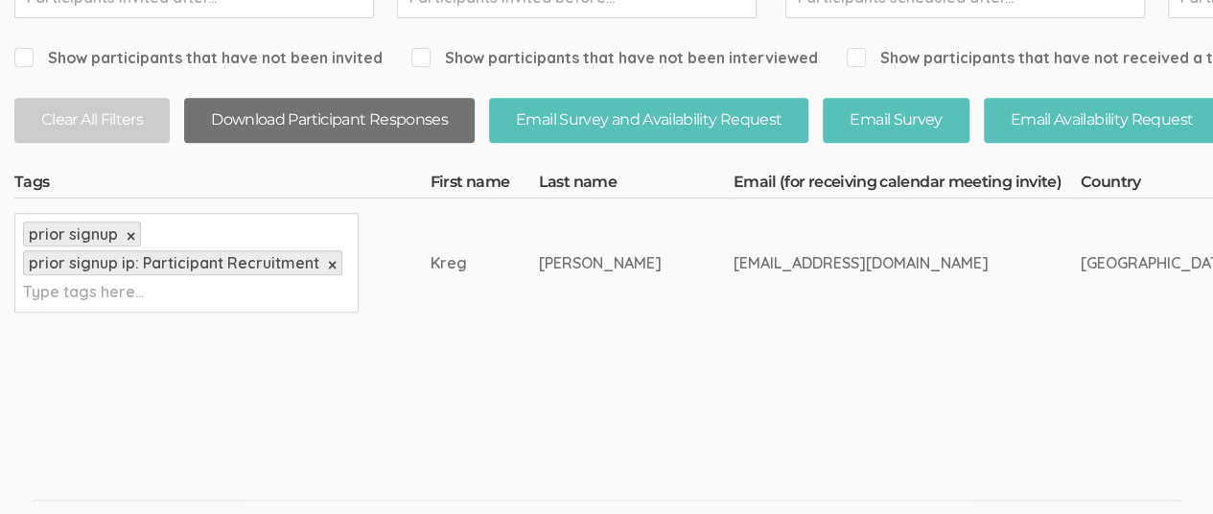
click at [311, 126] on button "Download Participant Responses" at bounding box center [329, 120] width 290 height 45
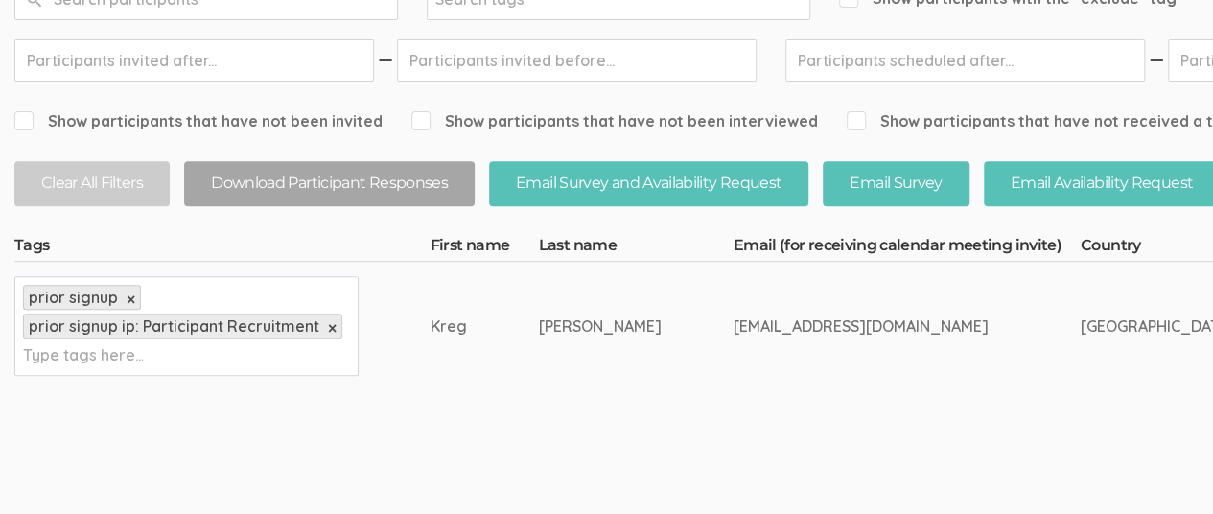
scroll to position [416, 0]
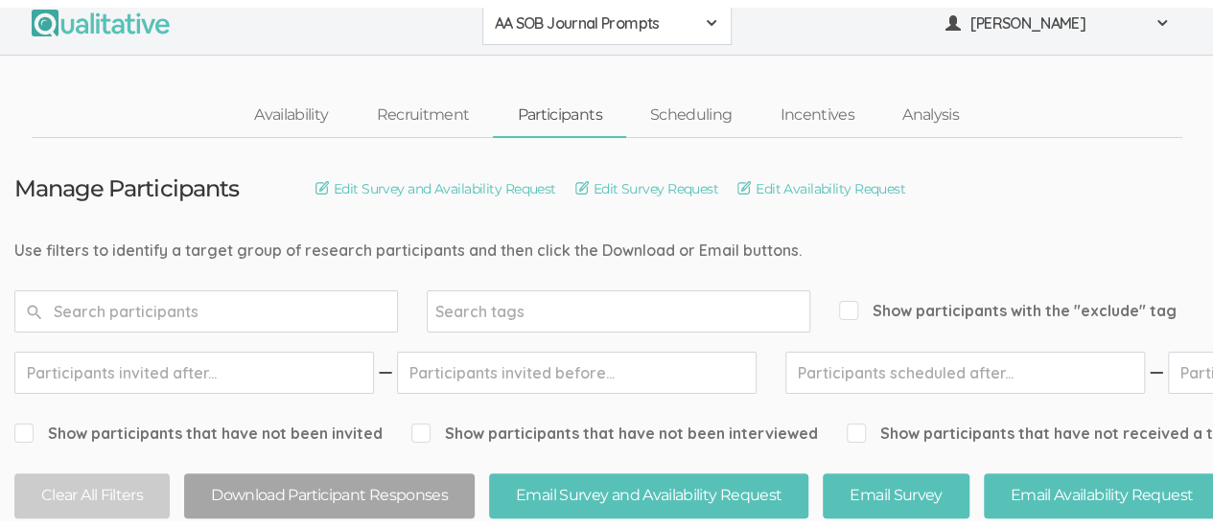
scroll to position [0, 0]
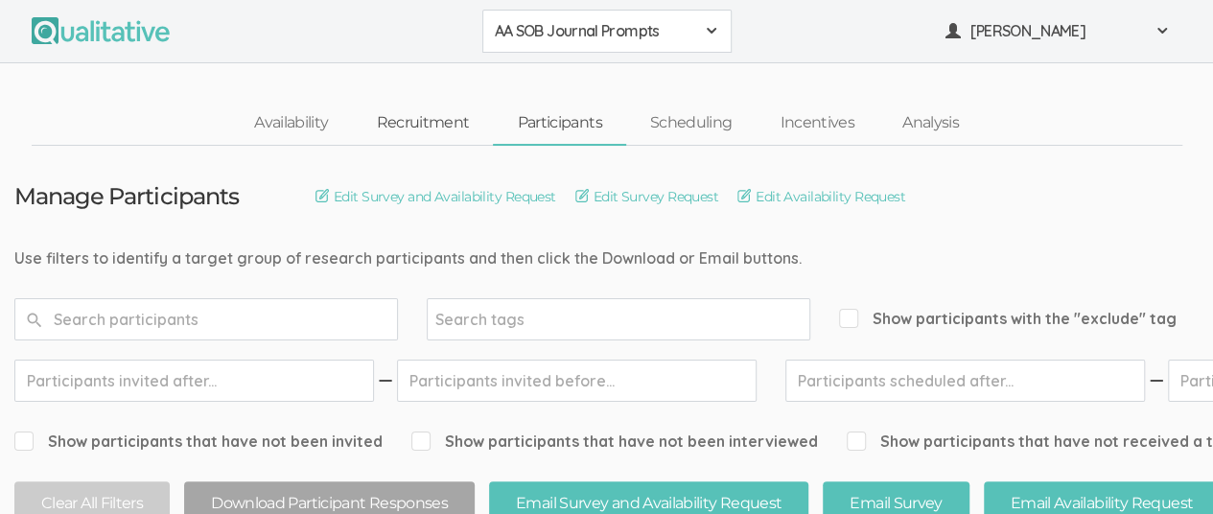
click at [429, 118] on link "Recruitment" at bounding box center [422, 123] width 141 height 41
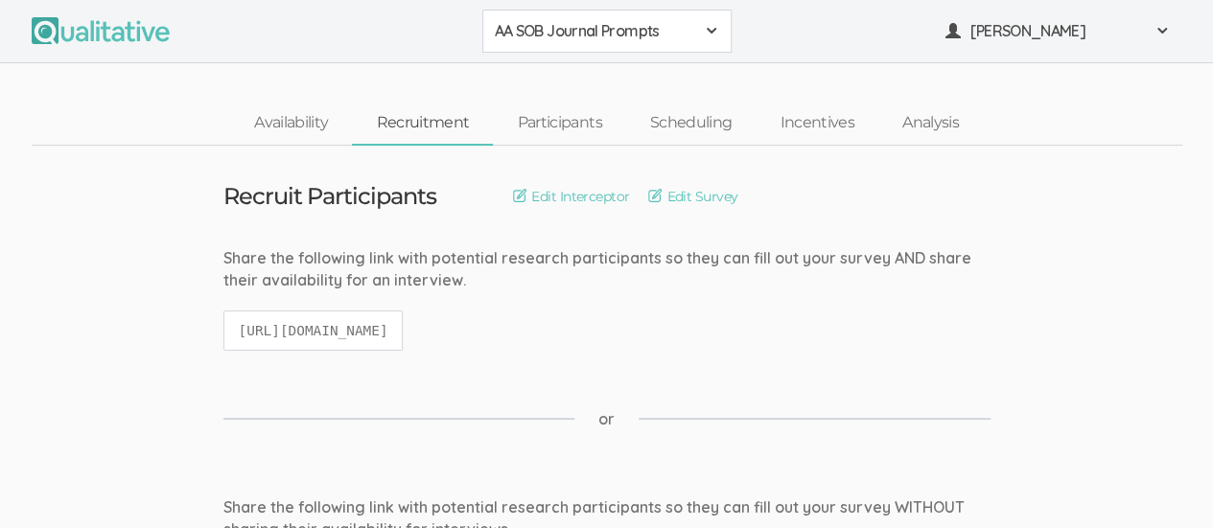
click at [707, 37] on span at bounding box center [711, 30] width 15 height 15
click at [621, 79] on span "African American Sense of Belonging" at bounding box center [607, 73] width 224 height 22
click at [562, 128] on link "Participants" at bounding box center [559, 123] width 132 height 41
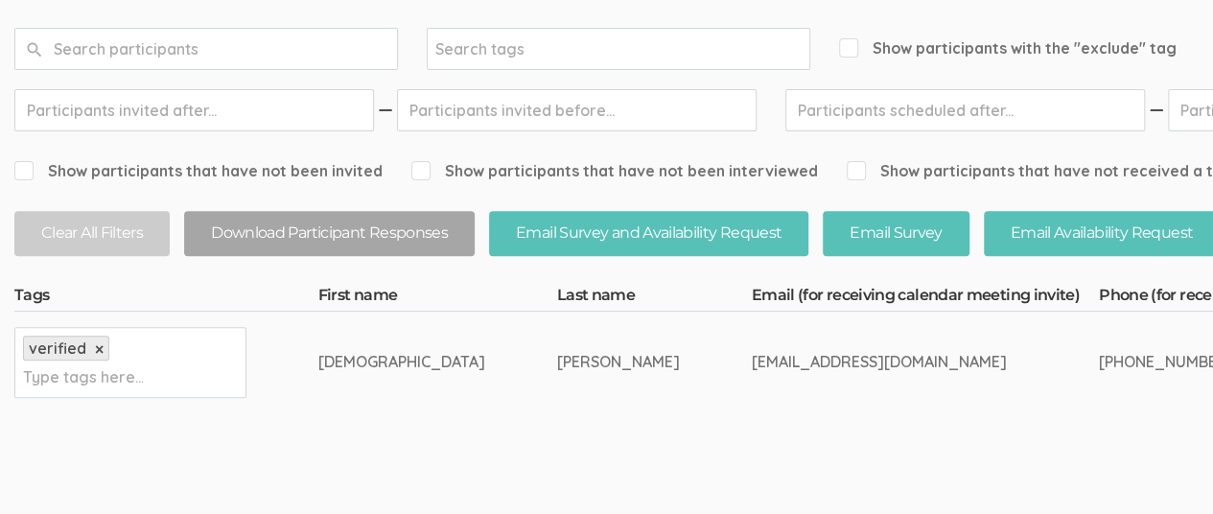
scroll to position [270, 0]
drag, startPoint x: 524, startPoint y: 363, endPoint x: 753, endPoint y: 383, distance: 230.0
click at [753, 383] on td "isaiahbrunson11@gmail.com" at bounding box center [924, 362] width 347 height 101
copy div "isaiahbrunson11@gmail.com"
drag, startPoint x: 393, startPoint y: 361, endPoint x: 458, endPoint y: 361, distance: 65.2
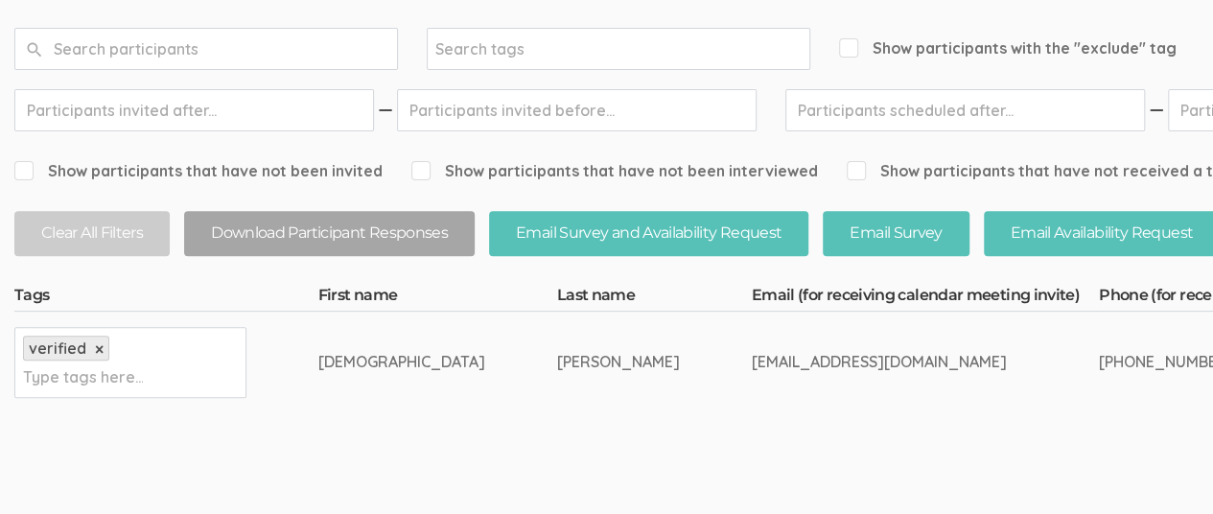
click at [557, 361] on td "Brunson" at bounding box center [654, 362] width 195 height 101
copy div "Brunson"
drag, startPoint x: 278, startPoint y: 363, endPoint x: 323, endPoint y: 359, distance: 45.2
click at [323, 359] on td "Isaiah" at bounding box center [437, 362] width 239 height 101
copy div "Isaiah"
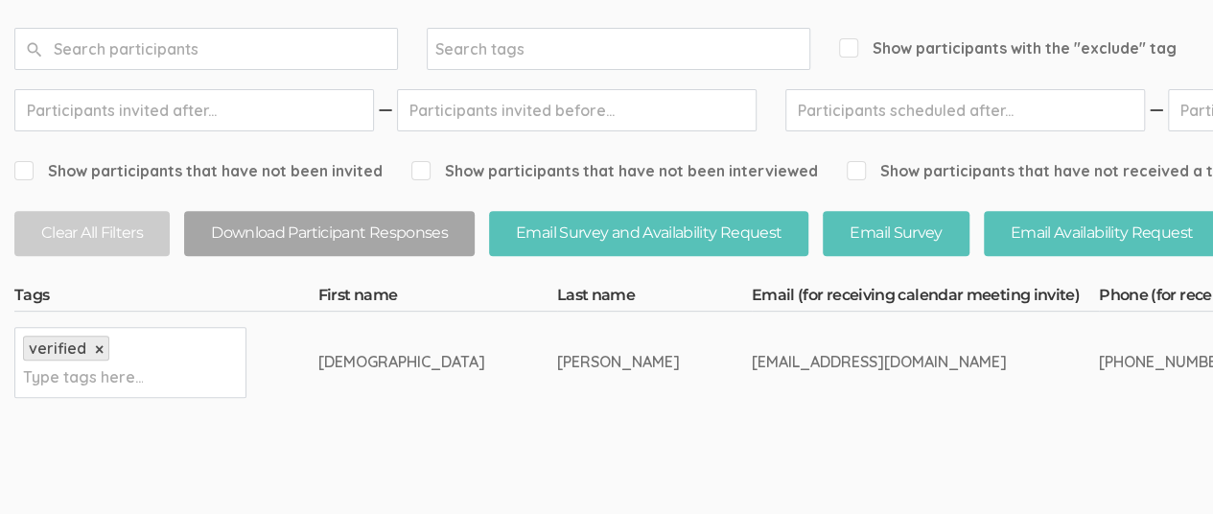
drag, startPoint x: 396, startPoint y: 359, endPoint x: 458, endPoint y: 359, distance: 62.3
click at [557, 359] on td "Brunson" at bounding box center [654, 362] width 195 height 101
copy div "Brunson"
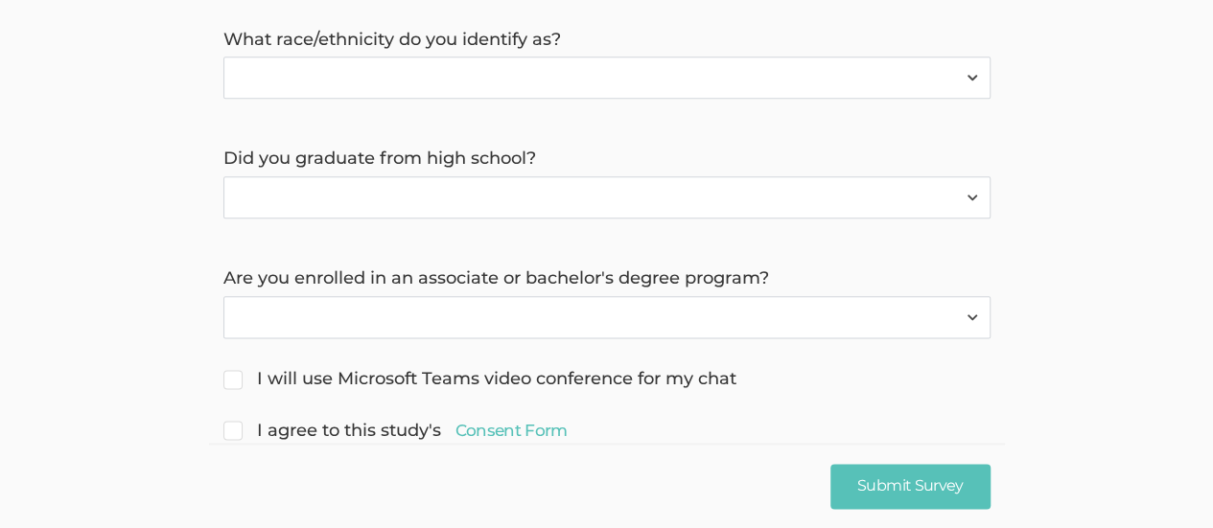
scroll to position [1079, 0]
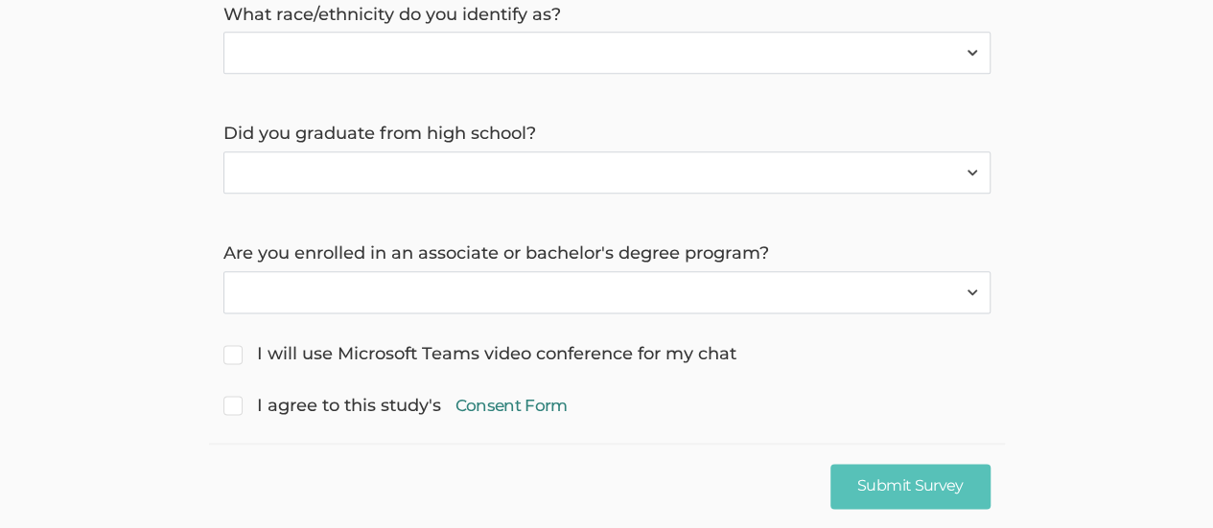
click at [548, 394] on link "Consent Form" at bounding box center [511, 405] width 112 height 23
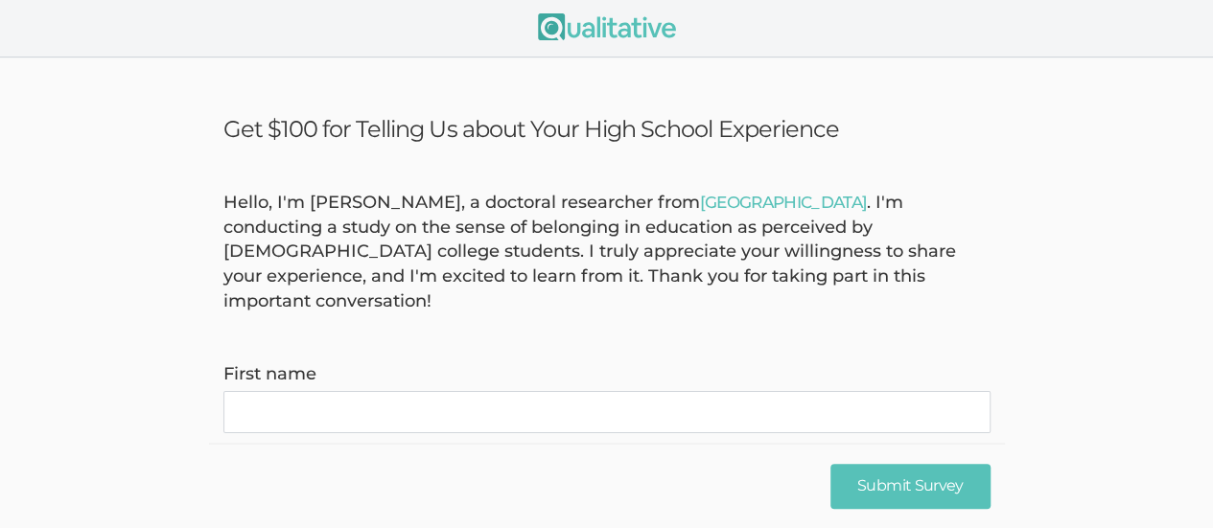
scroll to position [0, 0]
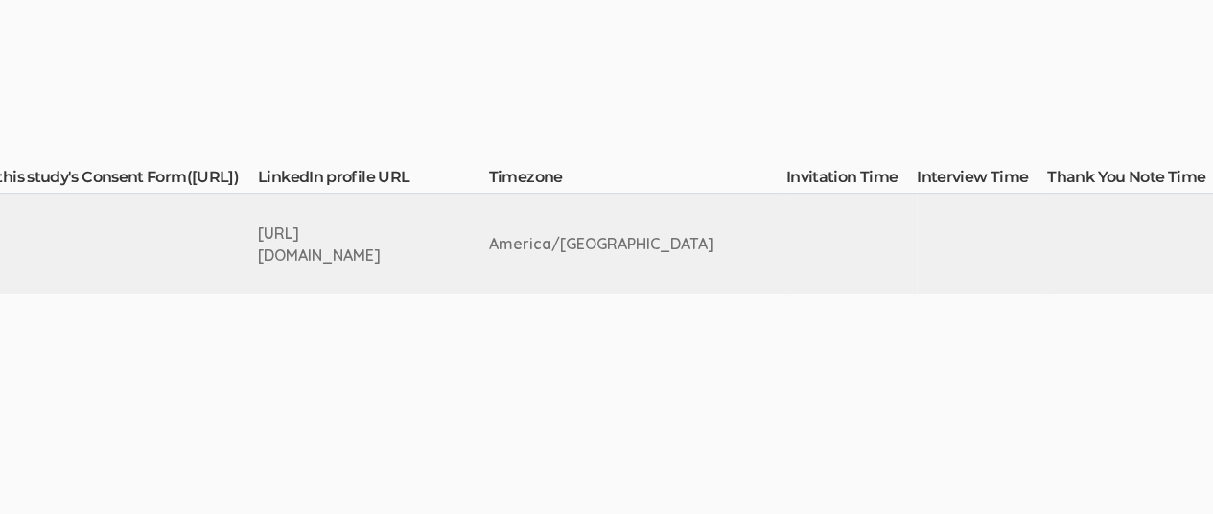
scroll to position [388, 3260]
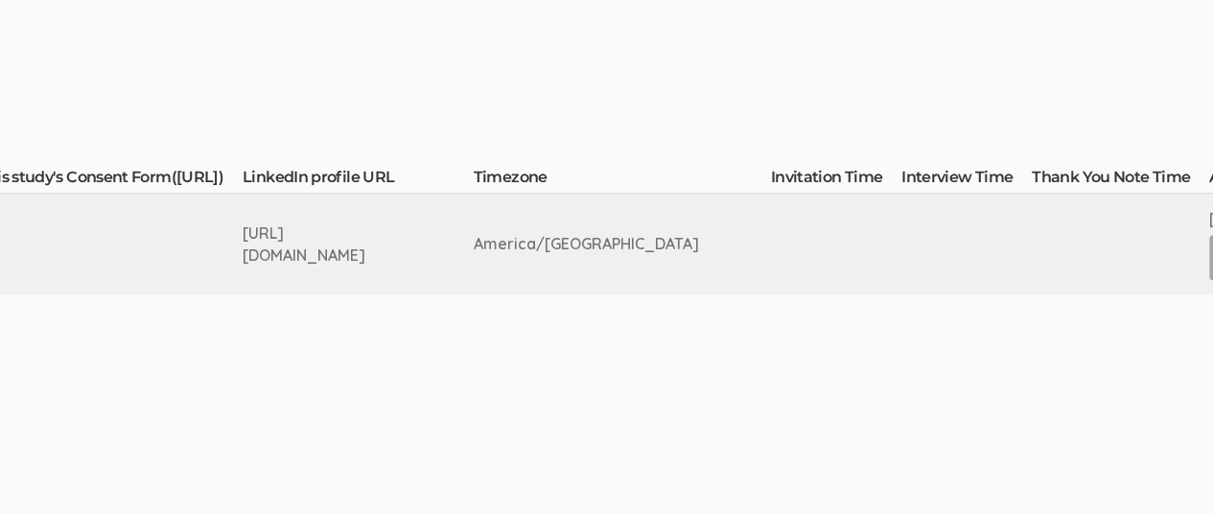
click at [302, 244] on div "https://www.linkedin.com/in/isaiahbrunson/" at bounding box center [322, 244] width 159 height 44
drag, startPoint x: 169, startPoint y: 240, endPoint x: 503, endPoint y: 219, distance: 335.2
click at [474, 219] on td "https://www.linkedin.com/in/isaiahbrunson/" at bounding box center [358, 244] width 231 height 101
copy div "https://www.linkedin.com/in/isaiahbrunson/"
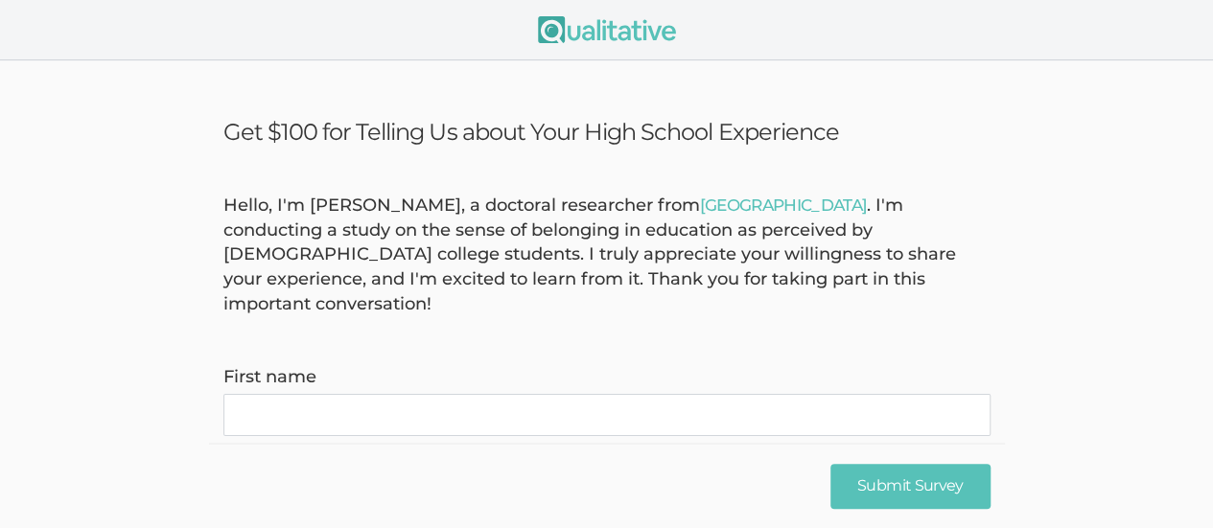
click at [953, 213] on div "Hello, I'm Kreg Goad, a doctoral researcher from Liberty University . I'm condu…" at bounding box center [607, 256] width 796 height 124
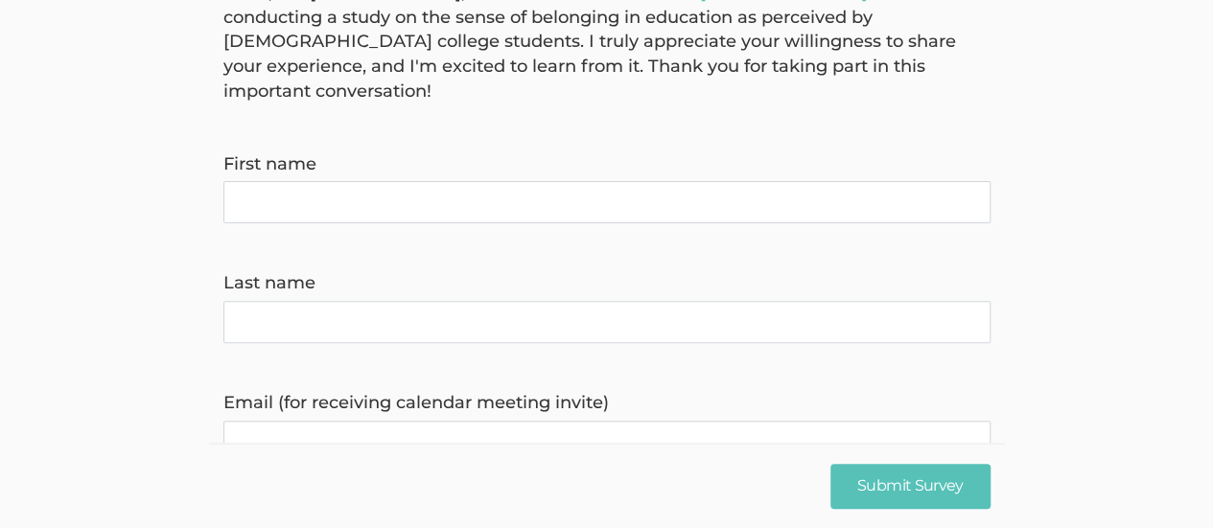
scroll to position [117, 0]
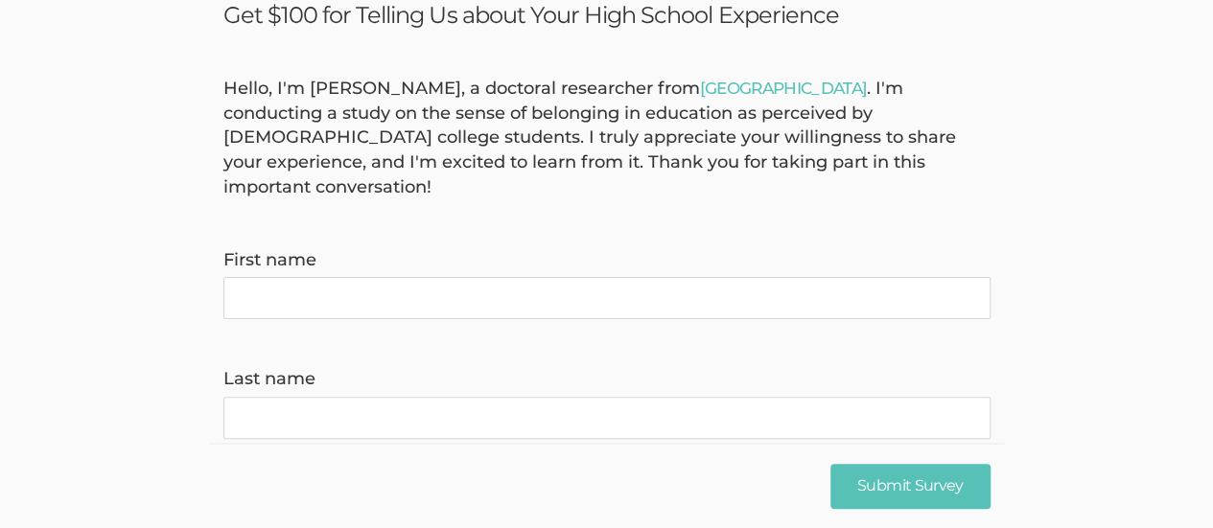
click at [314, 277] on name "First name" at bounding box center [606, 298] width 767 height 42
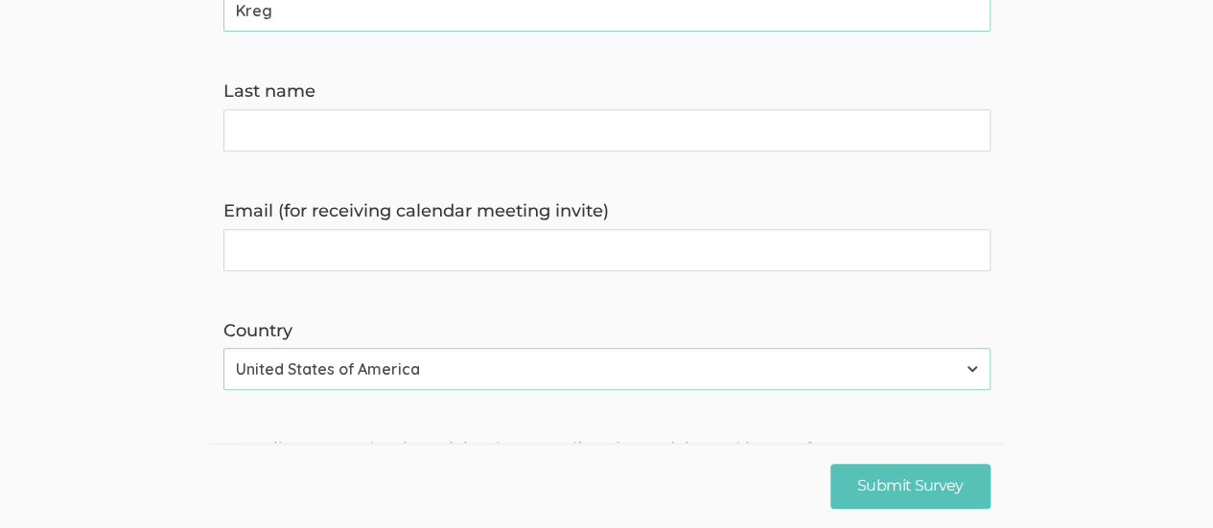
type name "Kreg"
click at [314, 114] on name "Last name" at bounding box center [606, 130] width 767 height 42
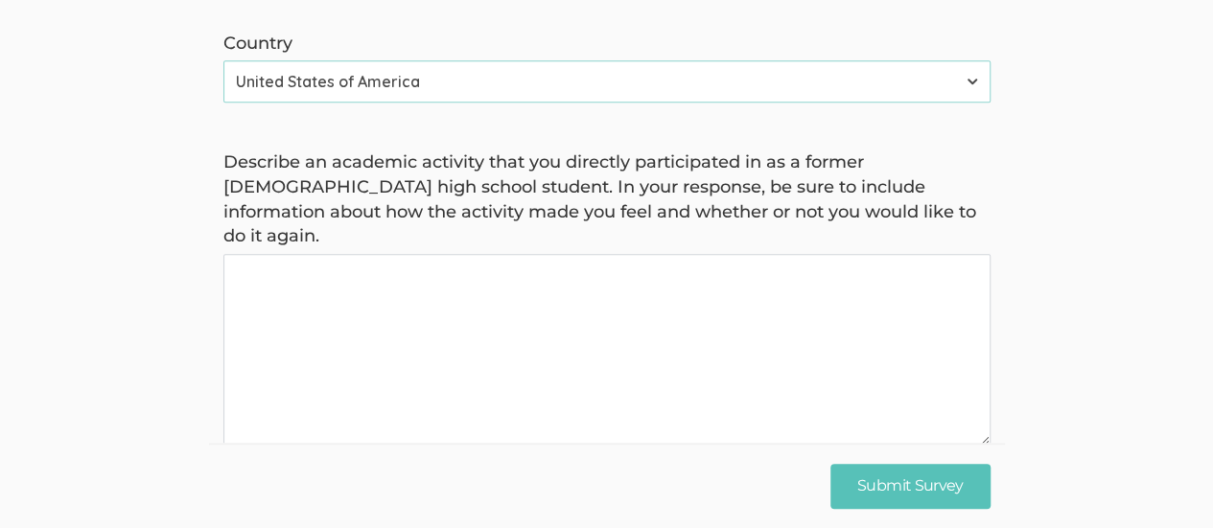
scroll to position [788, 0]
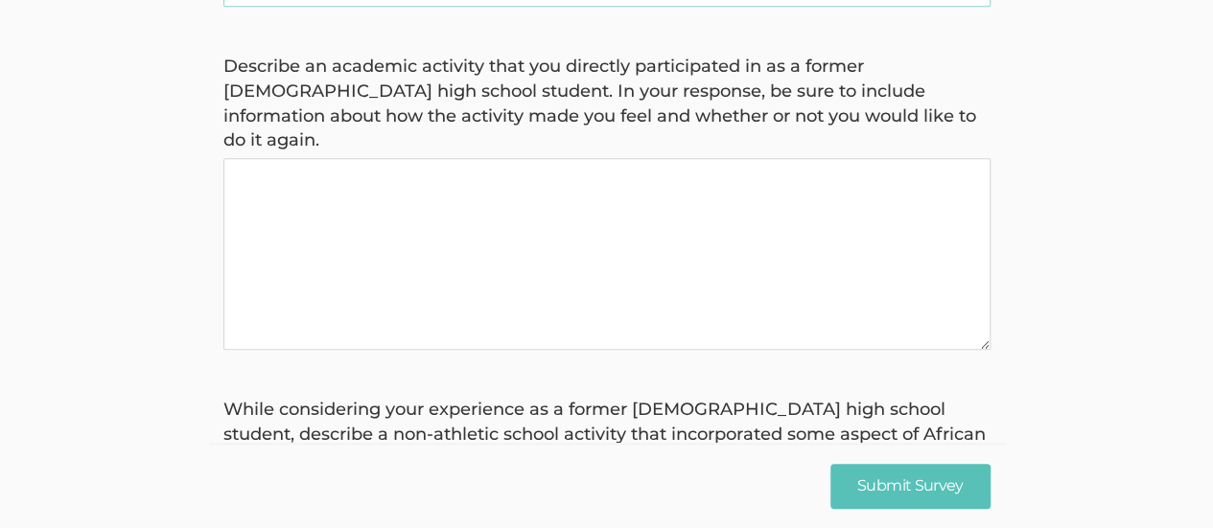
type name "[PERSON_NAME]"
click at [287, 158] on again "Describe an academic activity that you directly participated in as a former Afr…" at bounding box center [606, 254] width 767 height 192
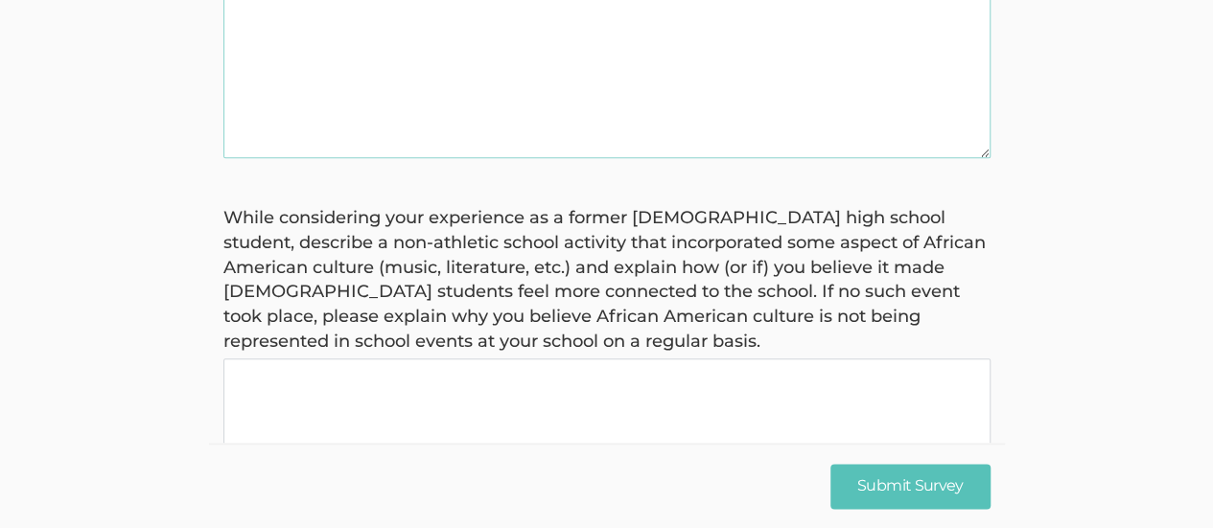
scroll to position [1171, 0]
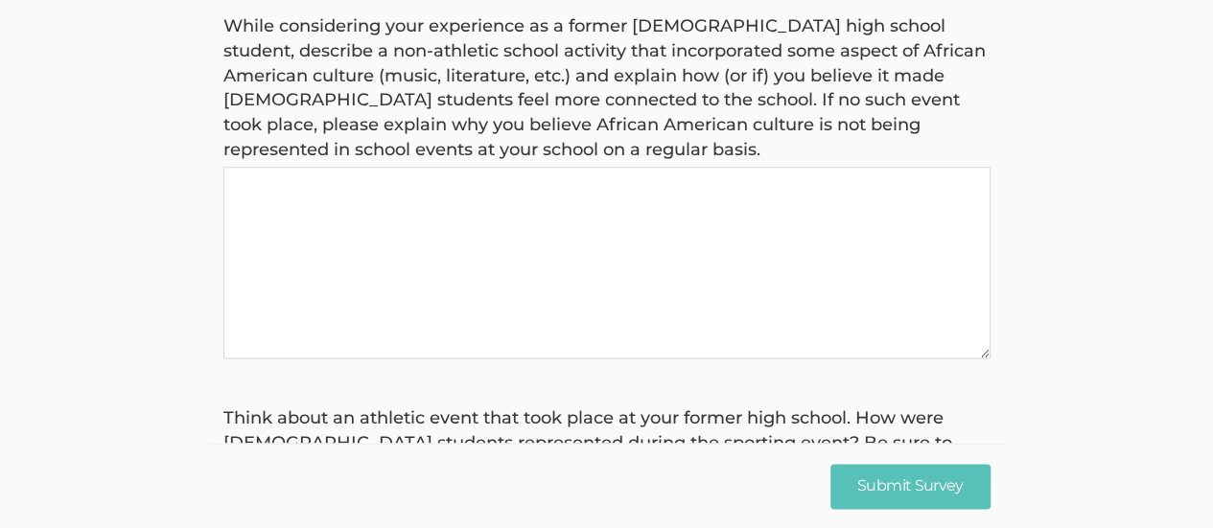
type again "Test"
click at [307, 167] on basis "While considering your experience as a former African American high school stud…" at bounding box center [606, 263] width 767 height 192
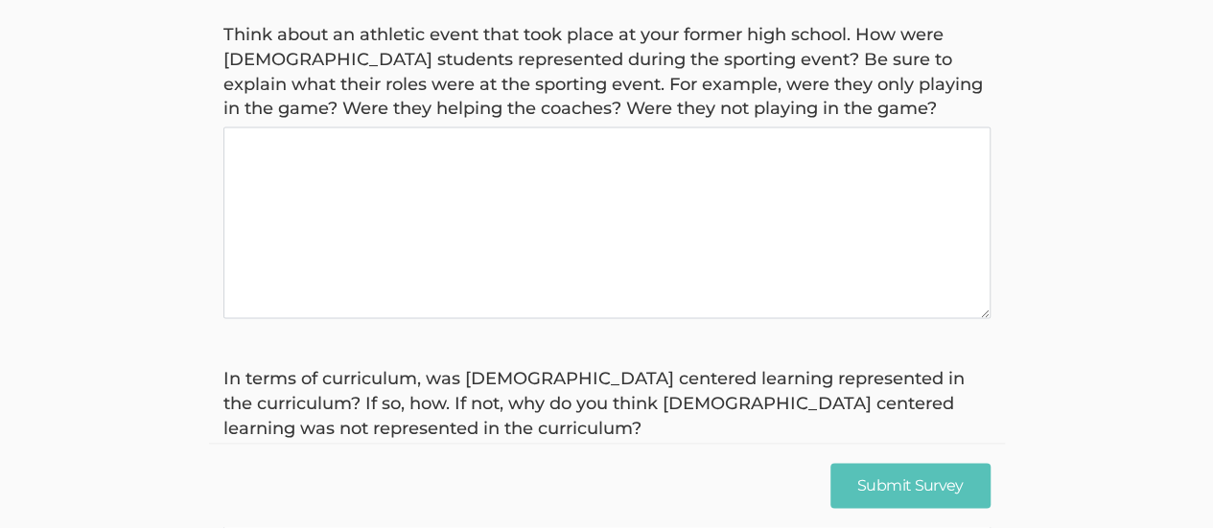
type basis "Test"
click at [318, 127] on game\? "Think about an athletic event that took place at your former high school. How w…" at bounding box center [606, 223] width 767 height 192
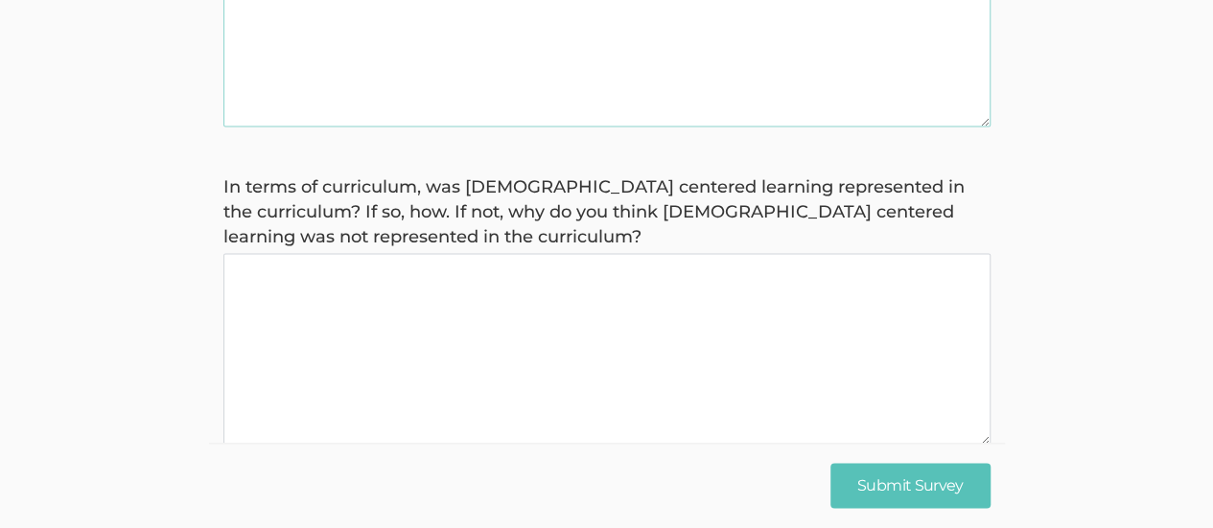
type game\? "Test"
click at [299, 269] on curriculum\? "In terms of curriculum, was African American centered learning represented in t…" at bounding box center [606, 349] width 767 height 192
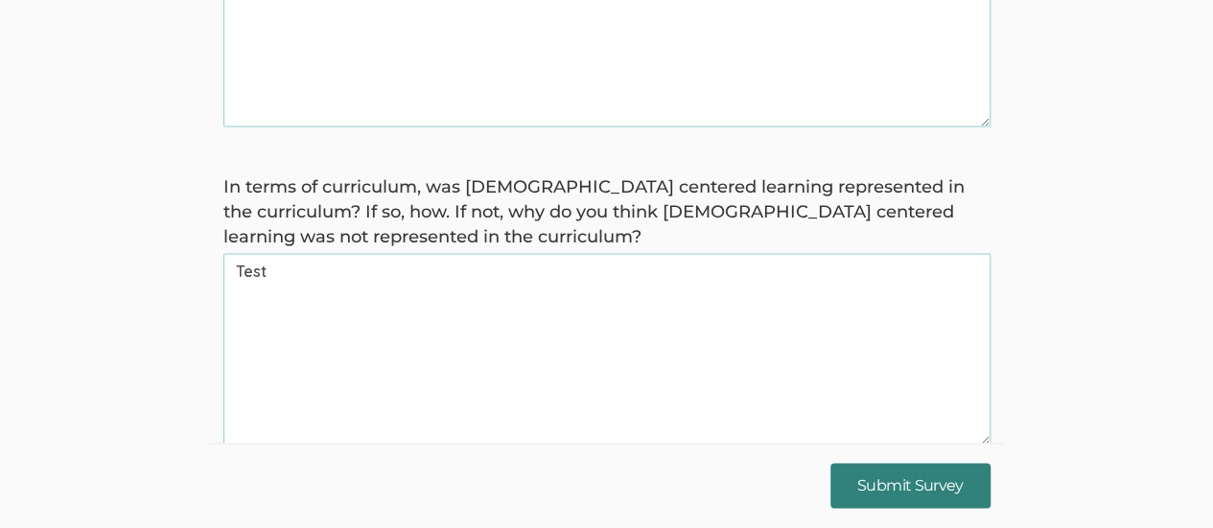
type curriculum\? "Test"
click at [899, 492] on input "Submit Survey" at bounding box center [910, 486] width 160 height 45
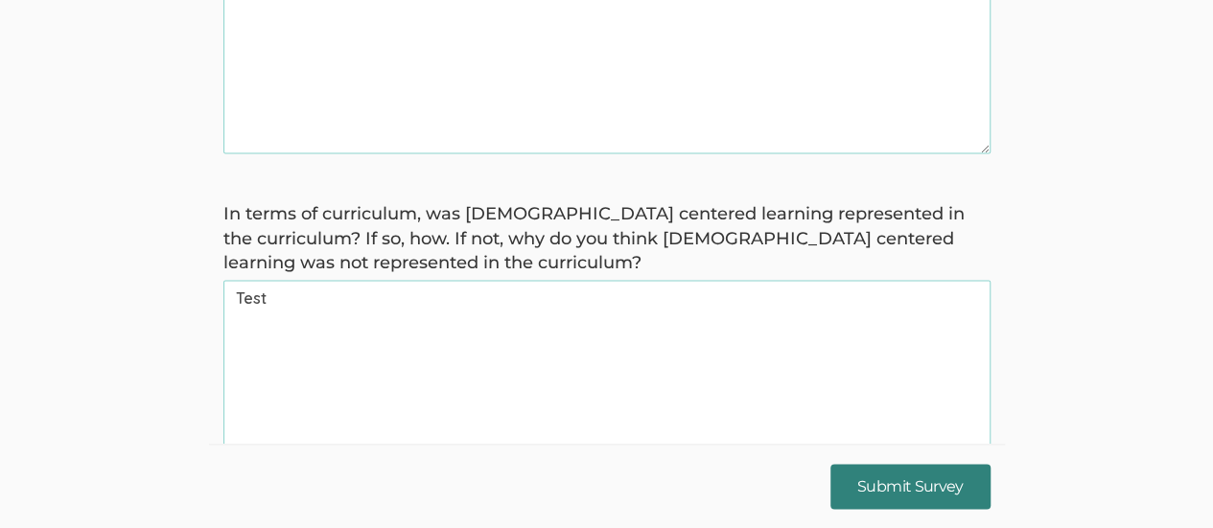
scroll to position [509, 0]
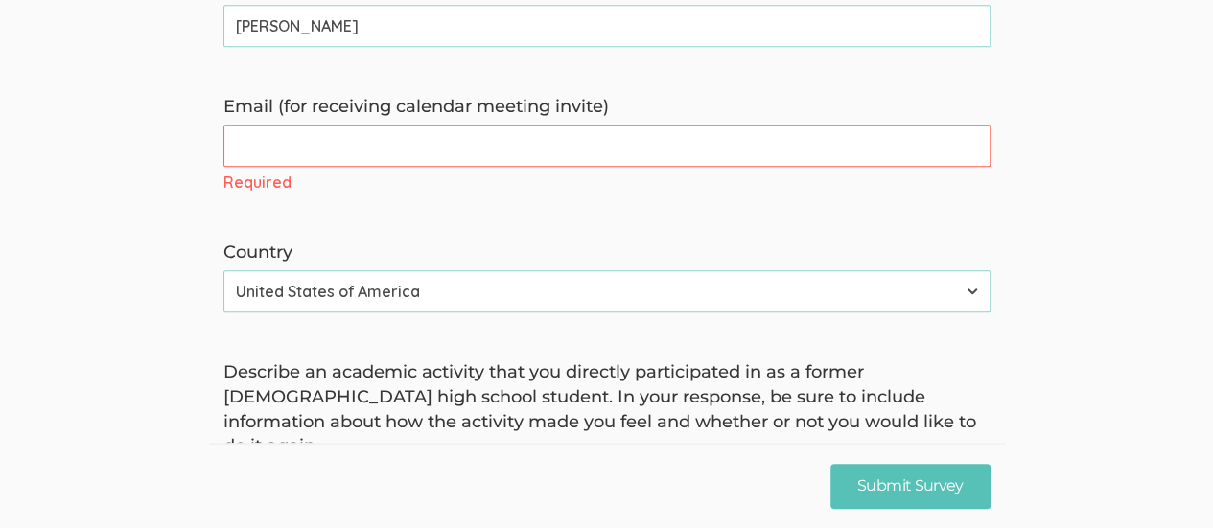
click at [276, 126] on invite\) "Email (for receiving calendar meeting invite)" at bounding box center [606, 146] width 767 height 42
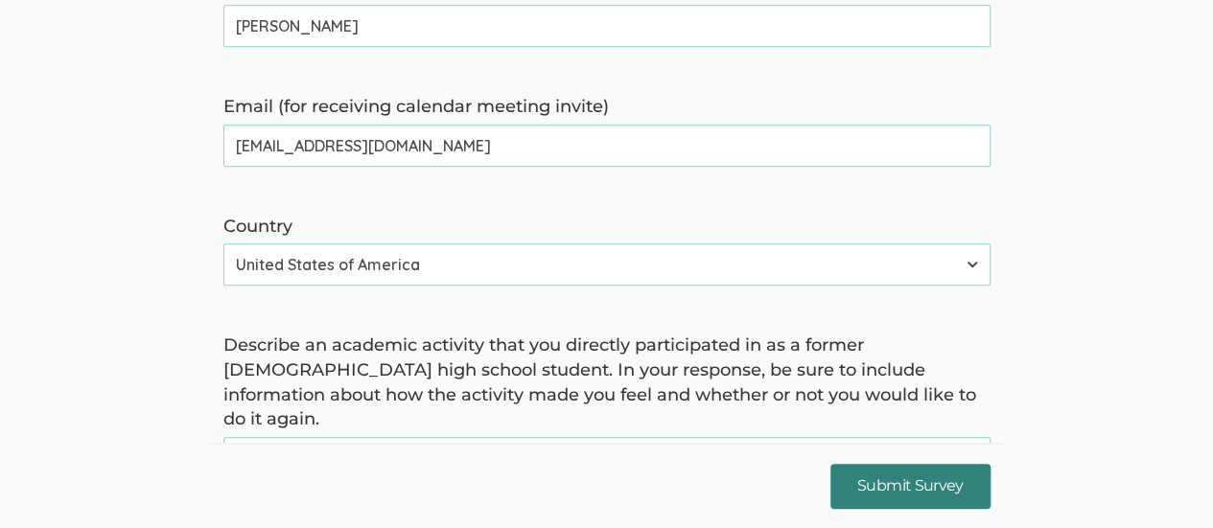
type invite\) "[EMAIL_ADDRESS][DOMAIN_NAME]"
click at [895, 486] on input "Submit Survey" at bounding box center [910, 486] width 160 height 45
